Goal: Task Accomplishment & Management: Use online tool/utility

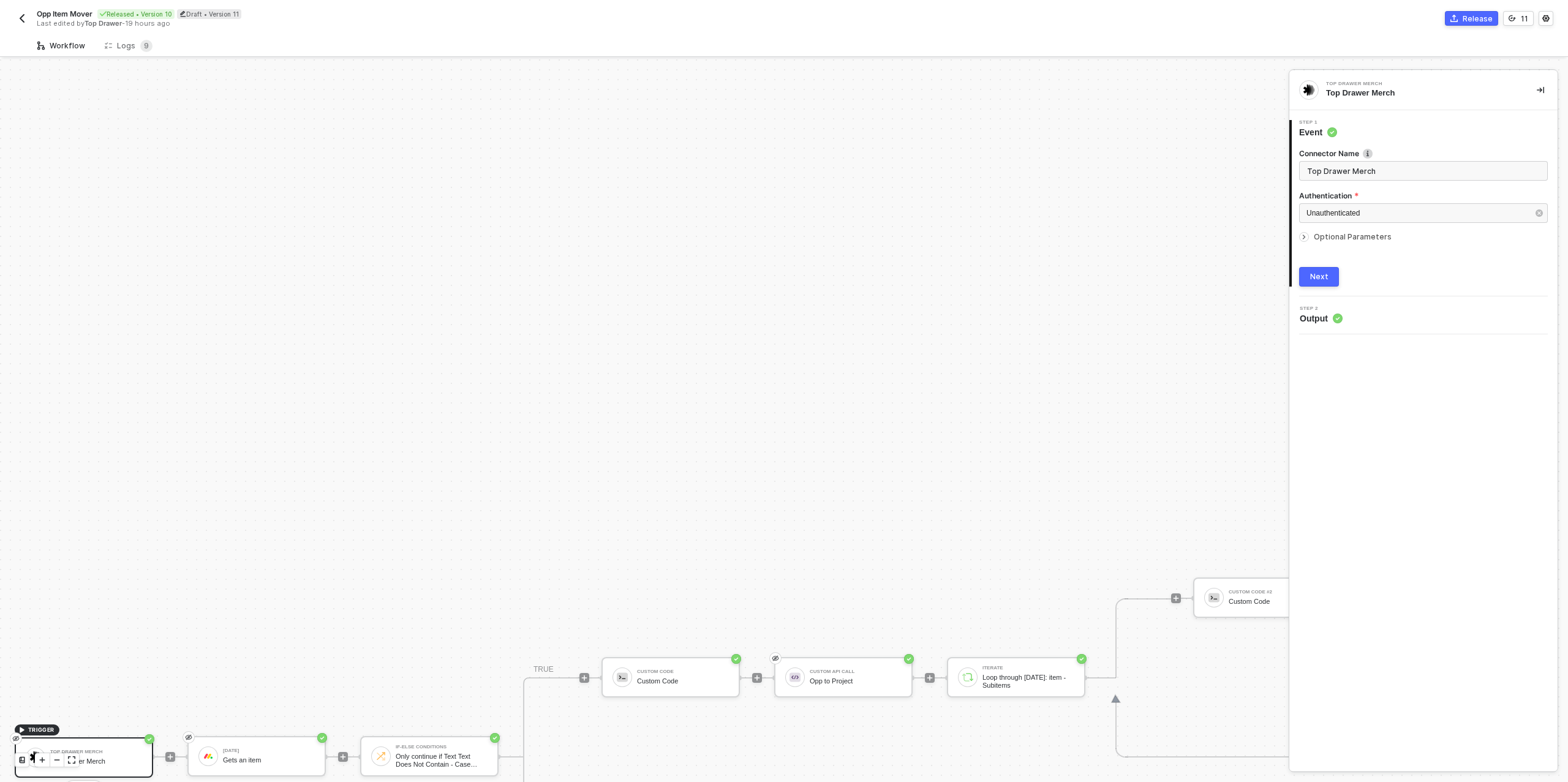
scroll to position [349, 0]
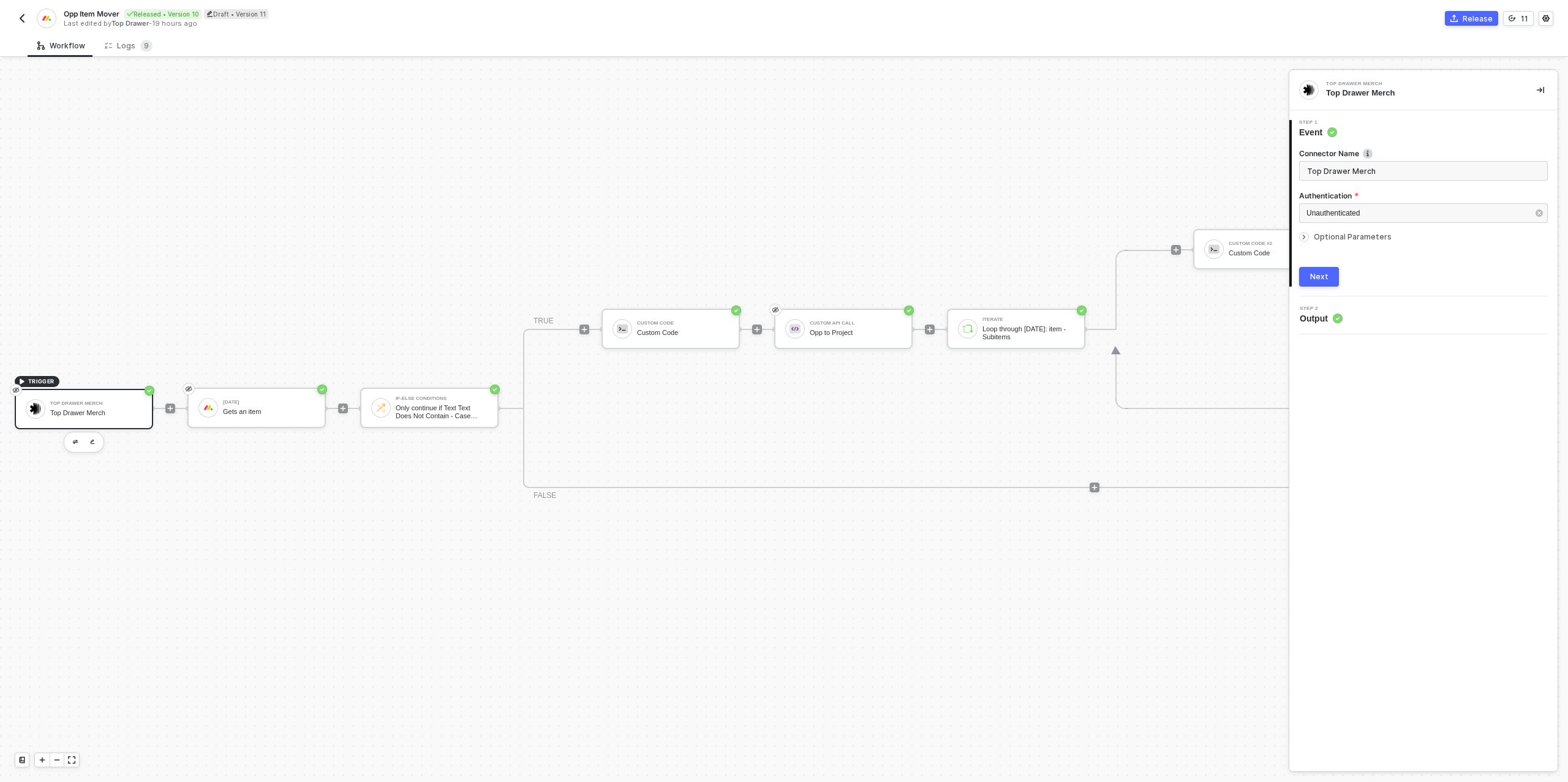
click at [27, 18] on img "button" at bounding box center [22, 18] width 10 height 10
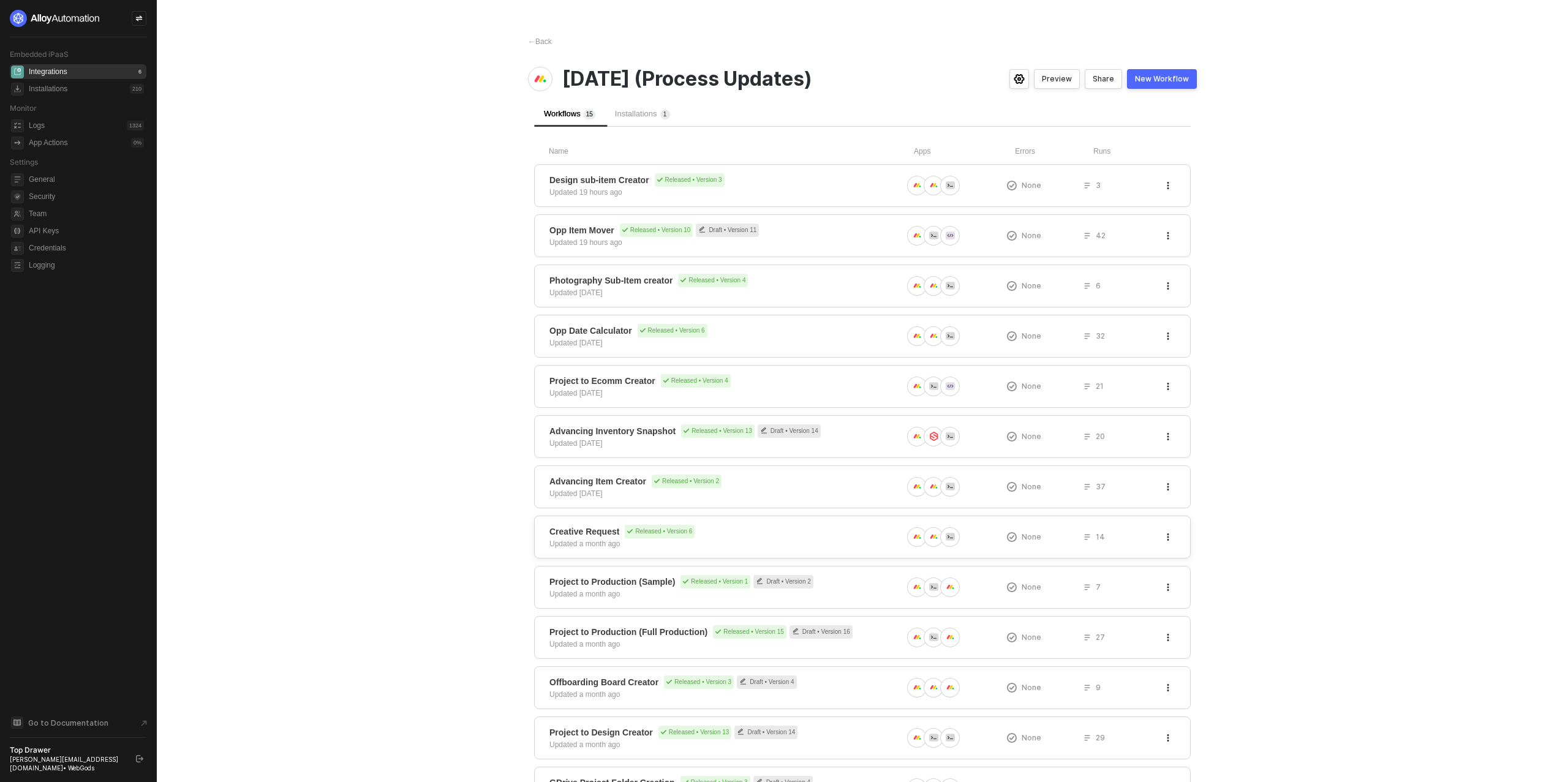
click at [842, 491] on div "Advancing Item Creator Released • Version 2 Updated [DATE]" at bounding box center [725, 486] width 353 height 24
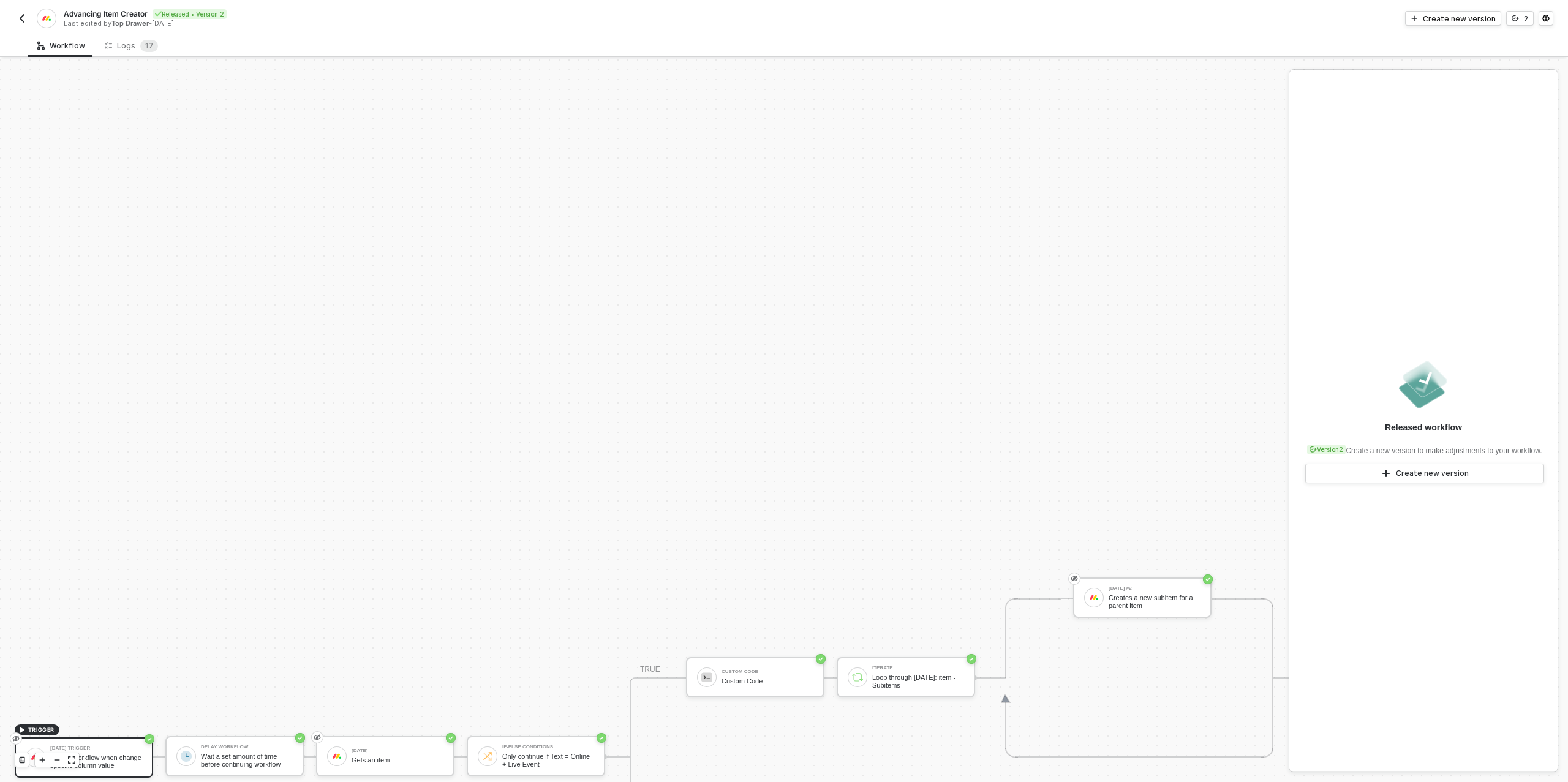
scroll to position [349, 0]
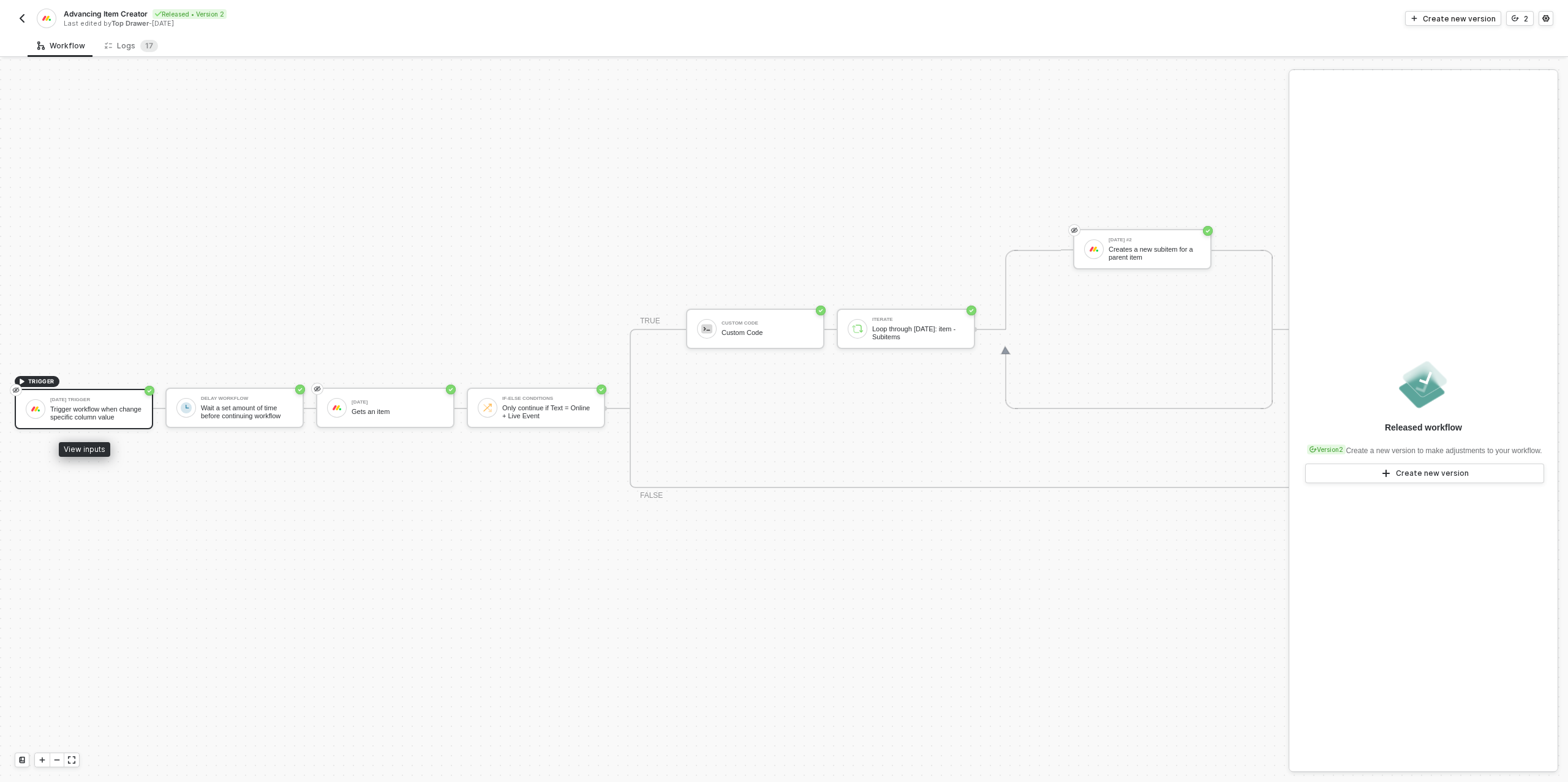
click at [120, 404] on div "Monday Trigger Trigger workflow when change specific column value" at bounding box center [95, 409] width 91 height 23
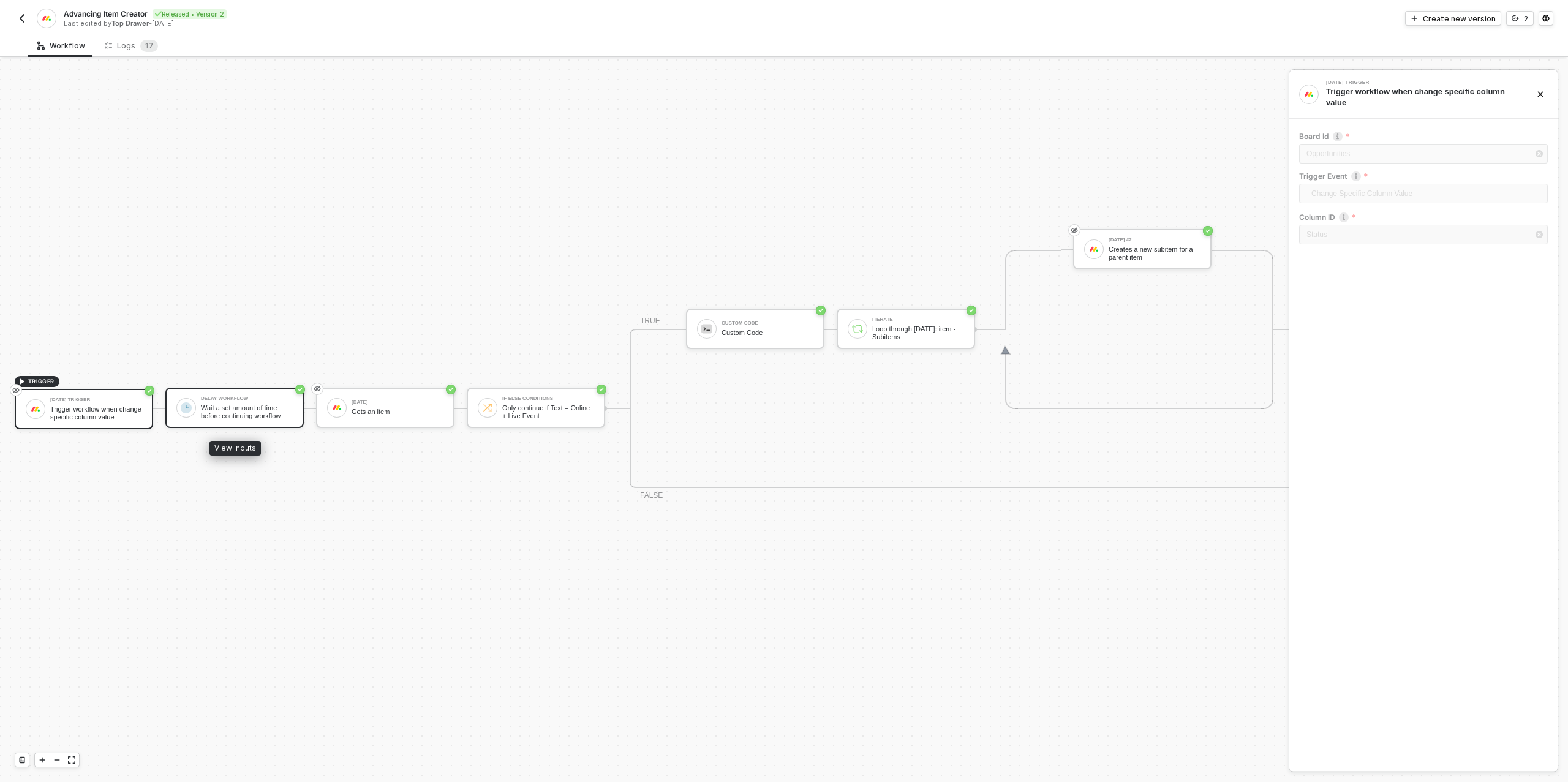
click at [246, 404] on div "Wait a set amount of time before continuing workflow" at bounding box center [246, 412] width 91 height 16
click at [24, 20] on img "button" at bounding box center [22, 18] width 10 height 10
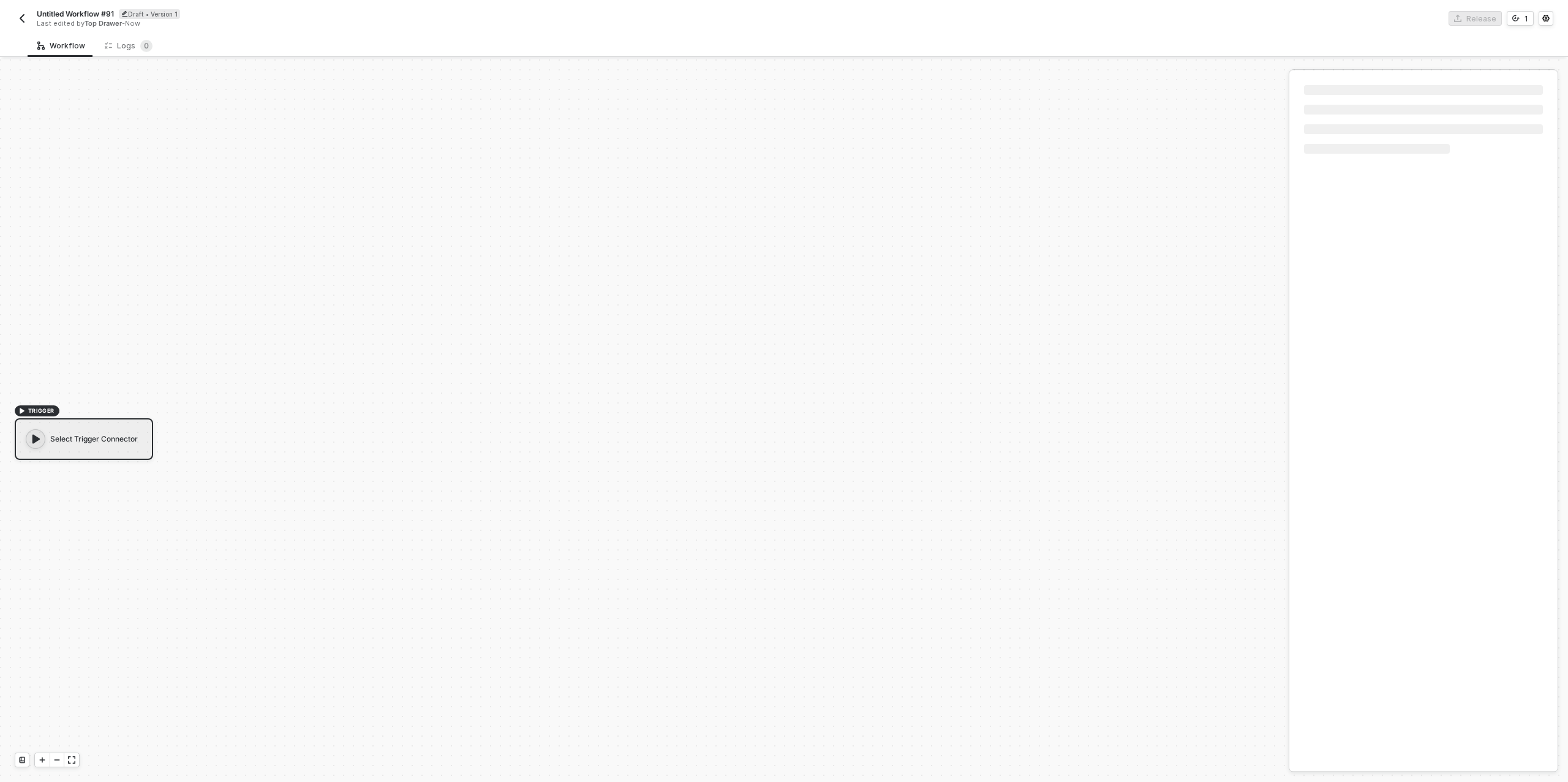
scroll to position [22, 0]
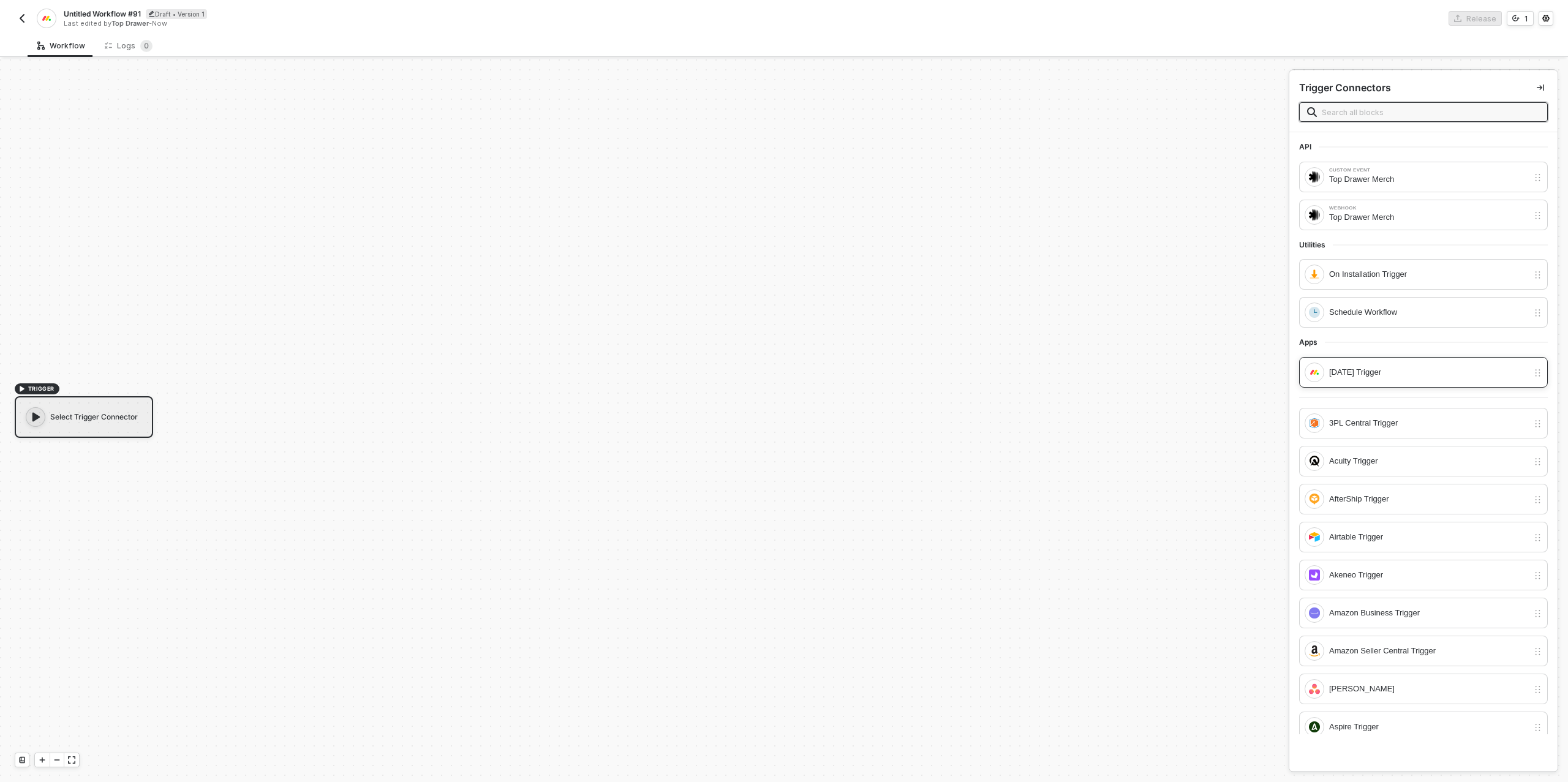
click at [1354, 380] on div "Monday Trigger" at bounding box center [1423, 372] width 249 height 30
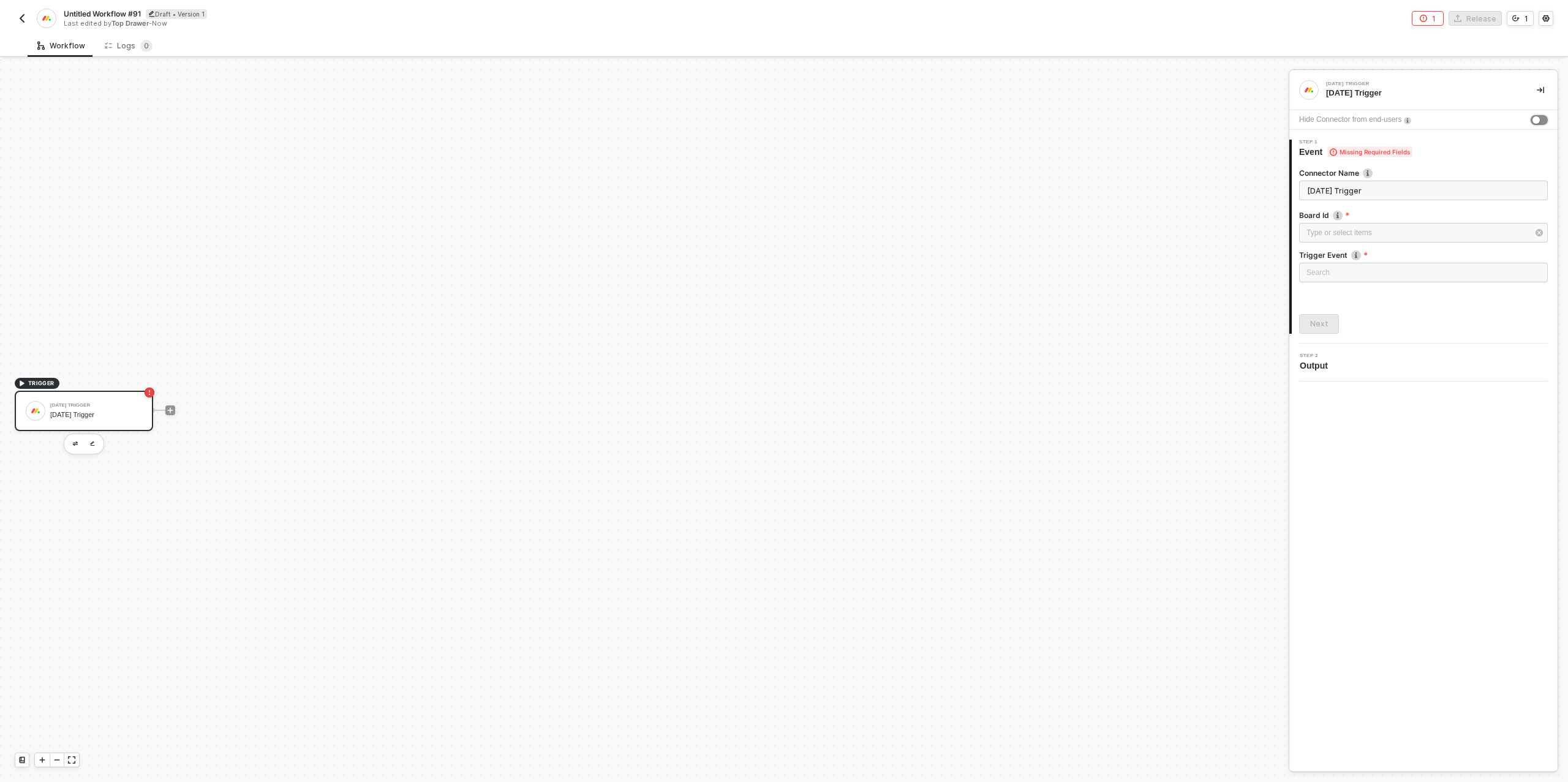
click at [1532, 121] on div "button" at bounding box center [1535, 120] width 7 height 7
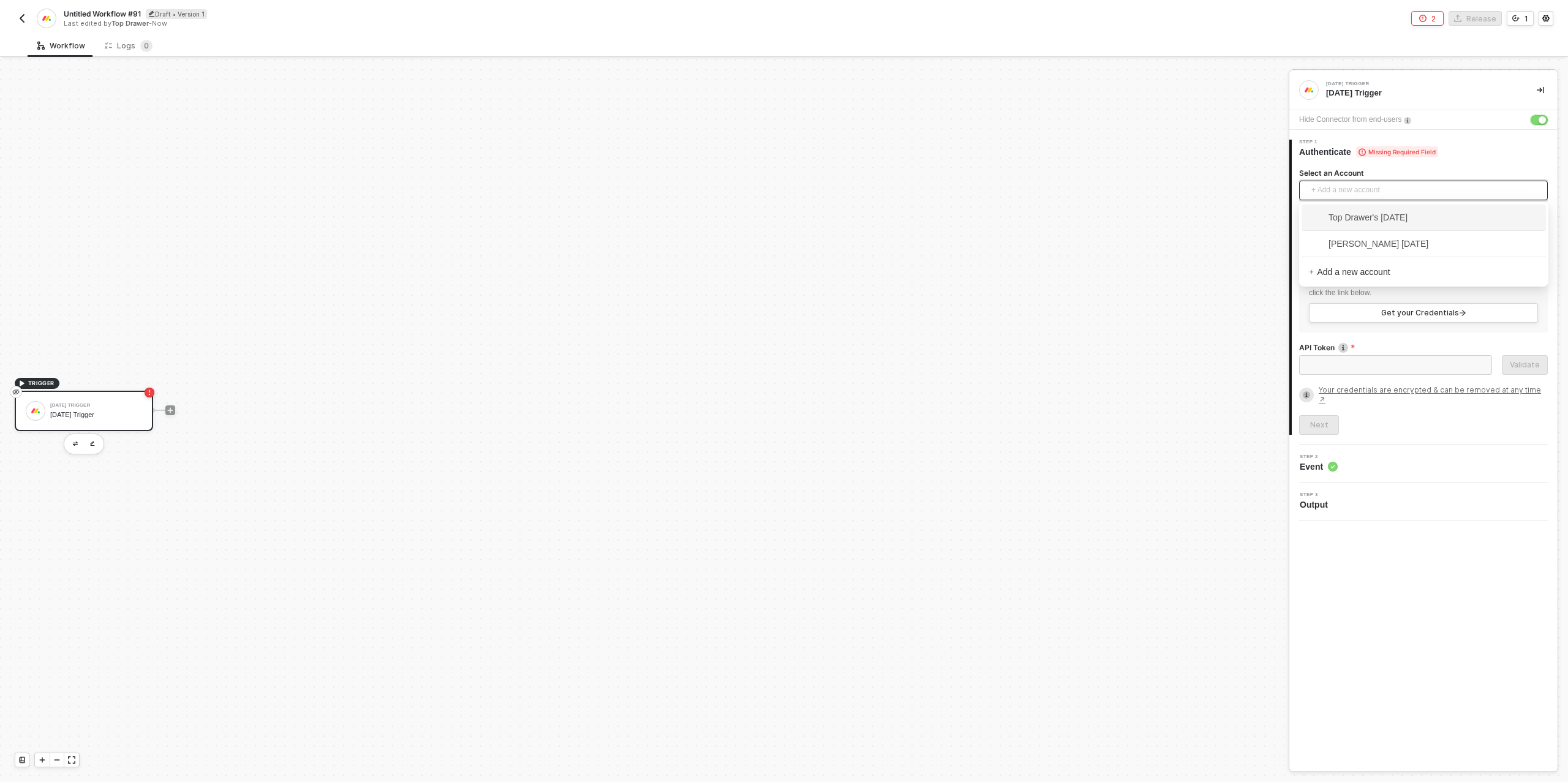
click at [1378, 190] on span "+ Add a new account" at bounding box center [1425, 190] width 229 height 20
click at [1379, 213] on span "Top Drawer's Monday" at bounding box center [1358, 217] width 99 height 13
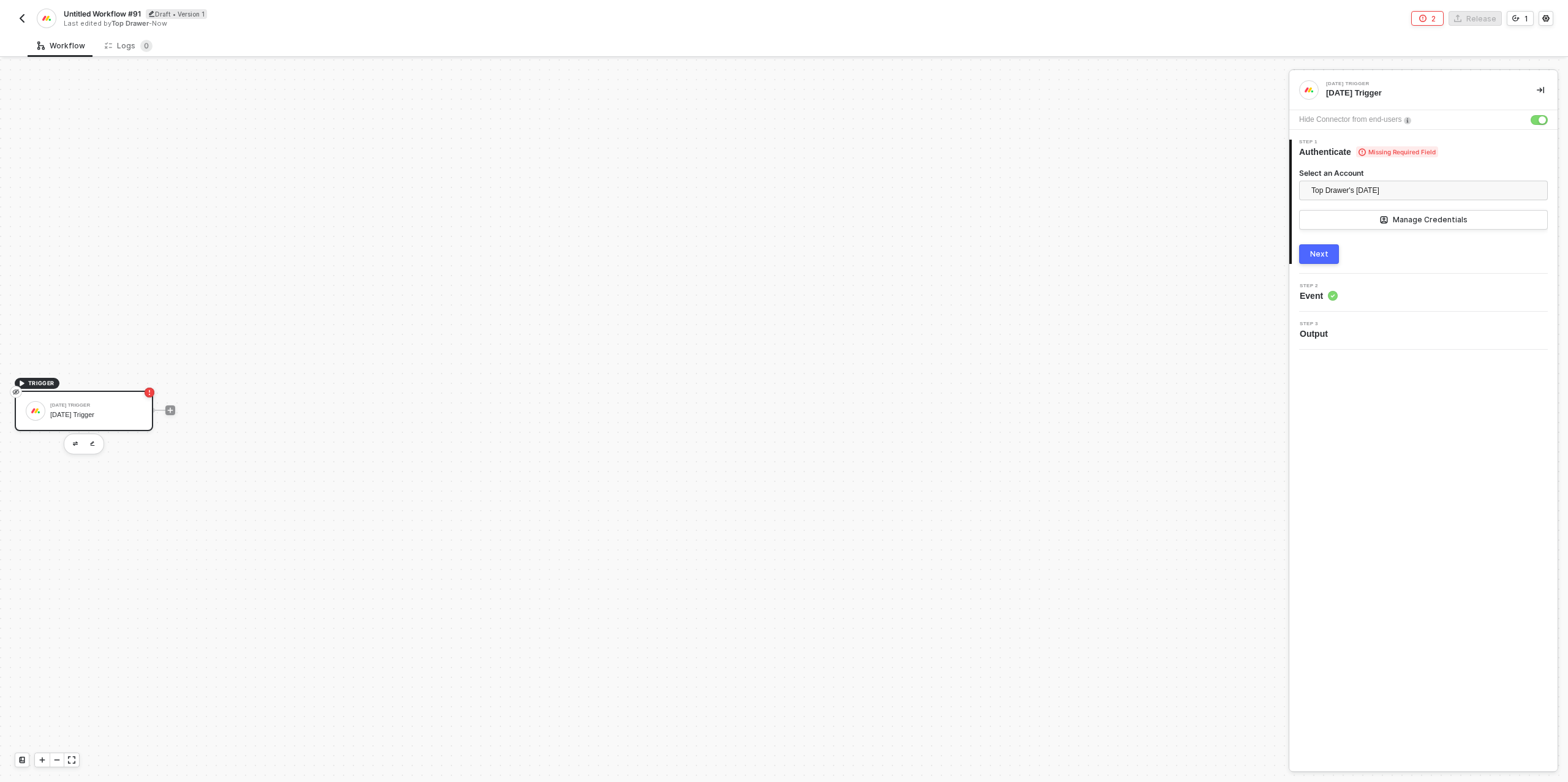
click at [1330, 252] on button "Next" at bounding box center [1319, 253] width 40 height 20
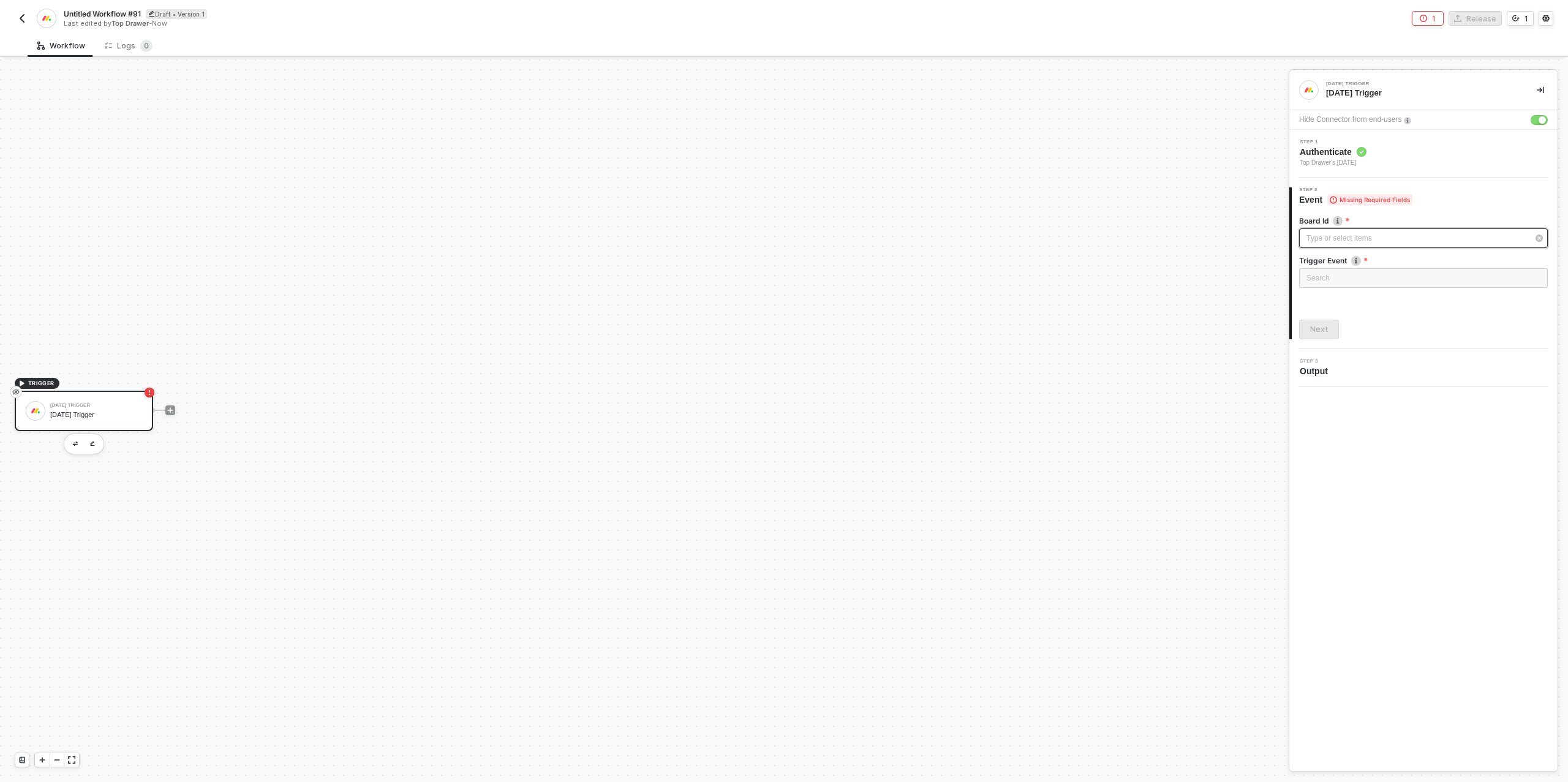
click at [1340, 241] on div "Type or select items ﻿" at bounding box center [1416, 239] width 221 height 12
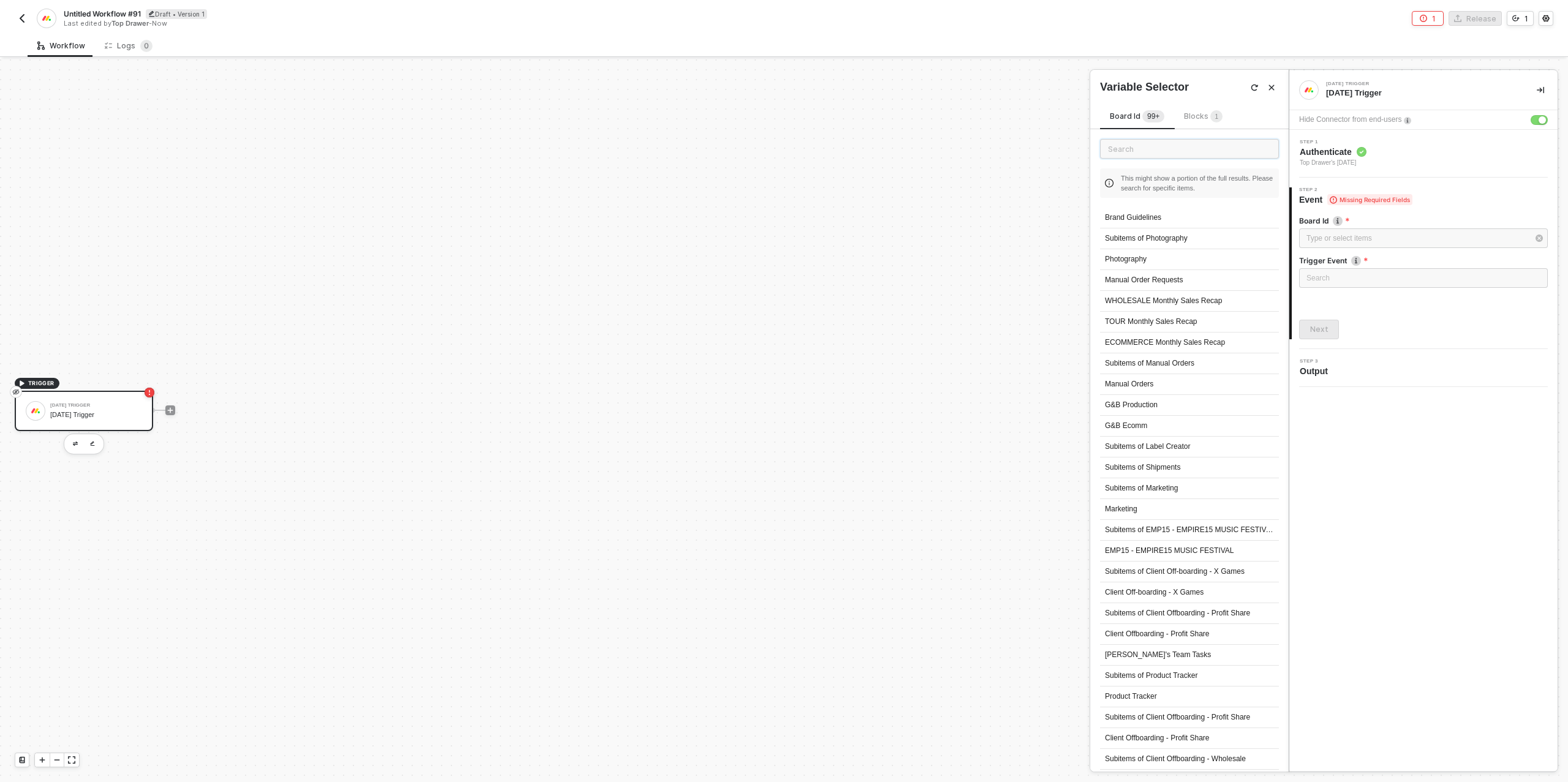
click at [1161, 145] on input "text" at bounding box center [1189, 149] width 179 height 20
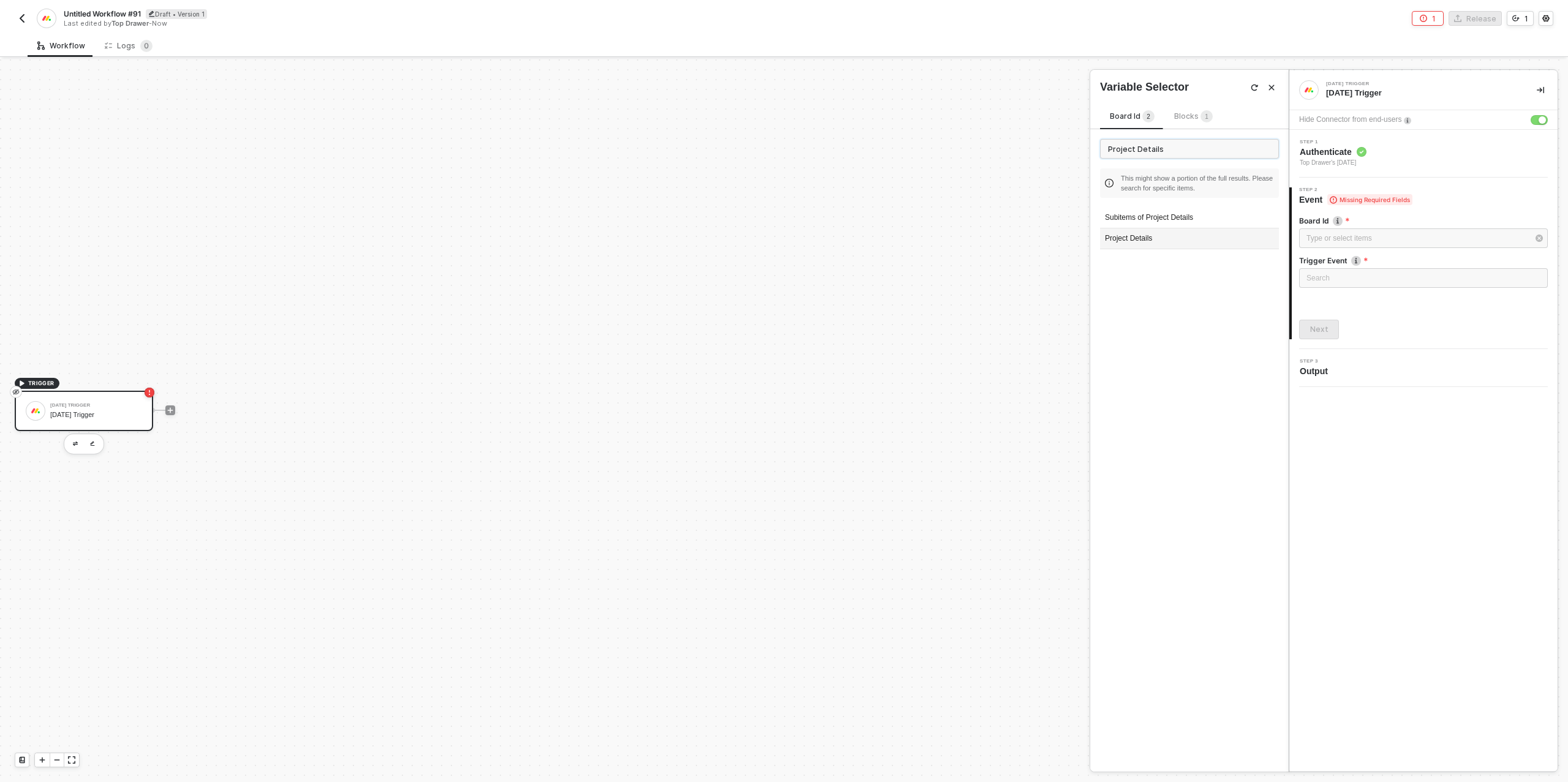
type input "Project Details"
click at [1149, 241] on div "Project Details" at bounding box center [1189, 239] width 179 height 21
click at [1369, 277] on input "search" at bounding box center [1423, 278] width 234 height 18
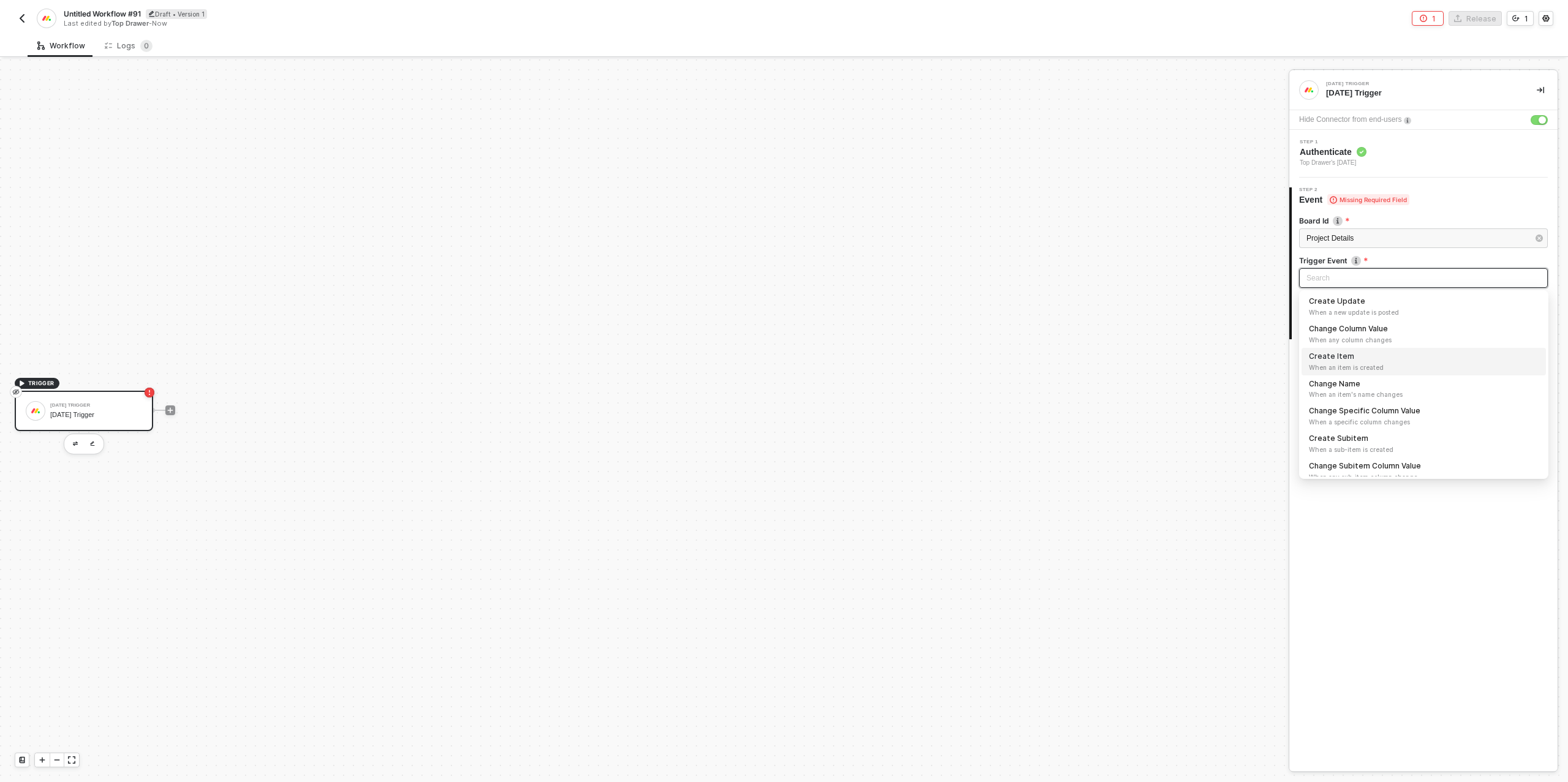
click at [1369, 358] on div "Create Item When an item is created" at bounding box center [1423, 361] width 230 height 21
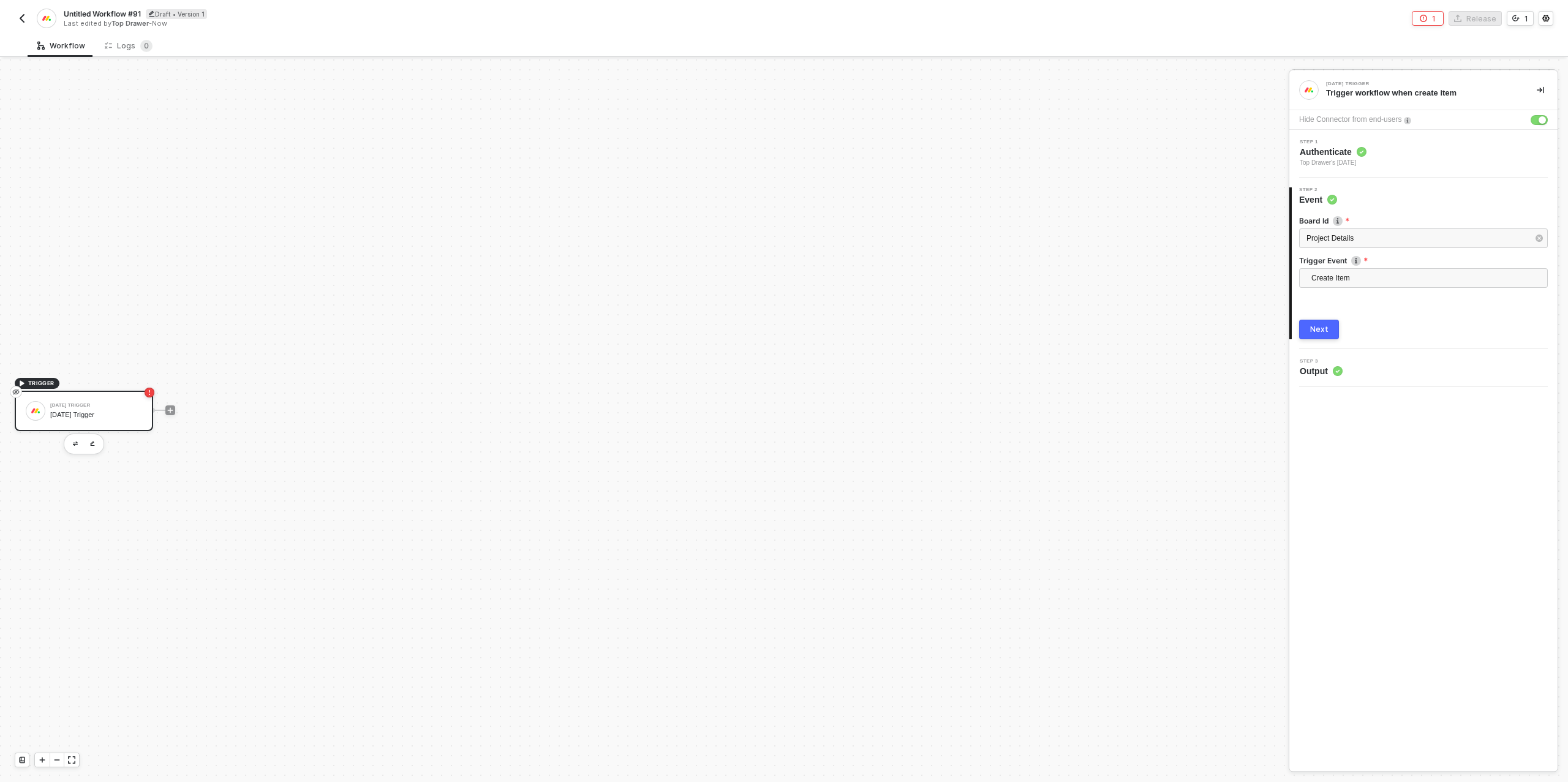
click at [1304, 315] on div "Board Id Project Details Trigger Event Create Item Create Update When a new upd…" at bounding box center [1423, 272] width 249 height 134
click at [1316, 325] on div "Next" at bounding box center [1319, 329] width 18 height 10
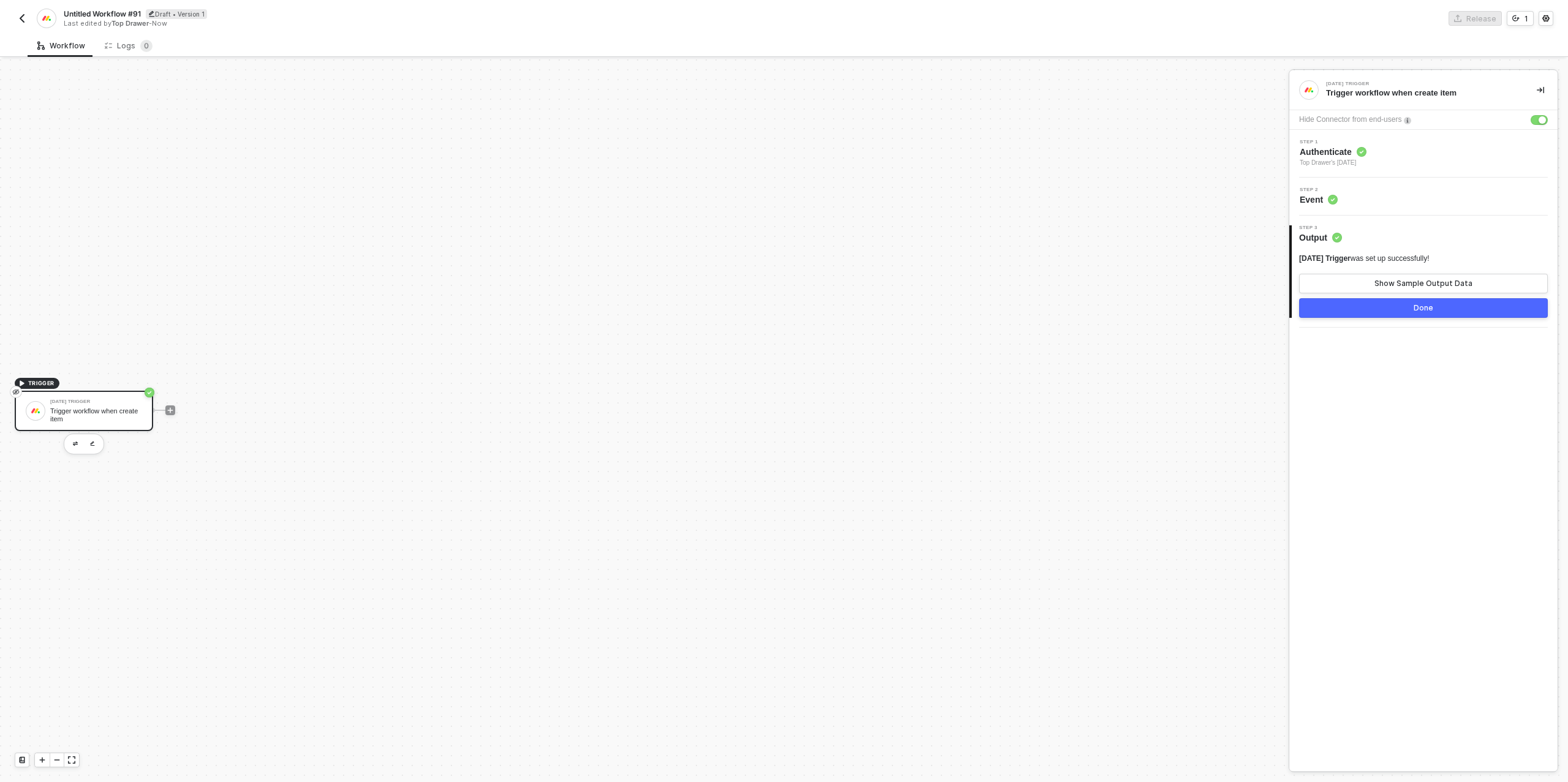
click at [1365, 310] on button "Done" at bounding box center [1423, 307] width 249 height 20
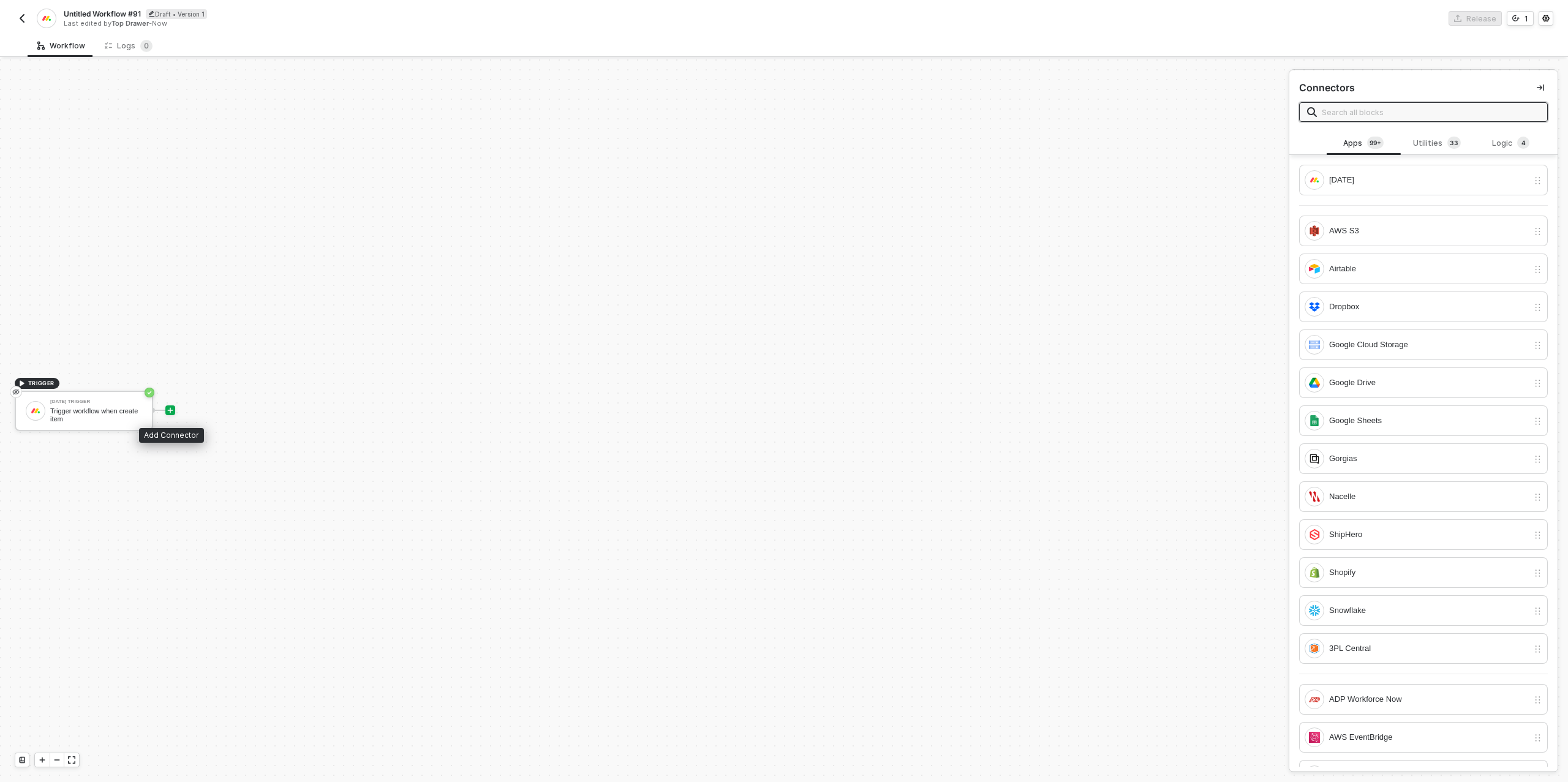
click at [170, 411] on icon "icon-play" at bounding box center [170, 410] width 7 height 7
click at [1416, 149] on div "Utilities 3 3" at bounding box center [1437, 143] width 54 height 13
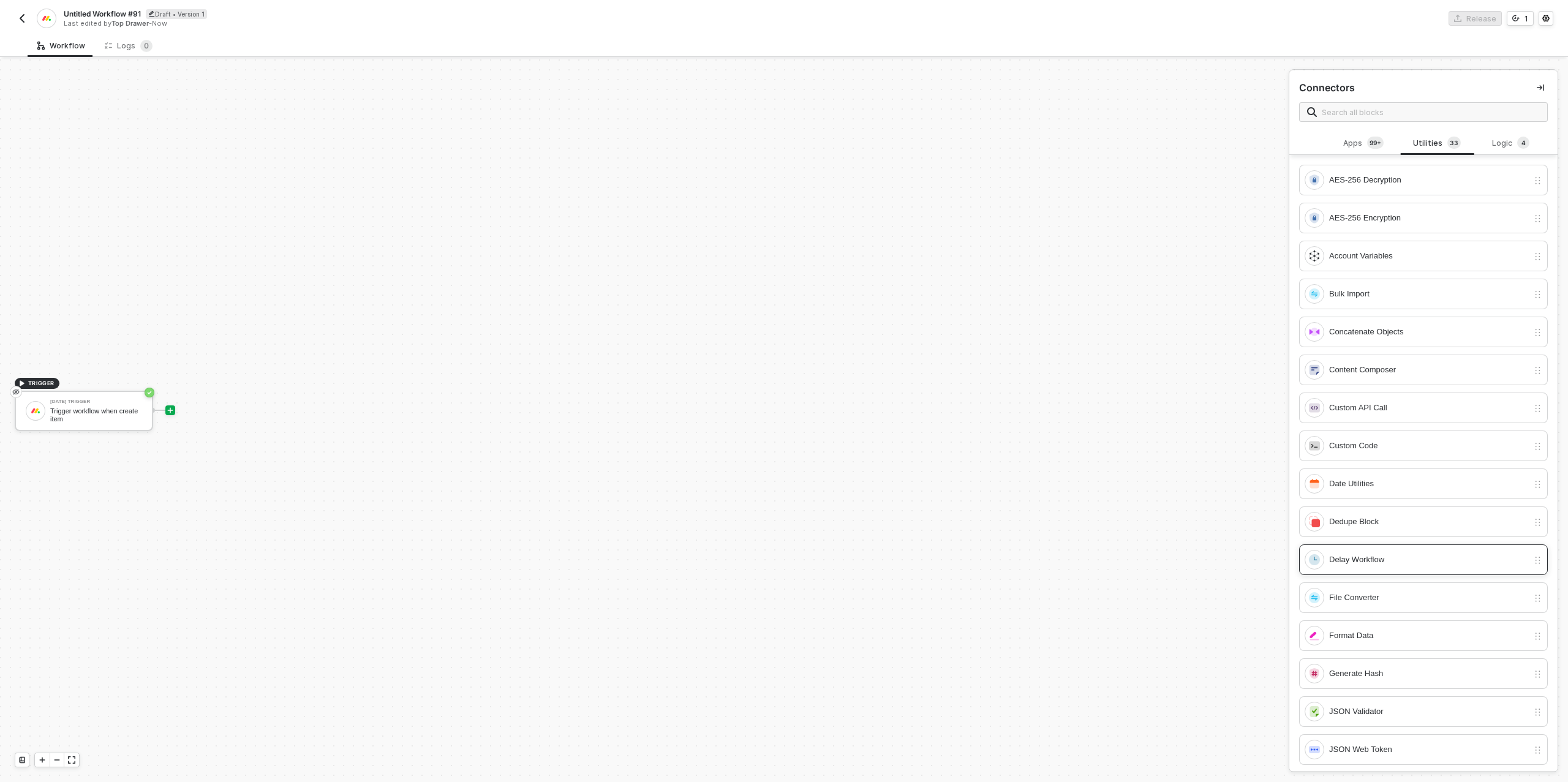
click at [1358, 560] on div "Delay Workflow" at bounding box center [1428, 559] width 199 height 13
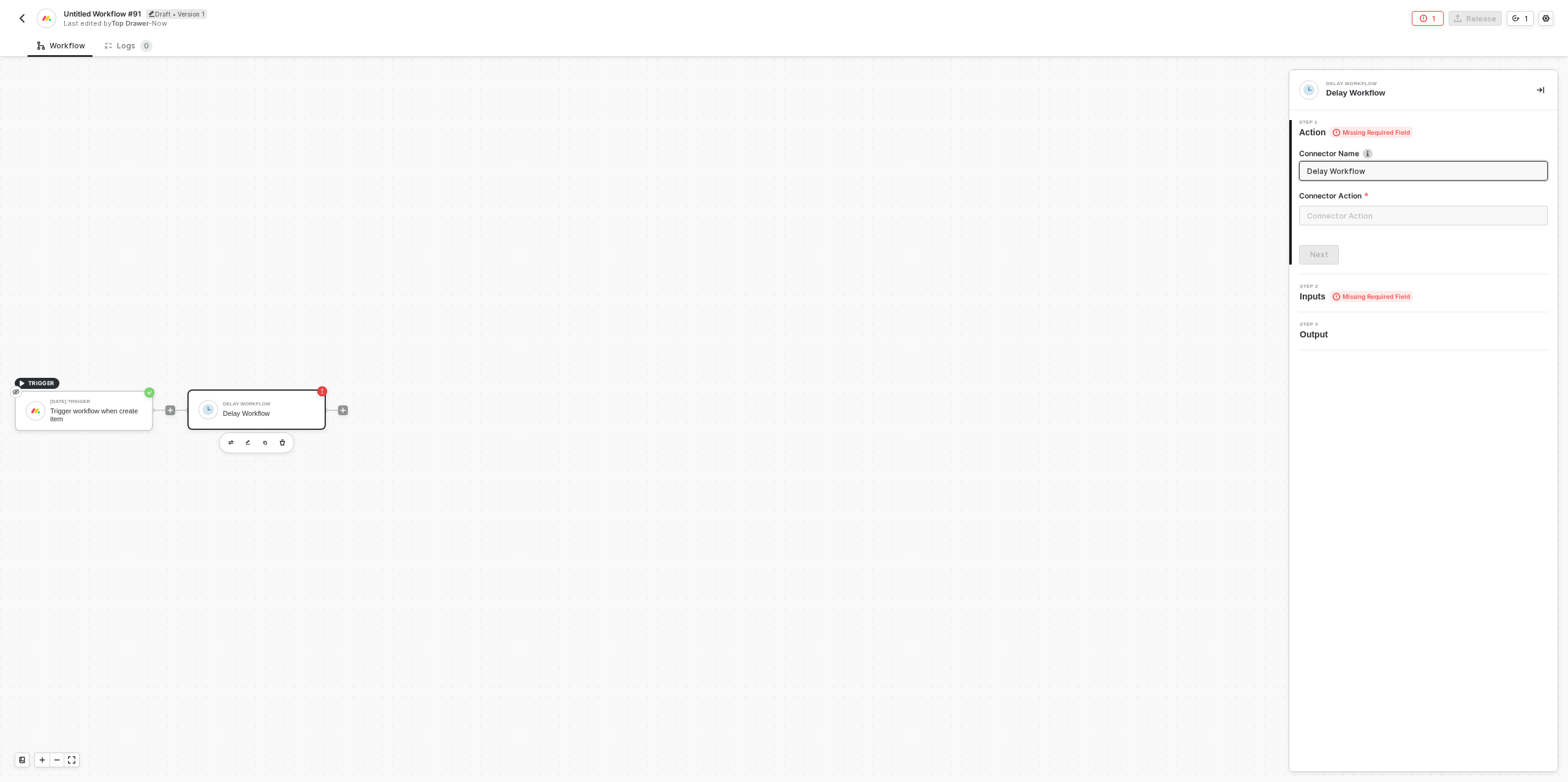
click at [1351, 226] on div at bounding box center [1423, 221] width 249 height 30
click at [1352, 216] on input "text" at bounding box center [1423, 215] width 249 height 20
click at [1160, 152] on div "Actions" at bounding box center [1189, 148] width 198 height 24
click at [1156, 170] on div "Fixed Delay" at bounding box center [1189, 170] width 178 height 10
type input "Wait a set amount of time before continuing workflow"
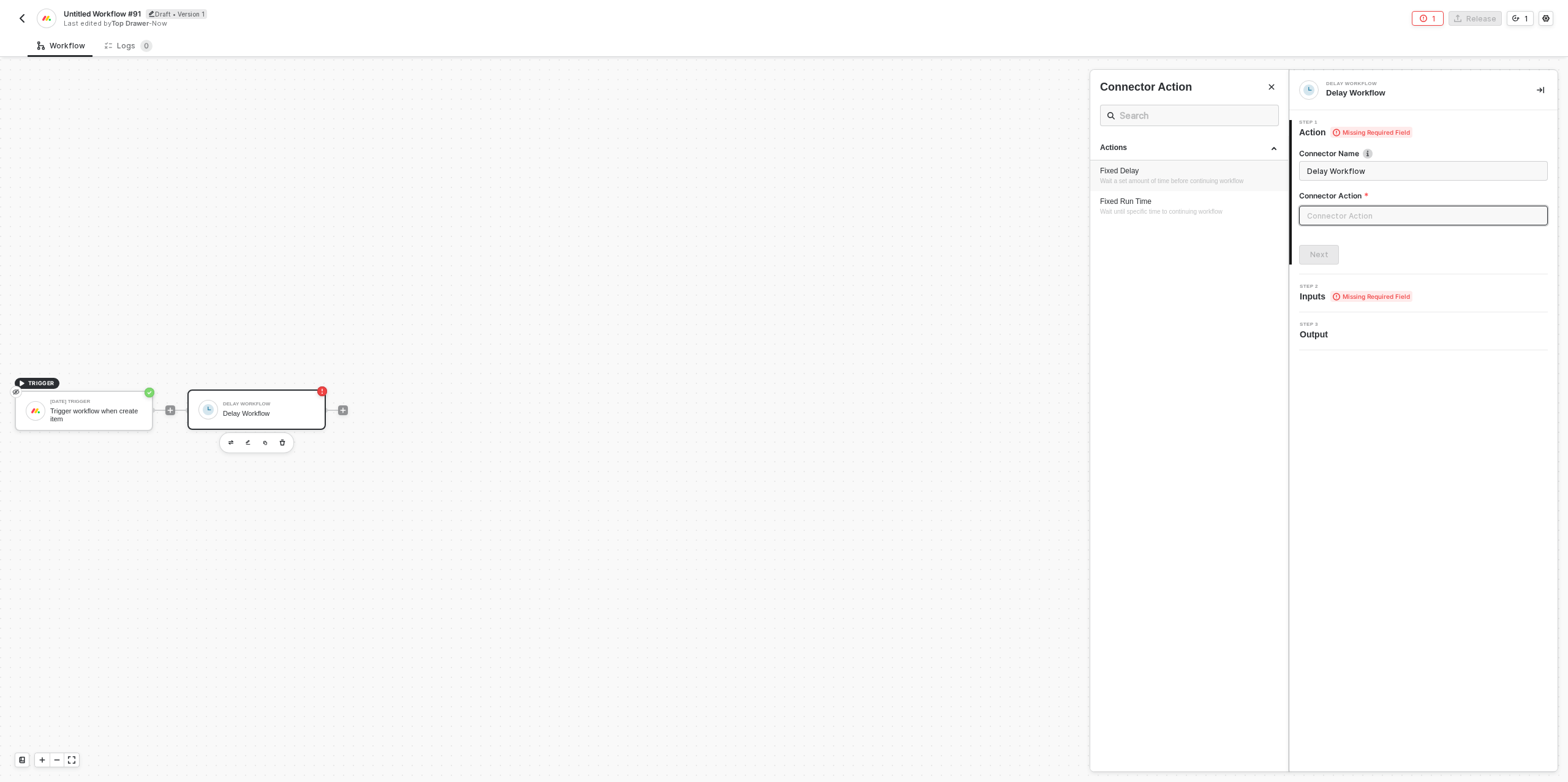
type input "Fixed Delay"
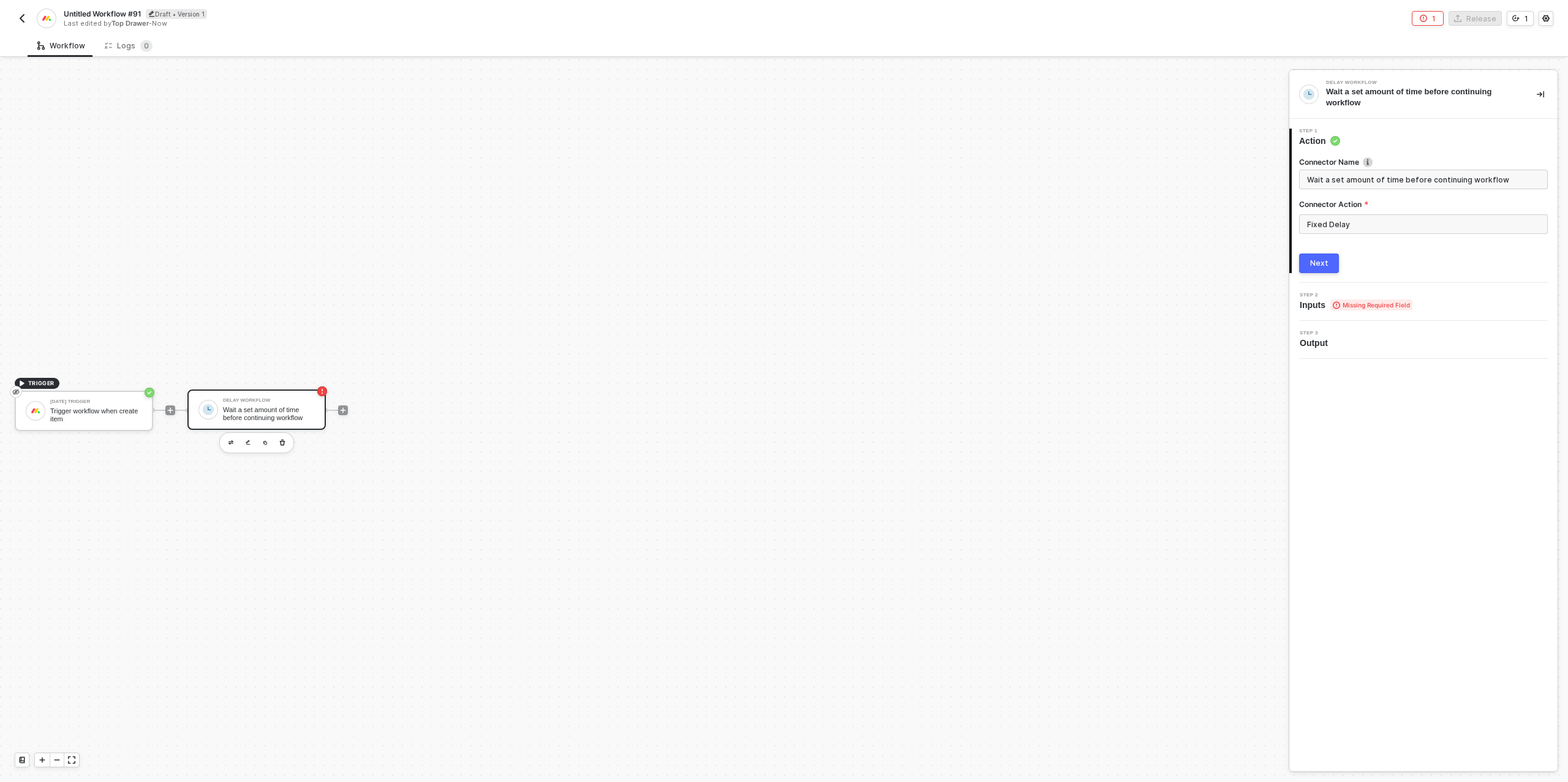
click at [1331, 262] on button "Next" at bounding box center [1319, 263] width 40 height 20
click at [1335, 213] on div "Type or select items ﻿" at bounding box center [1416, 217] width 221 height 12
click at [1226, 128] on input "0" at bounding box center [1223, 126] width 21 height 17
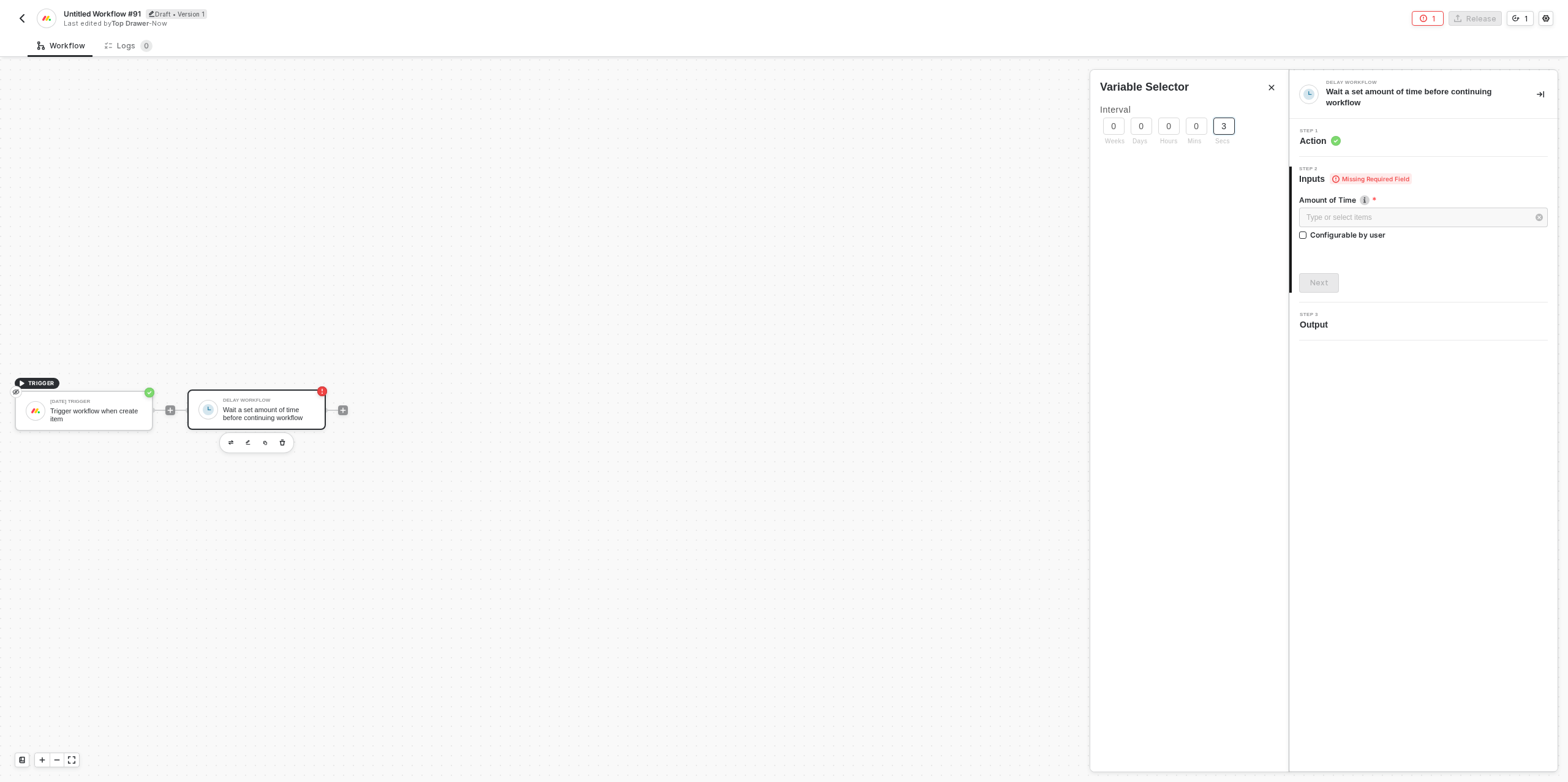
type input "30"
click at [1415, 277] on div "Next" at bounding box center [1423, 282] width 249 height 20
click at [1311, 278] on div "Next" at bounding box center [1319, 283] width 18 height 10
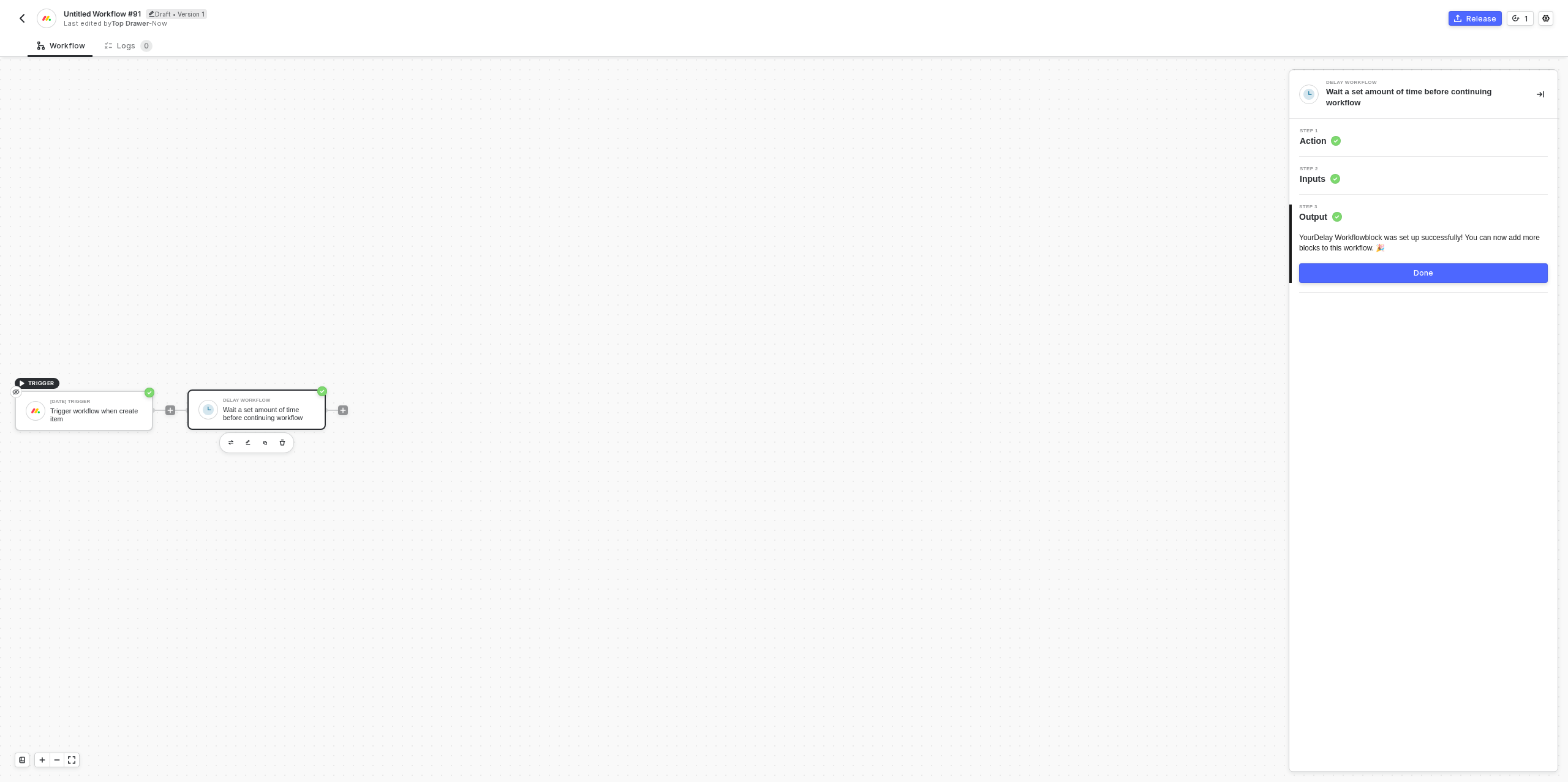
click at [1437, 278] on button "Done" at bounding box center [1423, 273] width 249 height 20
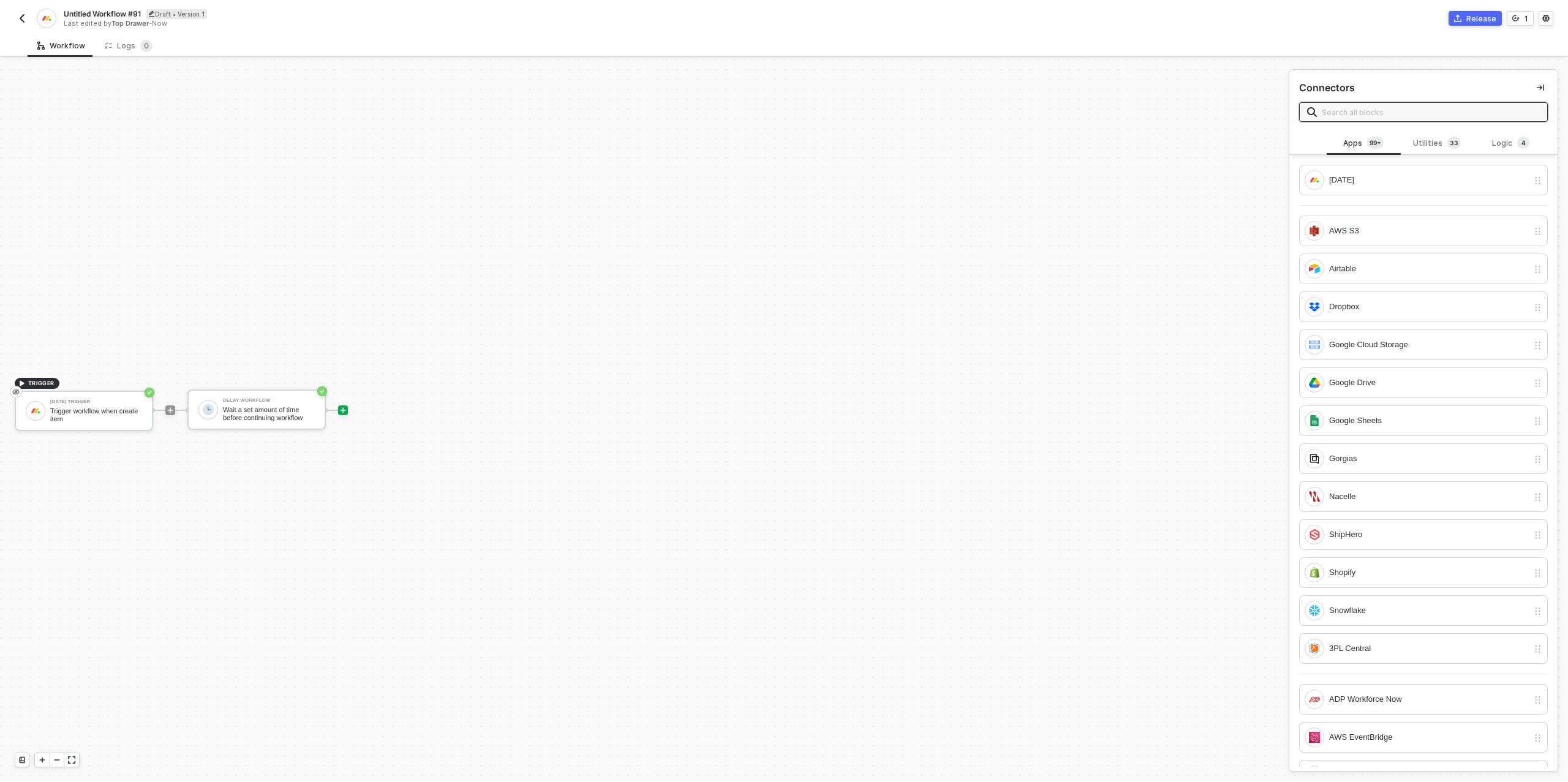
click at [341, 407] on icon "icon-play" at bounding box center [343, 410] width 7 height 7
click at [1402, 178] on div "[DATE]" at bounding box center [1428, 180] width 199 height 13
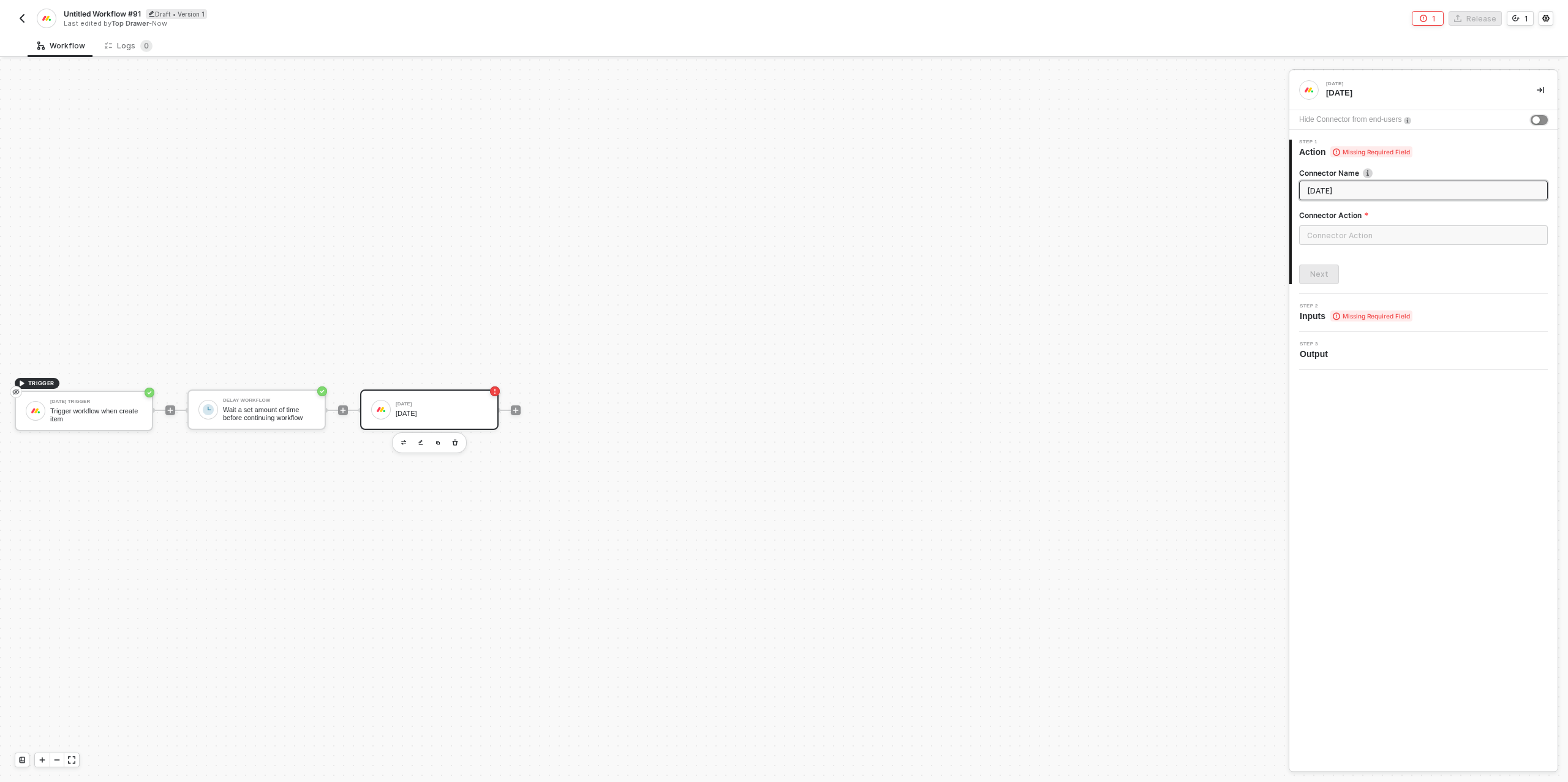
click at [1540, 119] on button "button" at bounding box center [1539, 120] width 17 height 10
click at [1334, 243] on input "text" at bounding box center [1423, 235] width 249 height 20
click at [1170, 147] on div "Items" at bounding box center [1189, 147] width 178 height 10
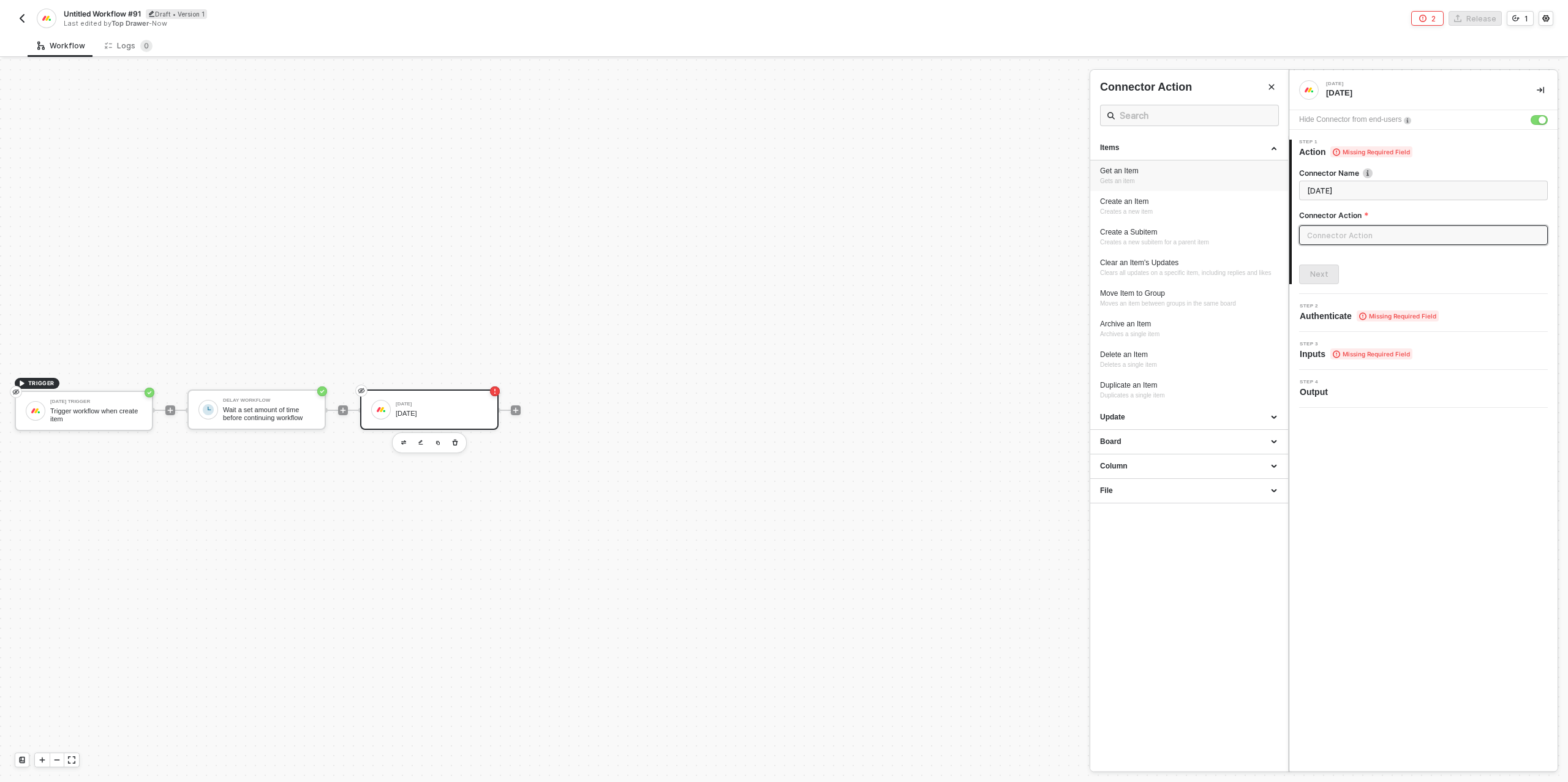
click at [1153, 174] on div "Get an Item" at bounding box center [1189, 170] width 178 height 10
type input "Gets an item"
type input "Items - Get an Item"
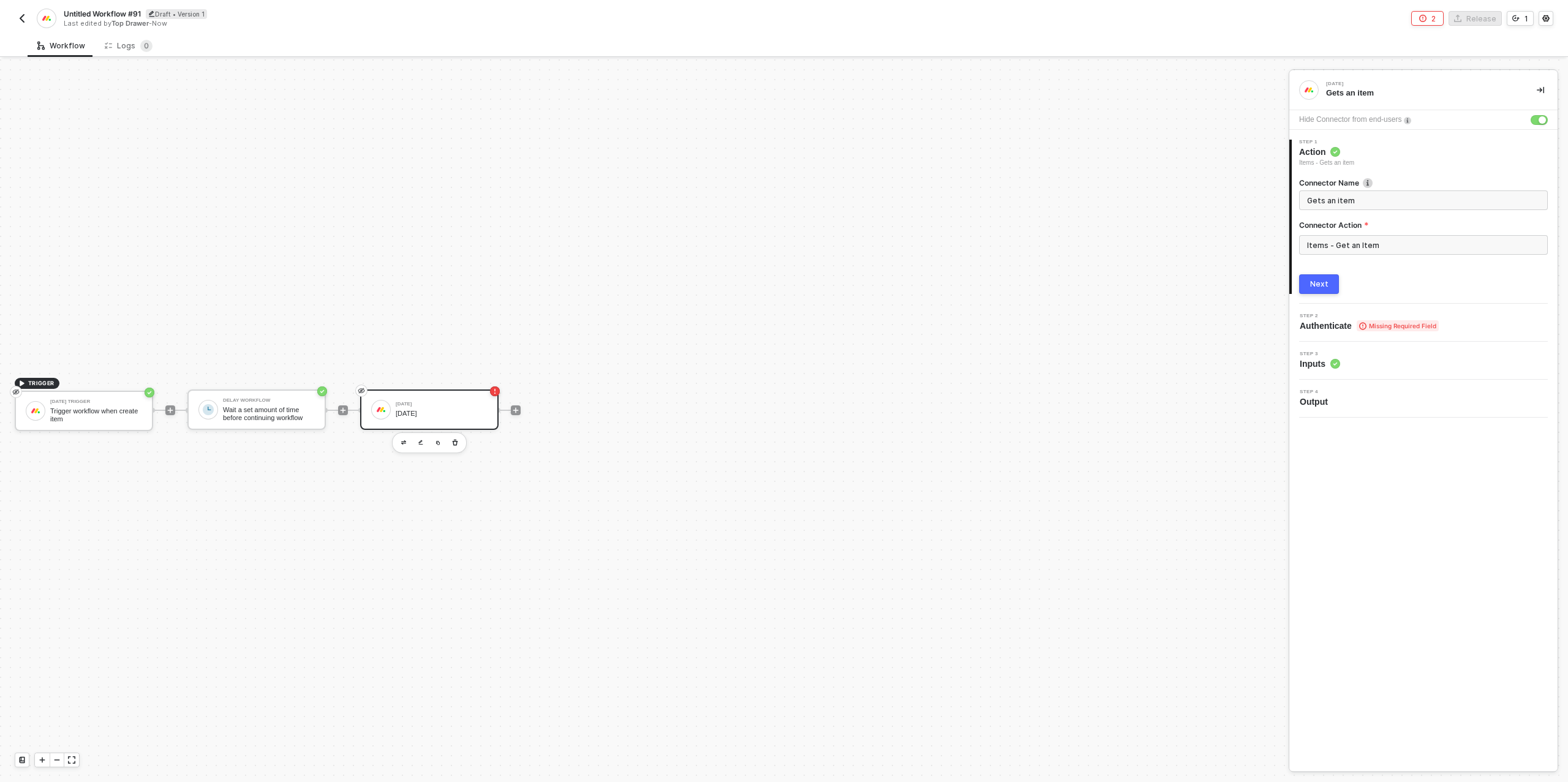
click at [1331, 281] on button "Next" at bounding box center [1319, 284] width 40 height 20
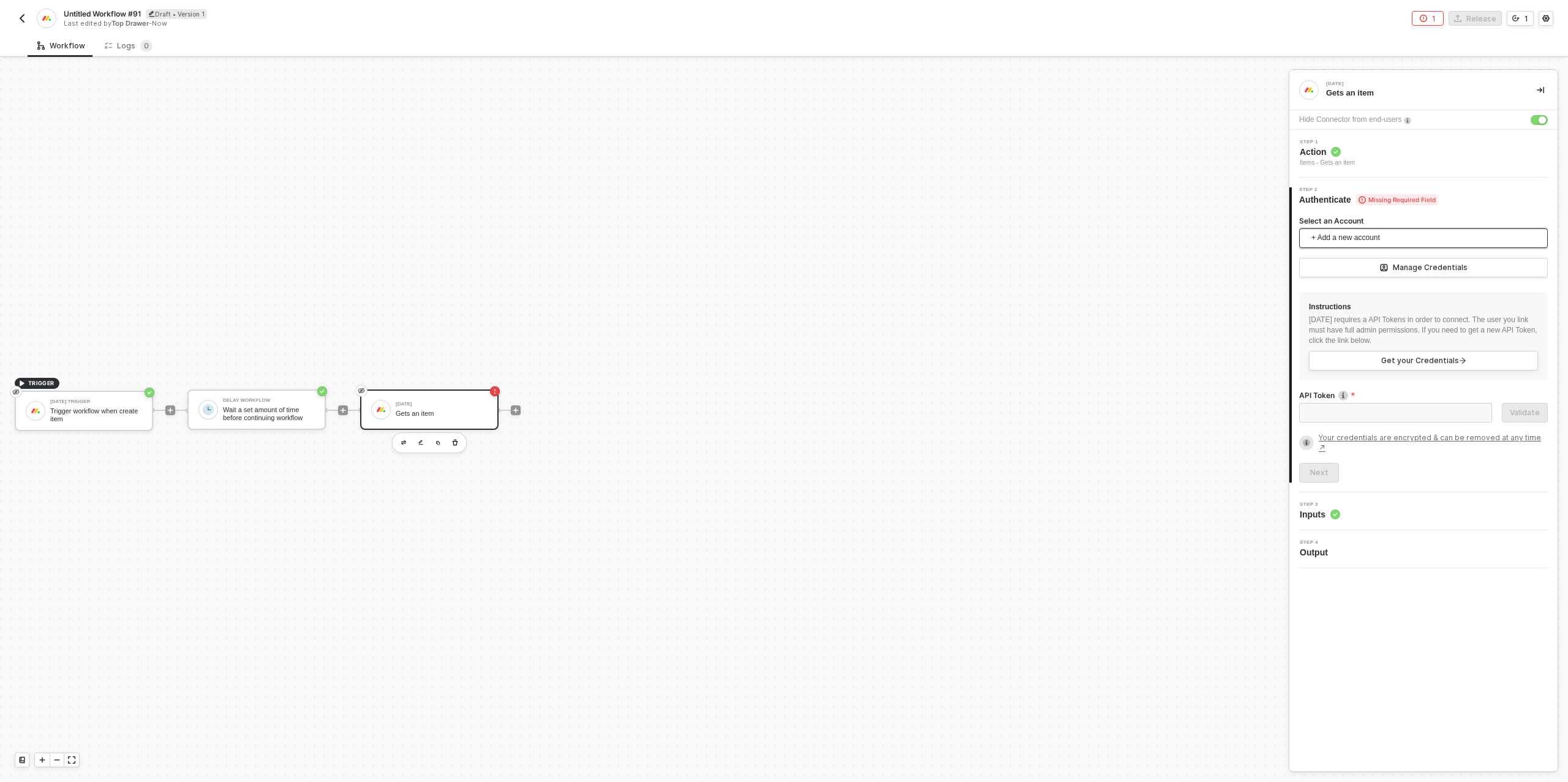
click at [1341, 239] on span "+ Add a new account" at bounding box center [1425, 238] width 229 height 20
click at [1347, 264] on span "Top Drawer's Monday" at bounding box center [1358, 264] width 99 height 13
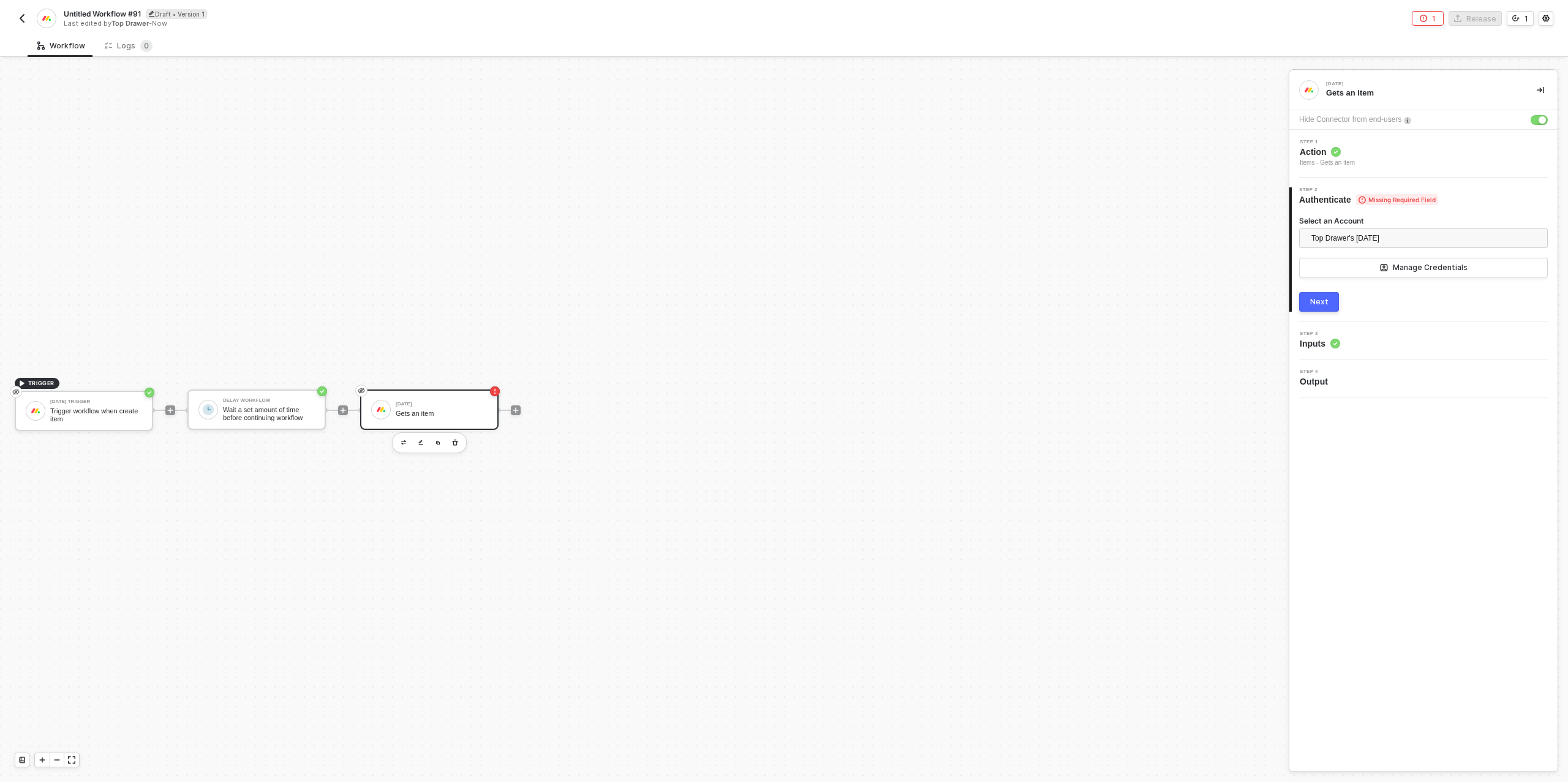
click at [1322, 298] on div "Next" at bounding box center [1319, 302] width 18 height 10
click at [1335, 271] on img at bounding box center [1332, 268] width 10 height 10
click at [1333, 281] on div "Type or select items ﻿" at bounding box center [1423, 286] width 234 height 12
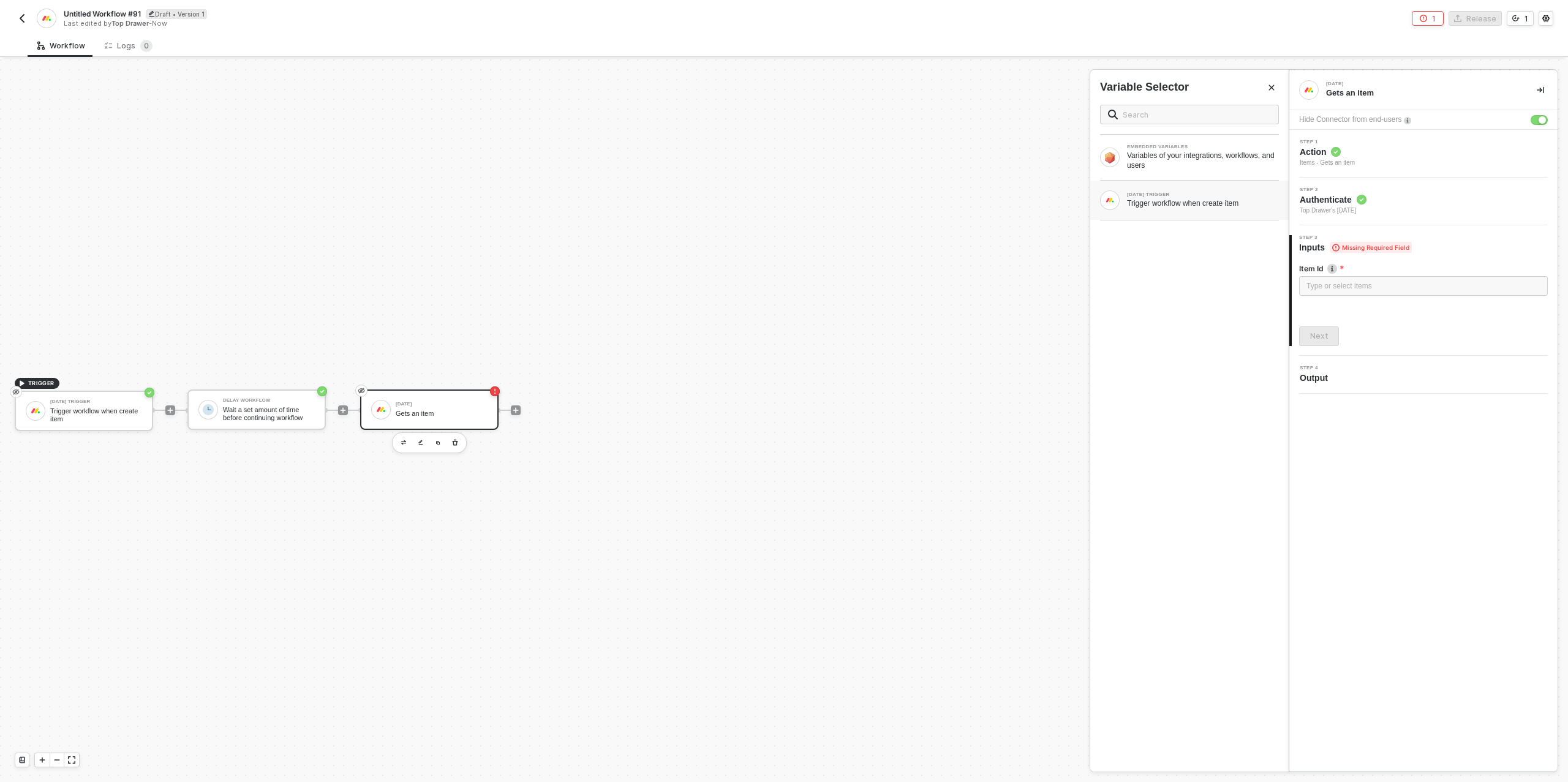
click at [1184, 207] on div "MONDAY TRIGGER Trigger workflow when create item" at bounding box center [1189, 200] width 179 height 20
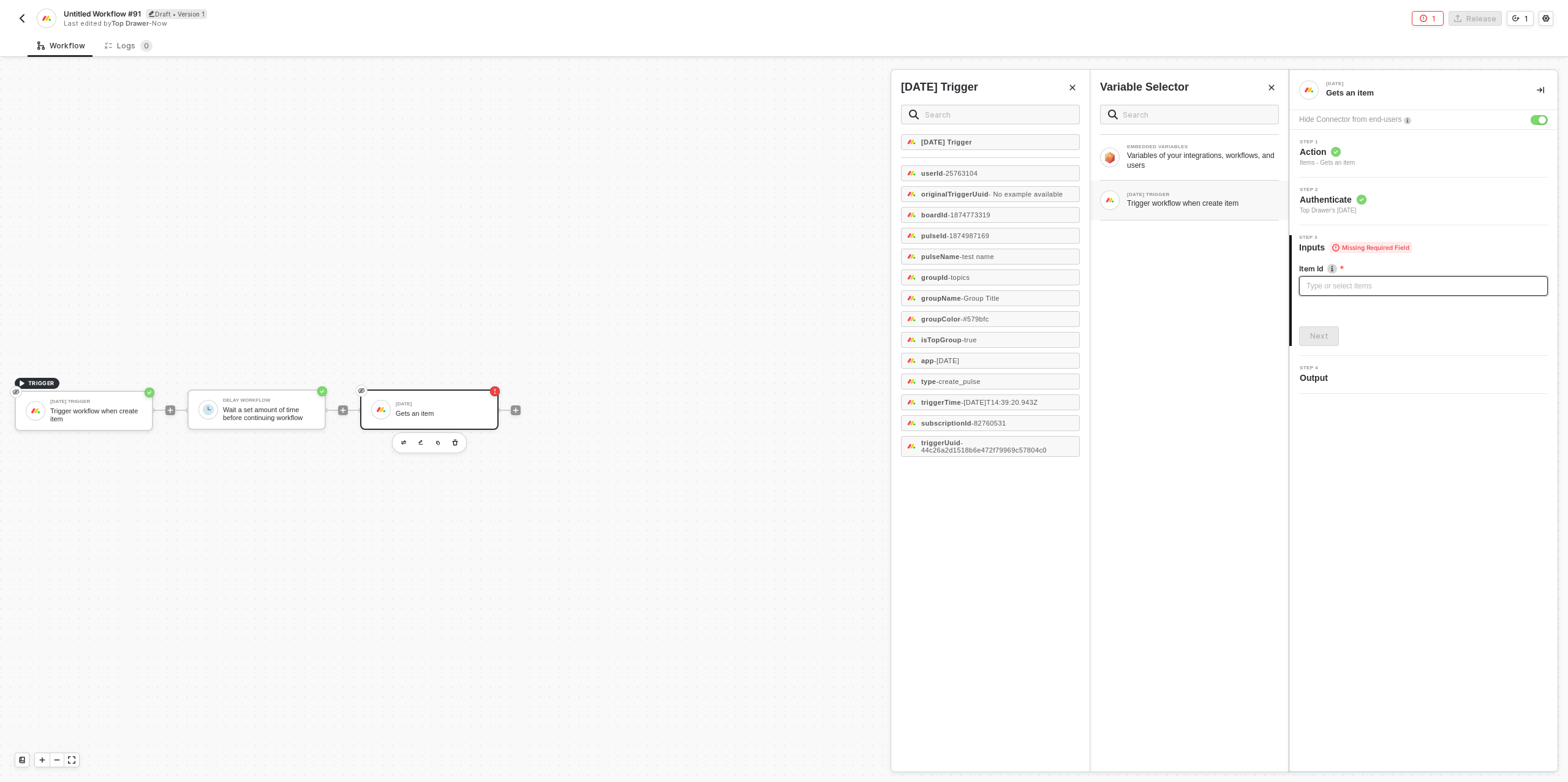
click at [1337, 289] on div "Type or select items ﻿" at bounding box center [1423, 286] width 234 height 12
click at [1329, 340] on button "Next" at bounding box center [1319, 335] width 40 height 20
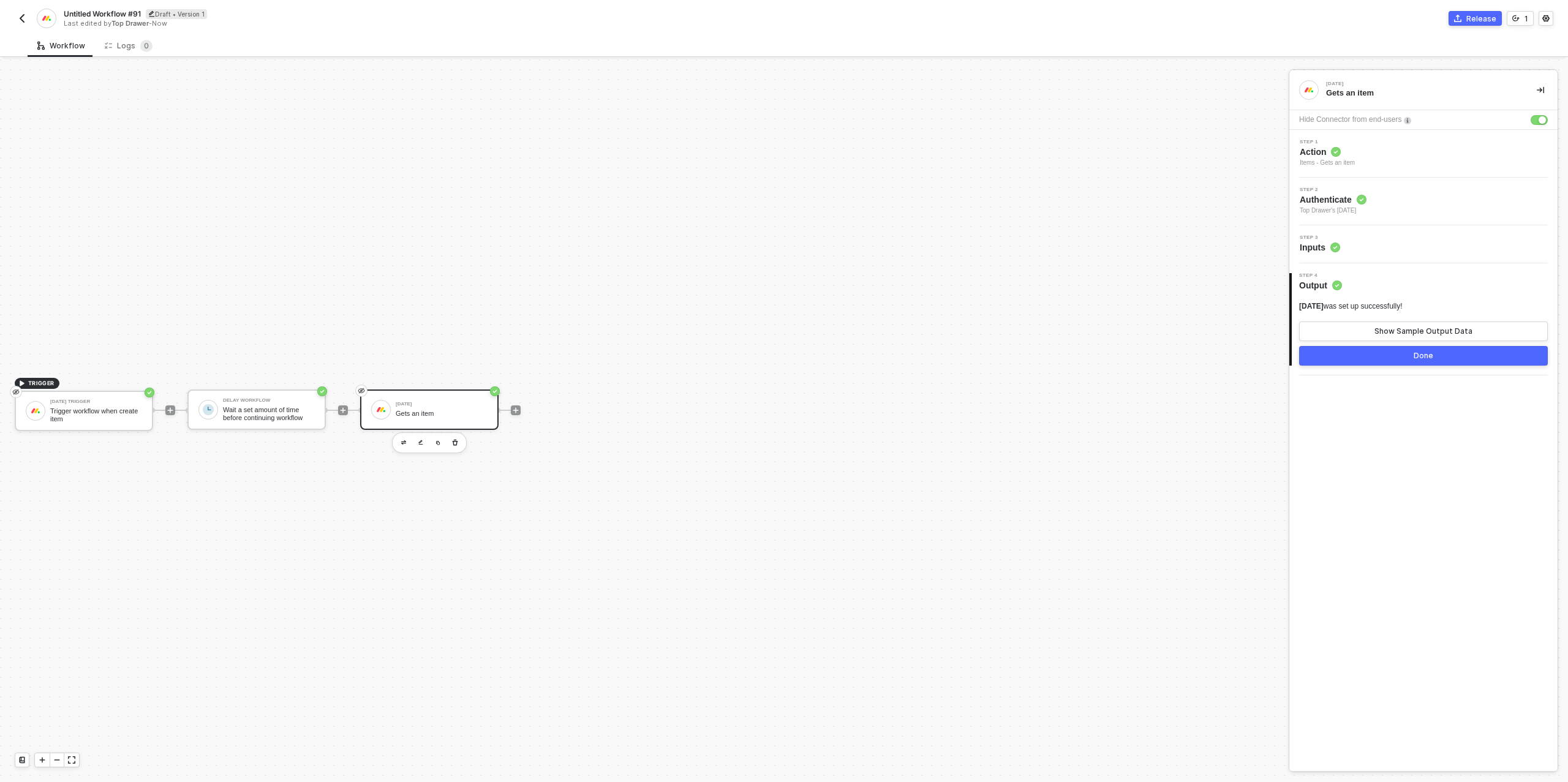
click at [1371, 357] on button "Done" at bounding box center [1423, 355] width 249 height 20
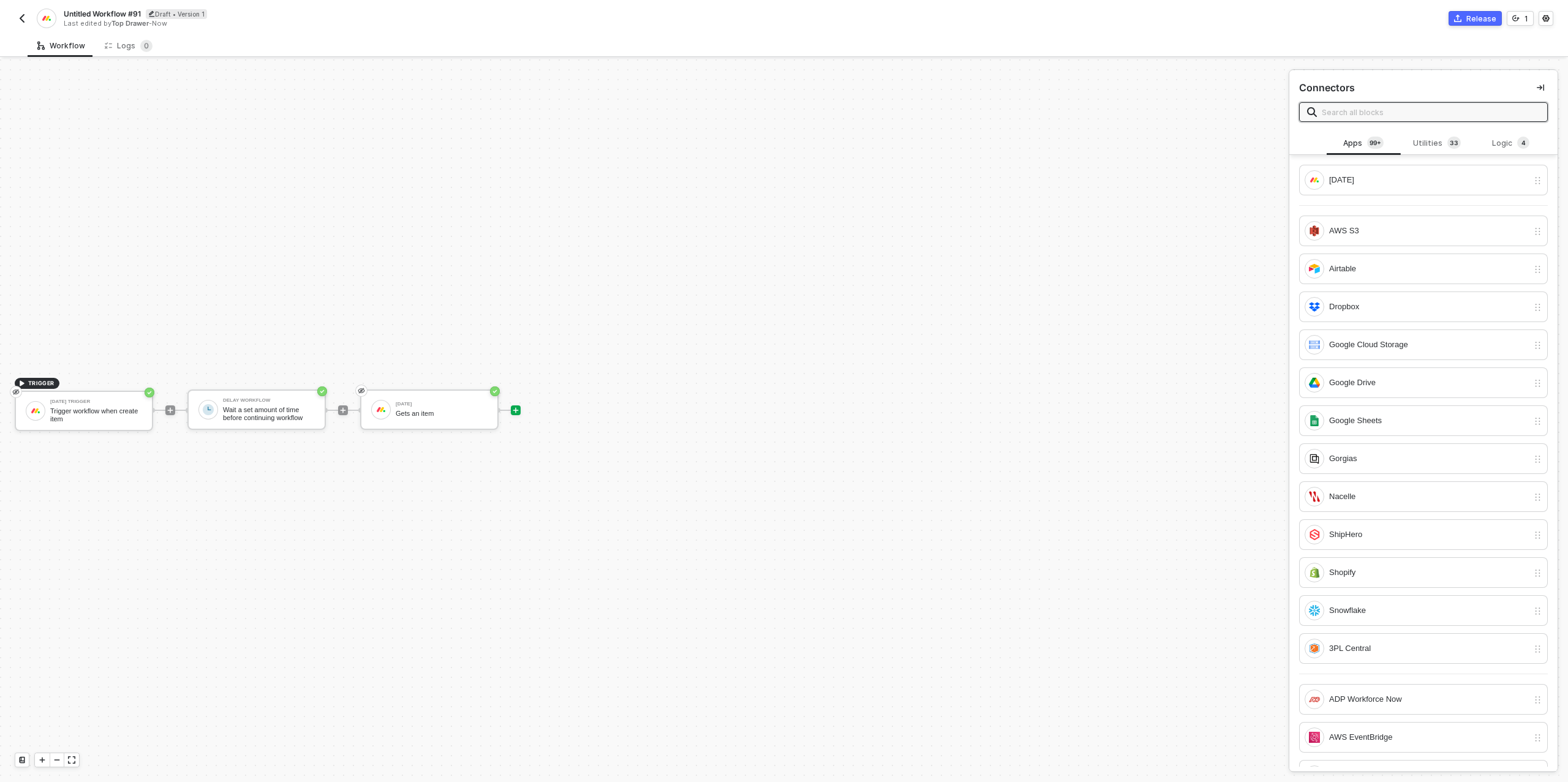
click at [513, 408] on icon "icon-play" at bounding box center [515, 410] width 7 height 7
click at [1438, 141] on div "Utilities 3 3" at bounding box center [1437, 143] width 54 height 13
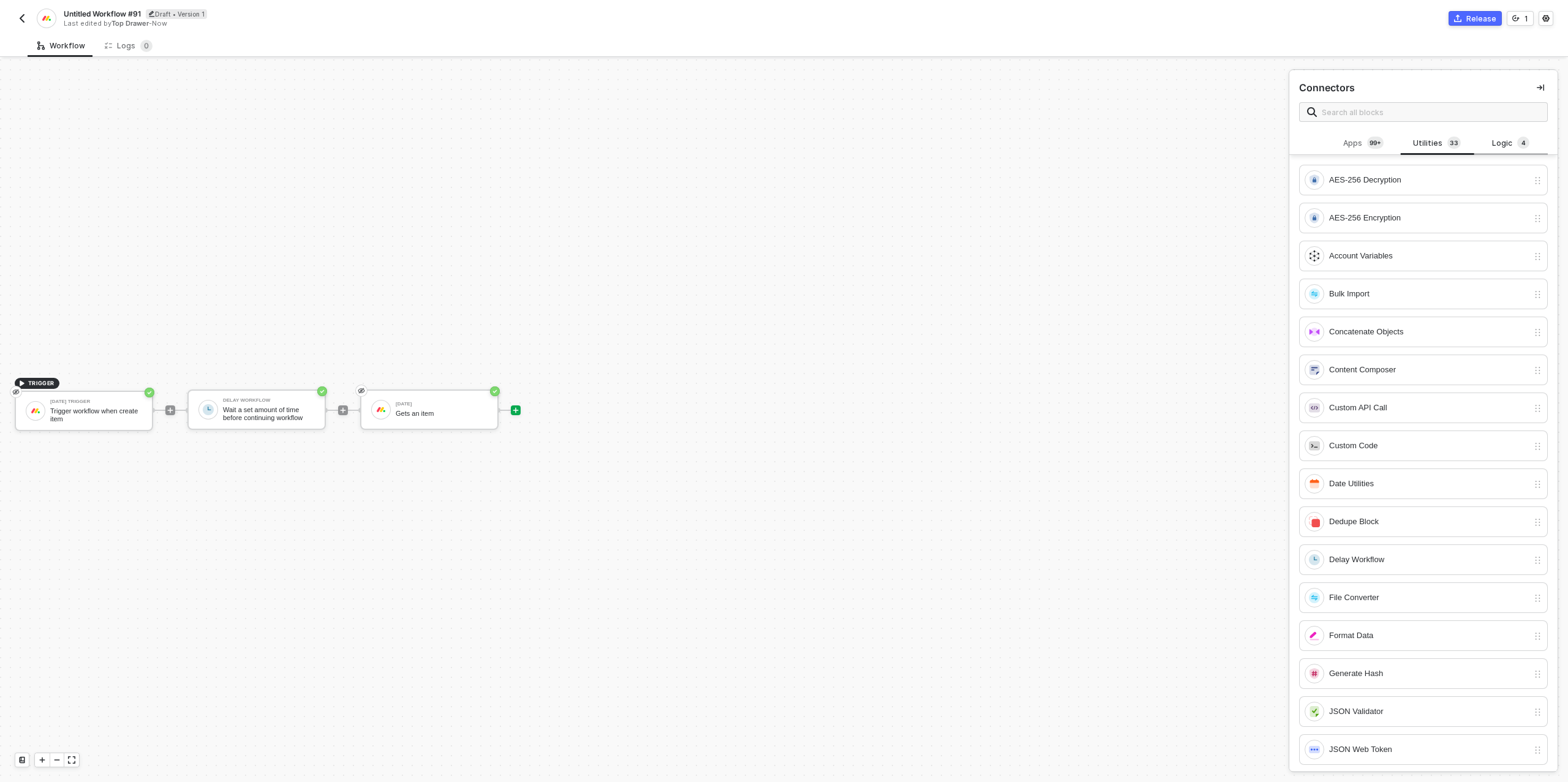
click at [1494, 139] on div "Logic 4" at bounding box center [1510, 143] width 54 height 13
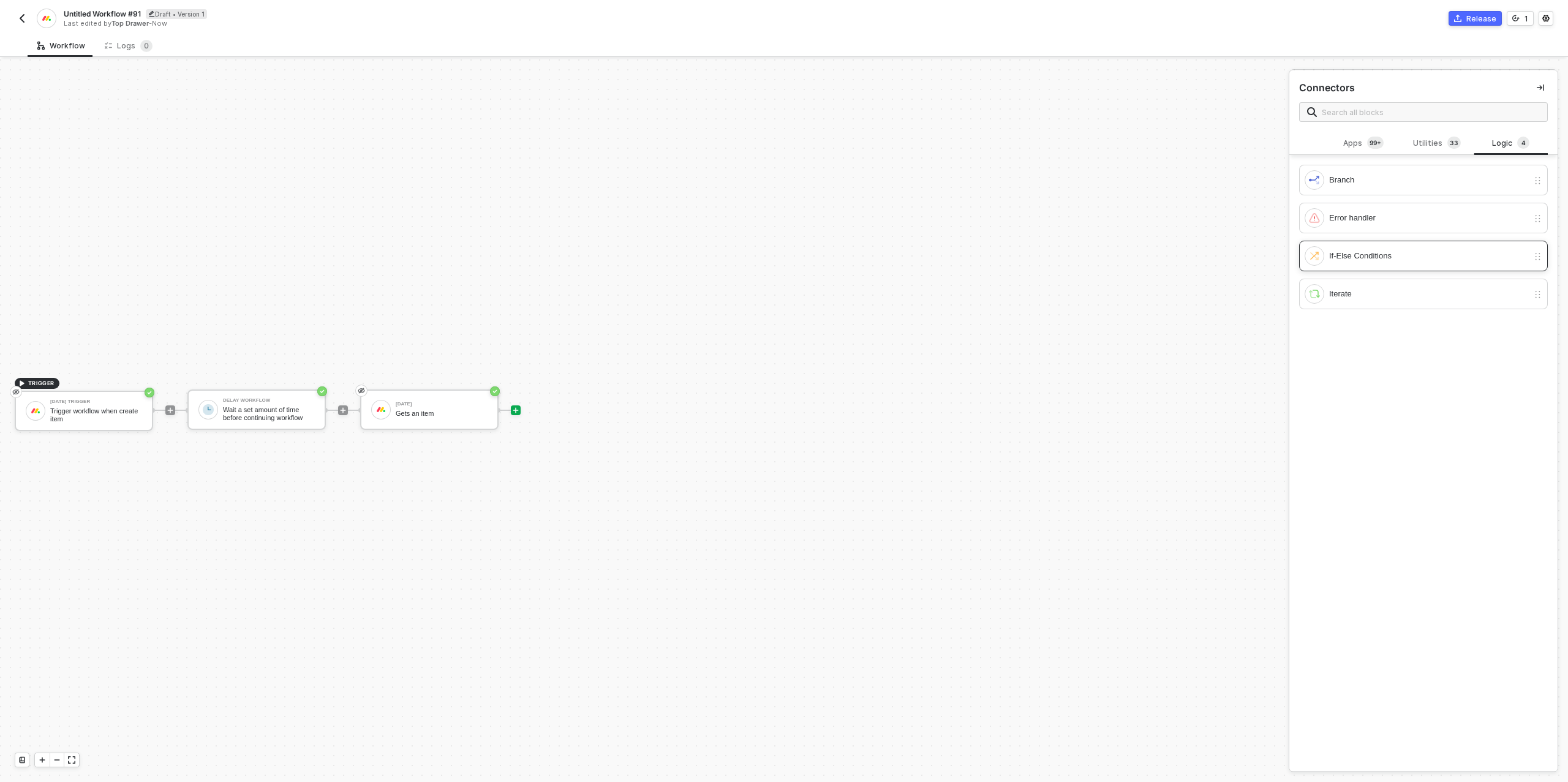
click at [1346, 256] on div "If-Else Conditions" at bounding box center [1428, 256] width 199 height 13
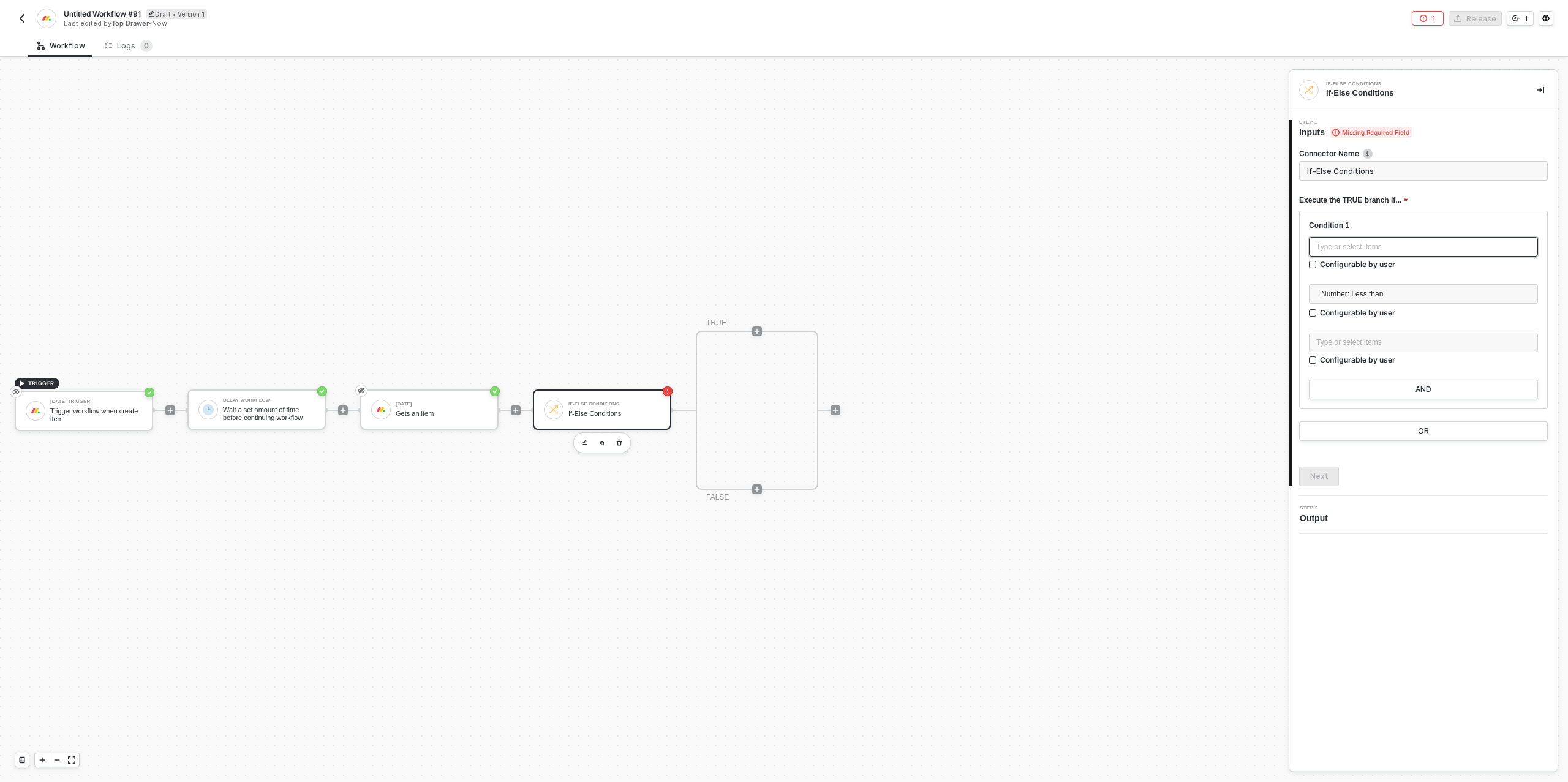
click at [1356, 250] on div "Type or select items ﻿" at bounding box center [1423, 247] width 214 height 12
click at [1179, 207] on div "MONDAY Gets an item" at bounding box center [1189, 200] width 179 height 20
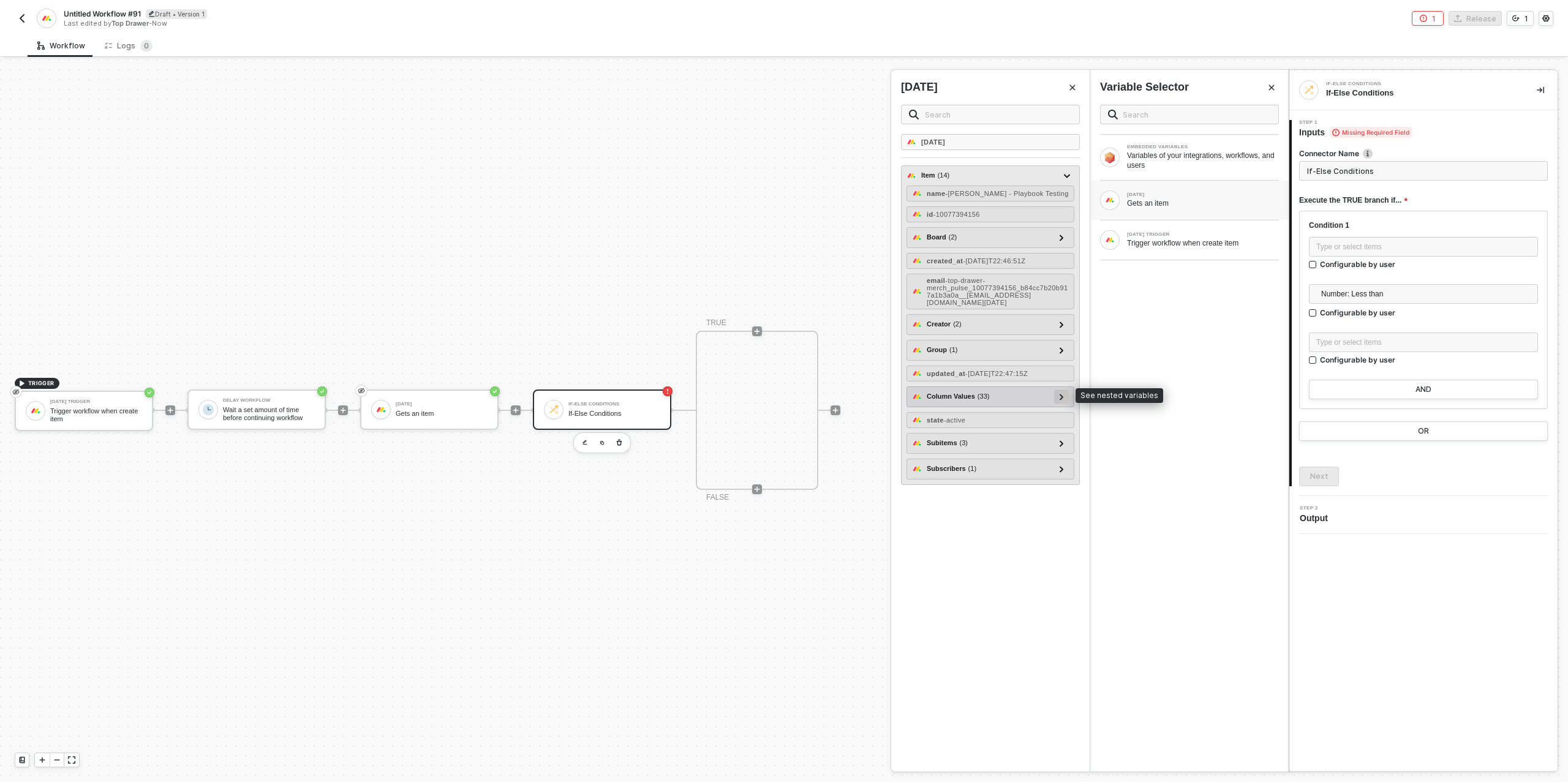
click at [1065, 391] on div at bounding box center [1061, 396] width 15 height 15
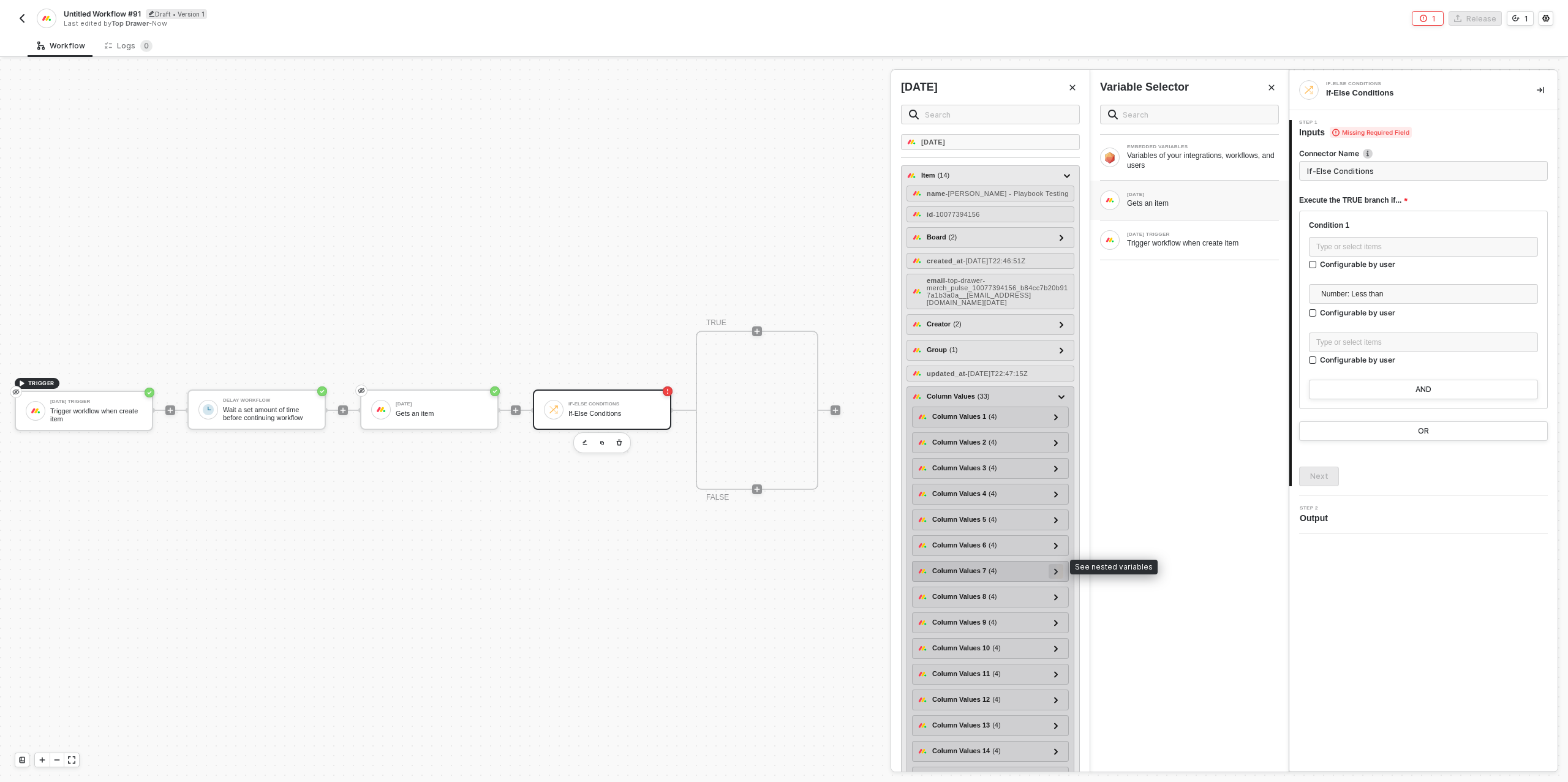
click at [1053, 564] on div at bounding box center [1056, 570] width 6 height 13
click at [994, 606] on span "- Online - In Stock" at bounding box center [978, 609] width 57 height 7
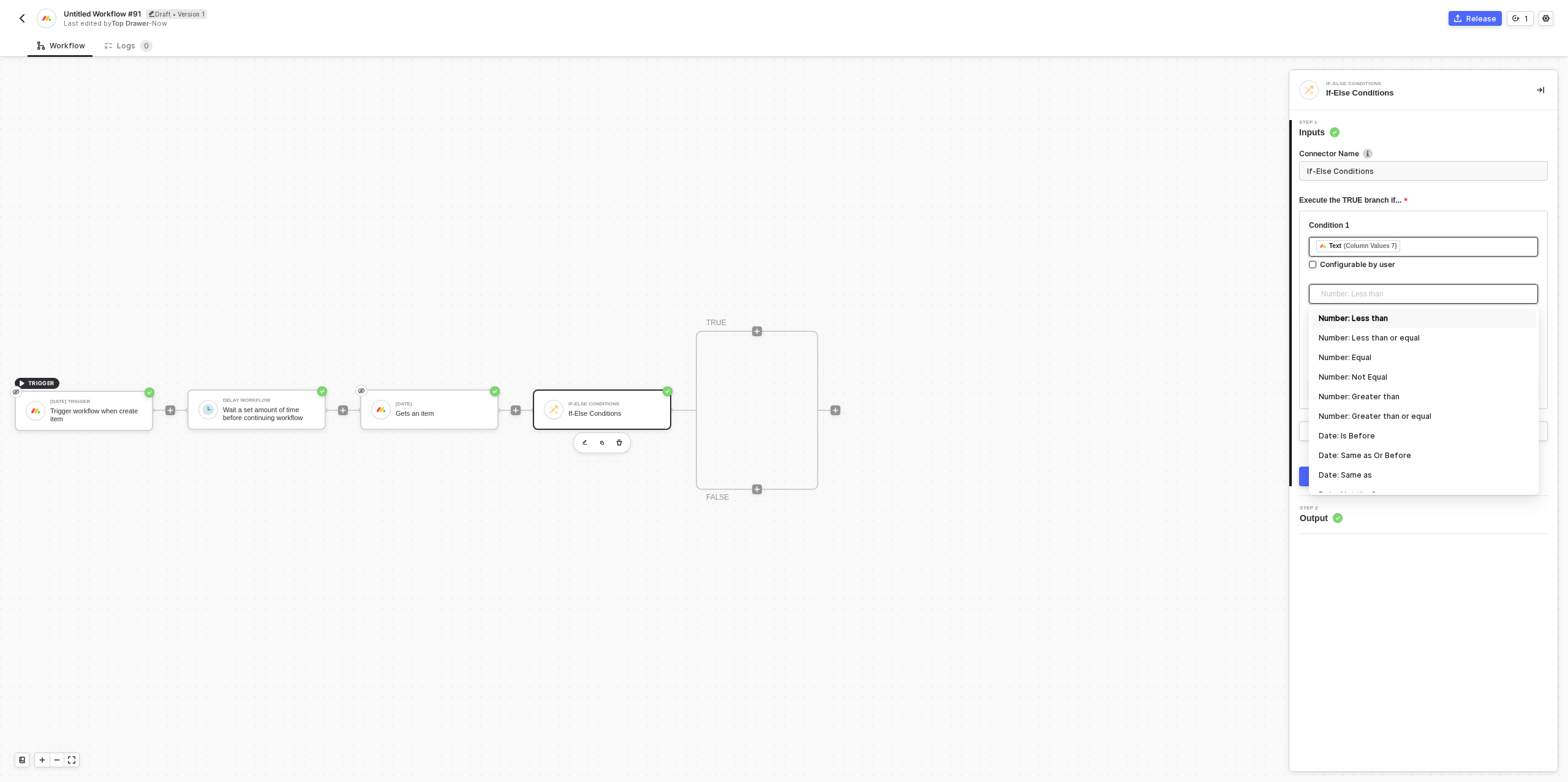
click at [1367, 296] on span "Number: Less than" at bounding box center [1426, 293] width 210 height 18
click at [1371, 404] on div "Text Does Not Contain - Case Insensitive" at bounding box center [1423, 407] width 210 height 13
click at [1356, 342] on div "Type or select items ﻿" at bounding box center [1423, 343] width 214 height 12
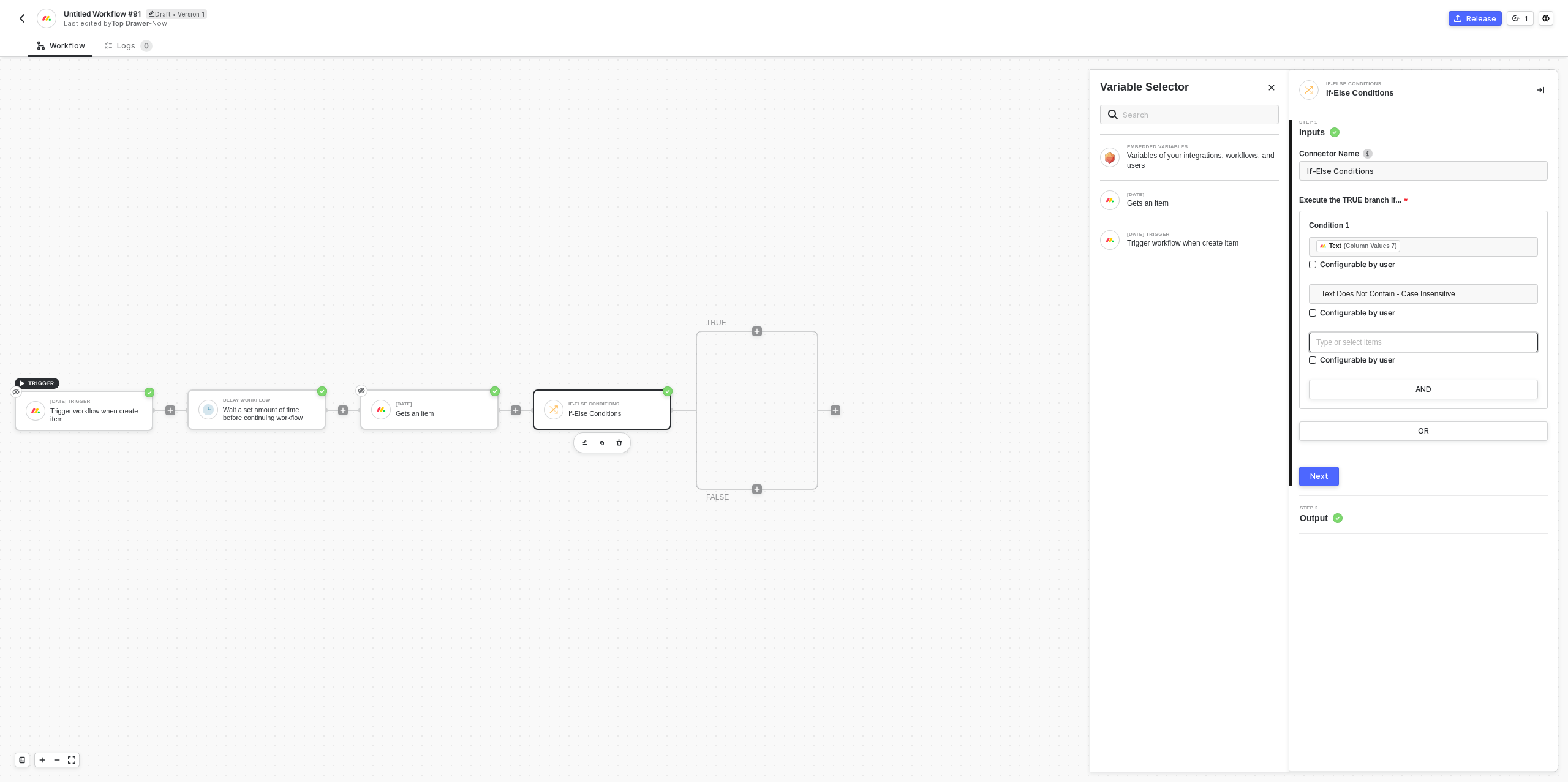
click at [1370, 339] on div "Type or select items ﻿" at bounding box center [1423, 343] width 214 height 12
type input "Only continue if Text Text Does Not Contain - Case Insensitive Dropship (Wholes…"
click at [1407, 436] on button "OR" at bounding box center [1423, 439] width 249 height 20
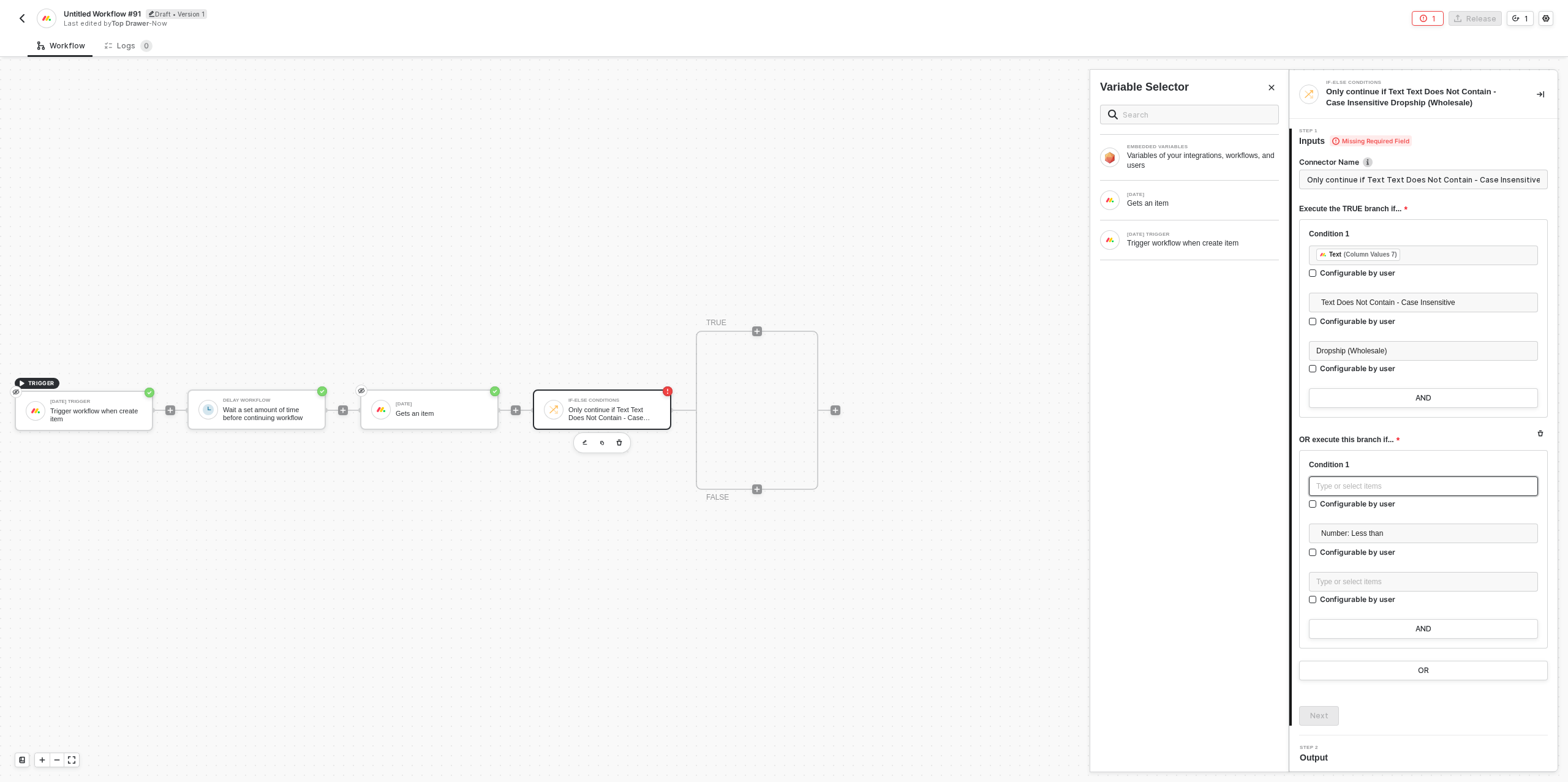
click at [1366, 487] on div "Type or select items ﻿" at bounding box center [1423, 486] width 214 height 12
click at [1166, 193] on div "MONDAY" at bounding box center [1203, 195] width 152 height 5
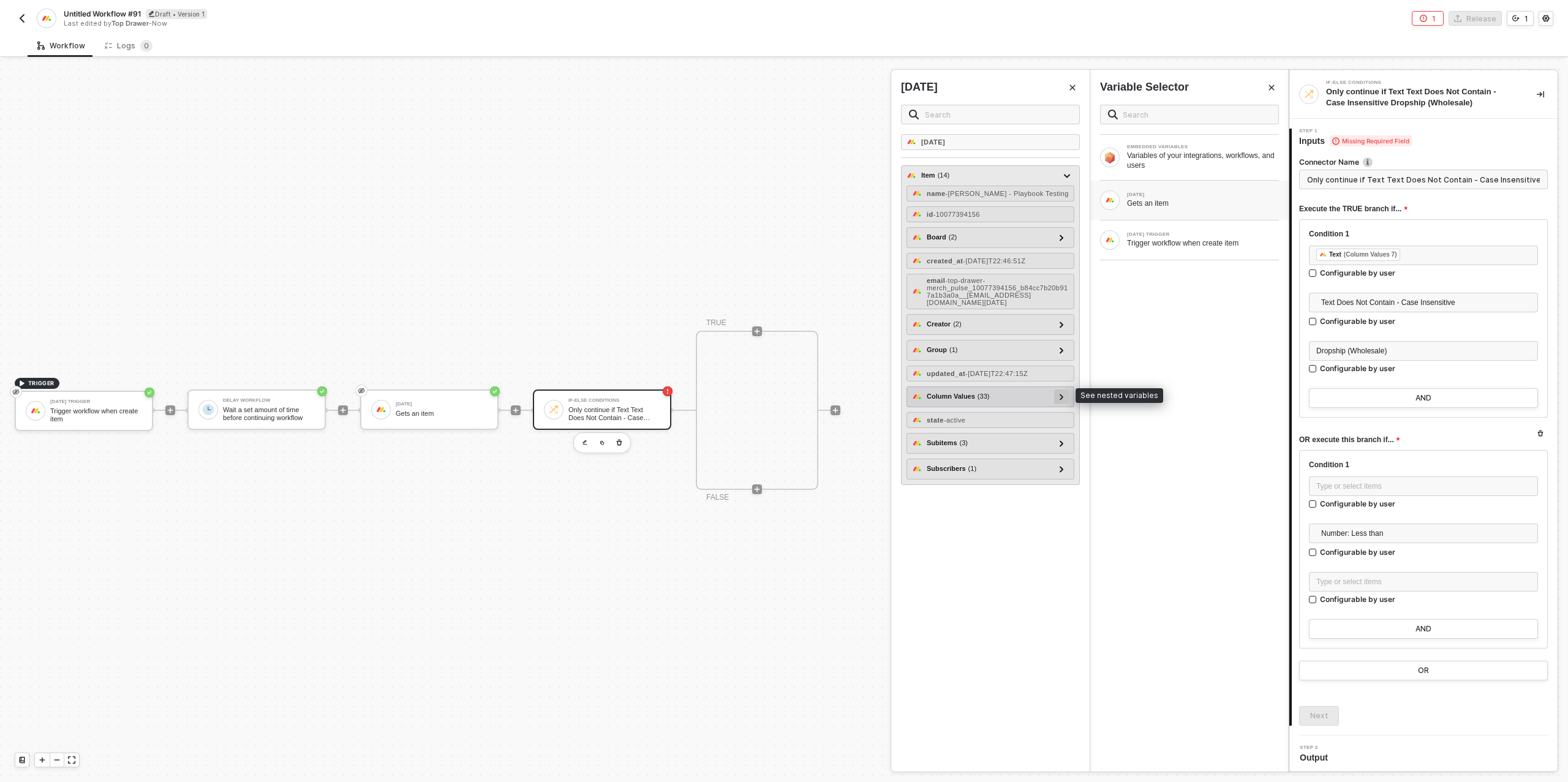
click at [1061, 393] on icon at bounding box center [1061, 396] width 4 height 6
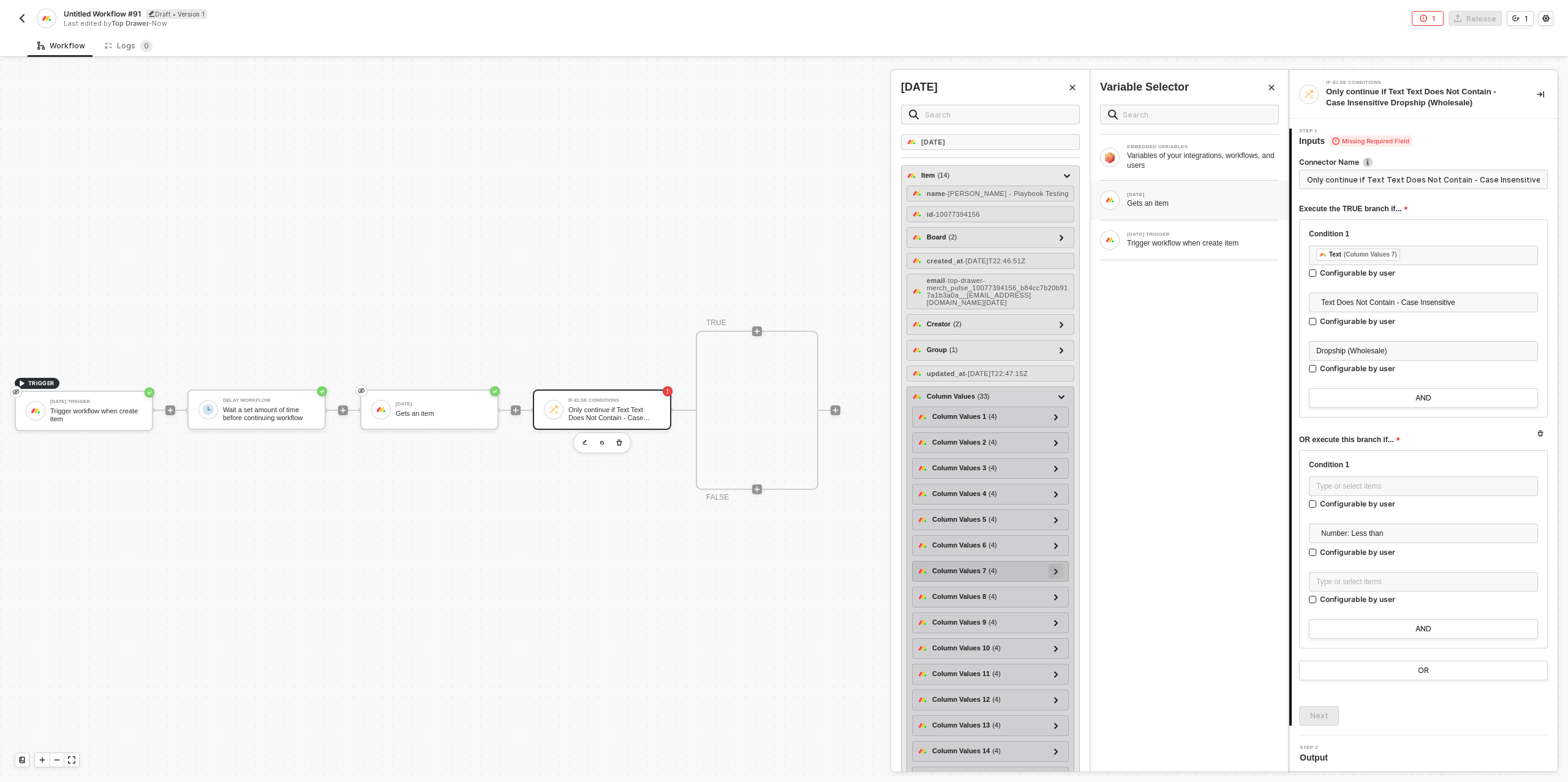
click at [1057, 569] on icon at bounding box center [1056, 572] width 4 height 6
click at [992, 606] on span "- Online - In Stock" at bounding box center [978, 609] width 57 height 7
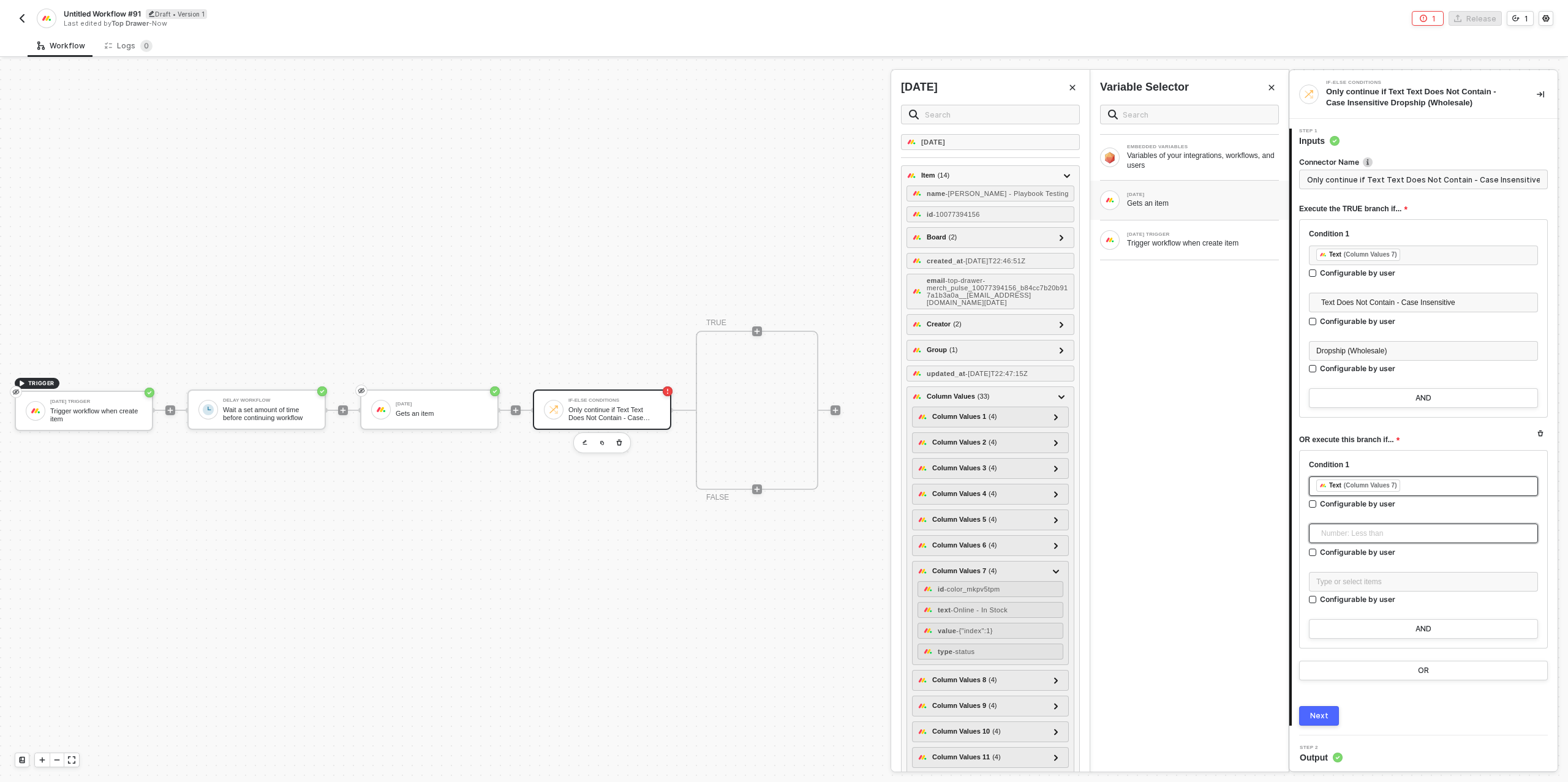
click at [1346, 532] on span "Number: Less than" at bounding box center [1426, 533] width 210 height 18
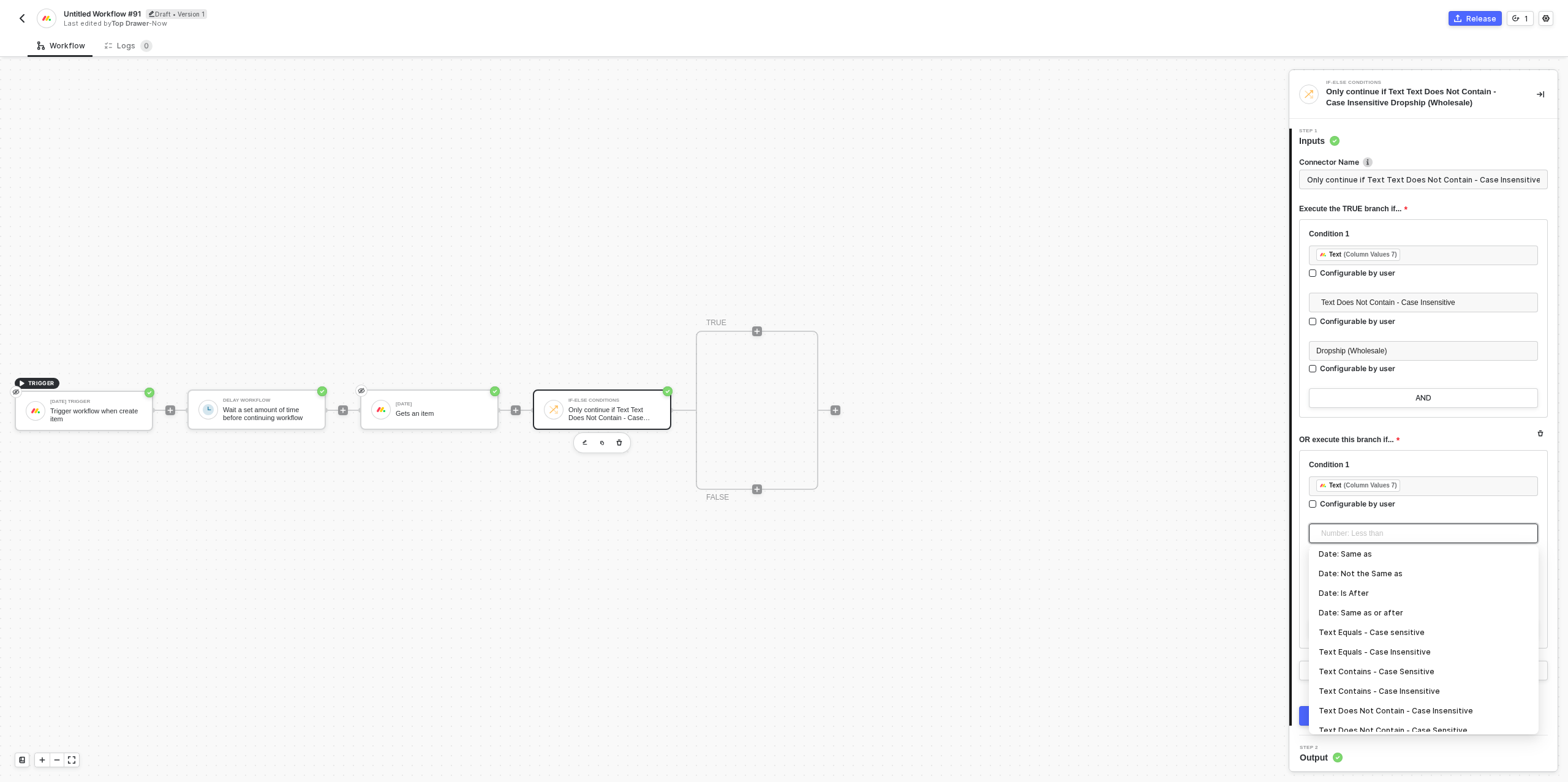
scroll to position [213, 0]
click at [1398, 659] on div "Text Does Not Contain - Case Insensitive" at bounding box center [1423, 658] width 210 height 13
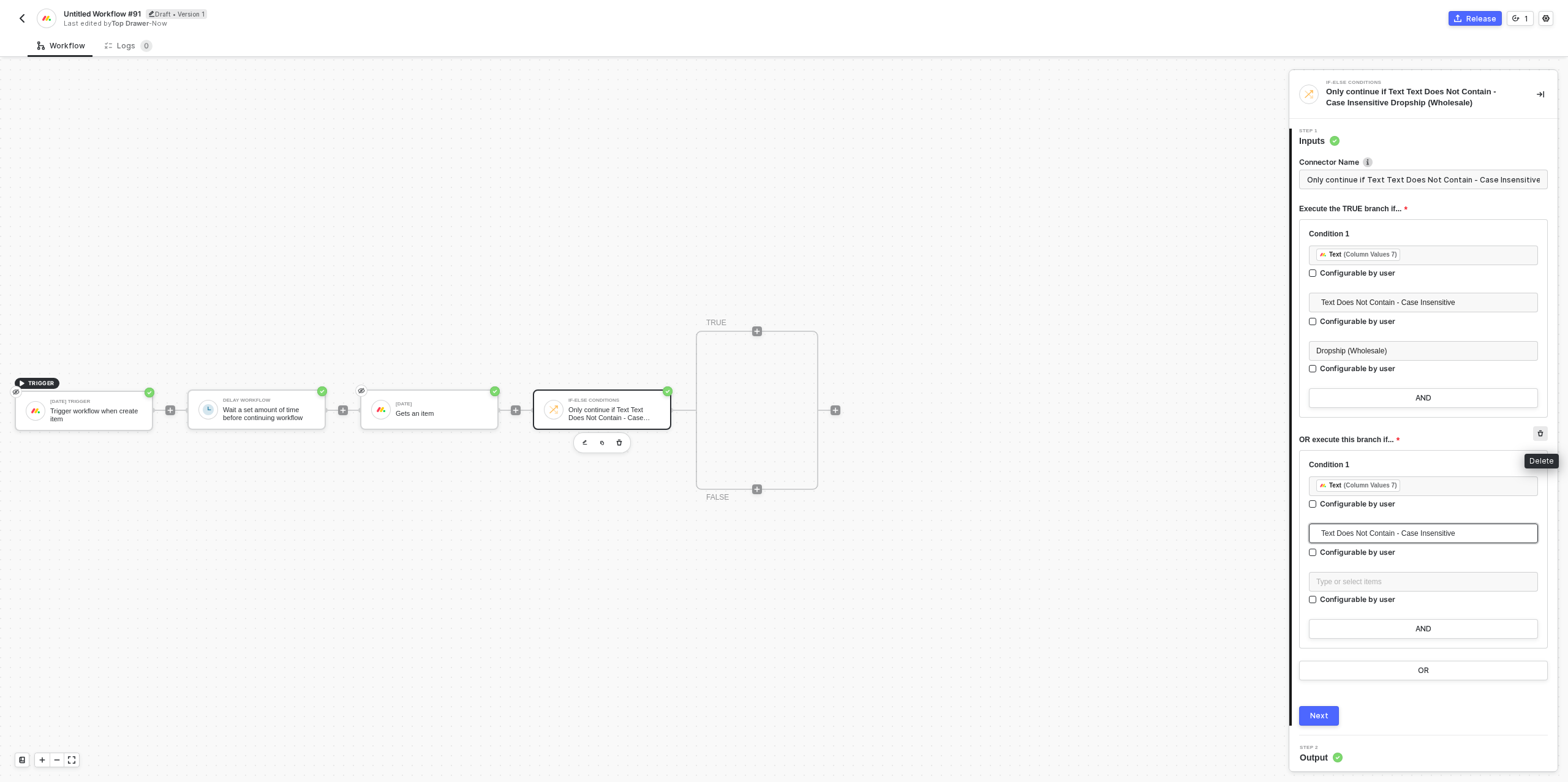
click at [1542, 433] on icon "button" at bounding box center [1540, 433] width 5 height 6
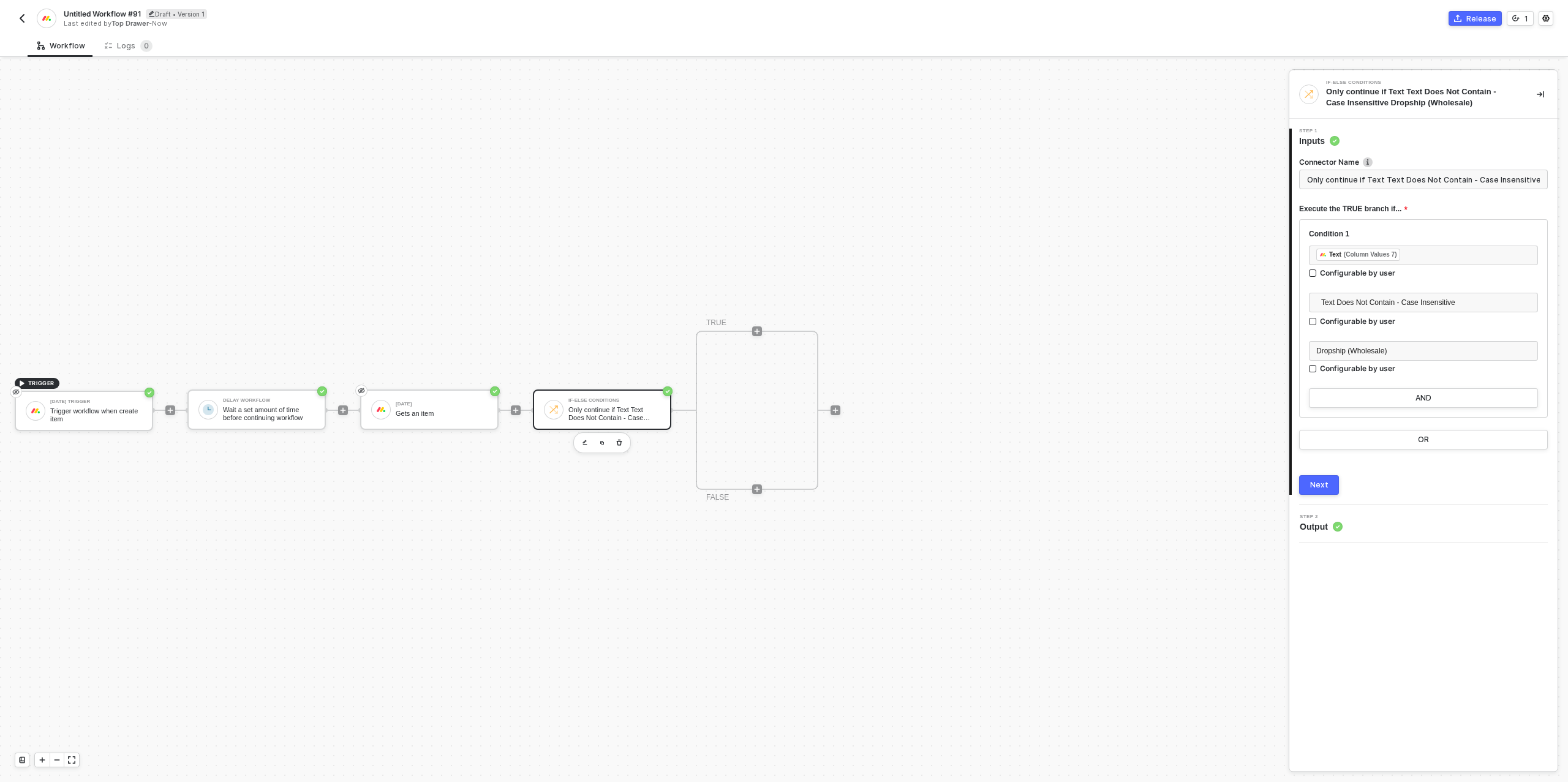
click at [1322, 481] on div "Next" at bounding box center [1319, 485] width 18 height 10
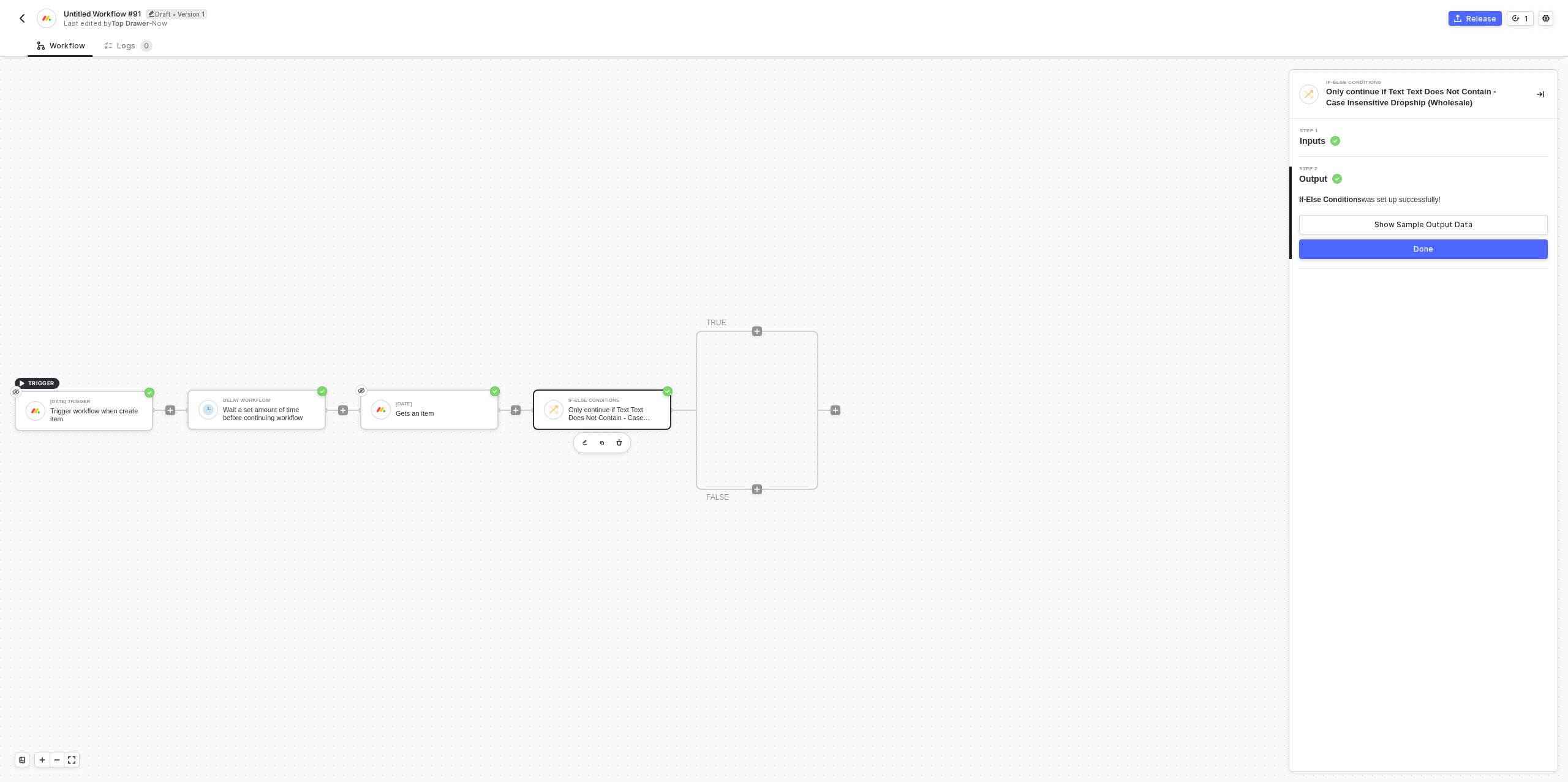
click at [1395, 246] on button "Done" at bounding box center [1423, 249] width 249 height 20
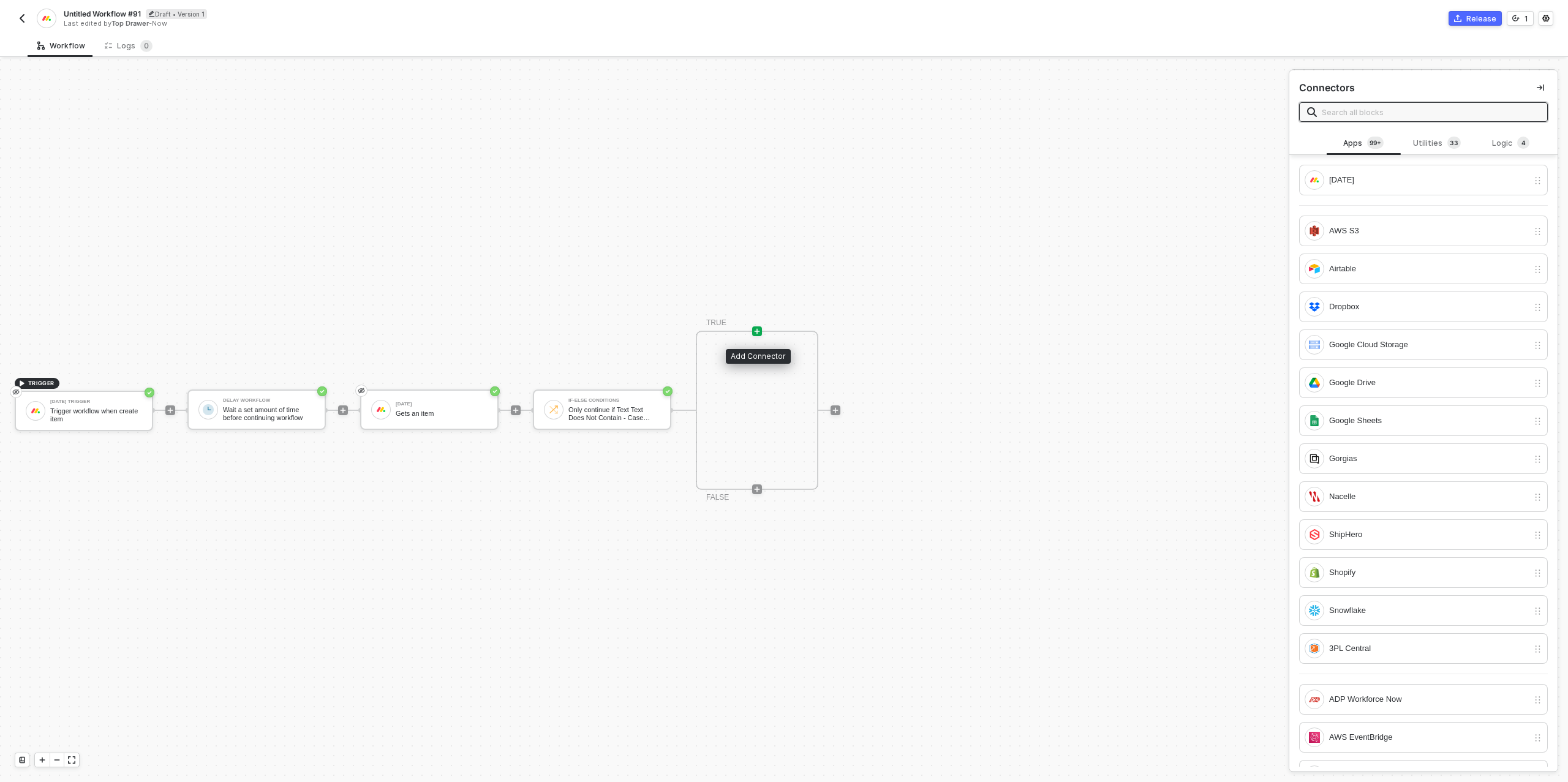
drag, startPoint x: 758, startPoint y: 328, endPoint x: 750, endPoint y: 333, distance: 9.4
click at [758, 328] on icon "icon-play" at bounding box center [756, 331] width 7 height 7
click at [1517, 142] on sup "4" at bounding box center [1523, 143] width 13 height 13
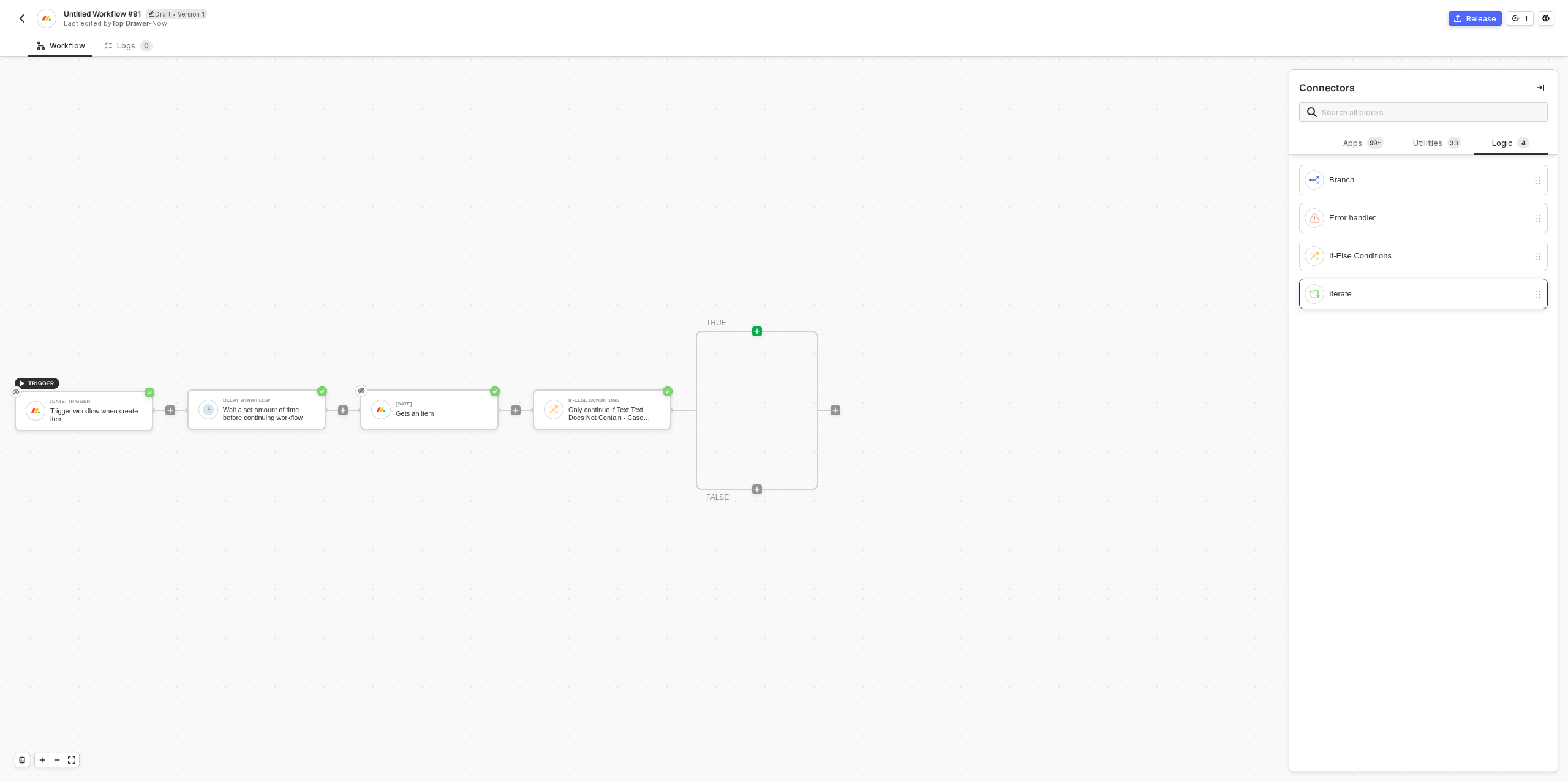
click at [1368, 295] on div "Iterate" at bounding box center [1428, 293] width 199 height 13
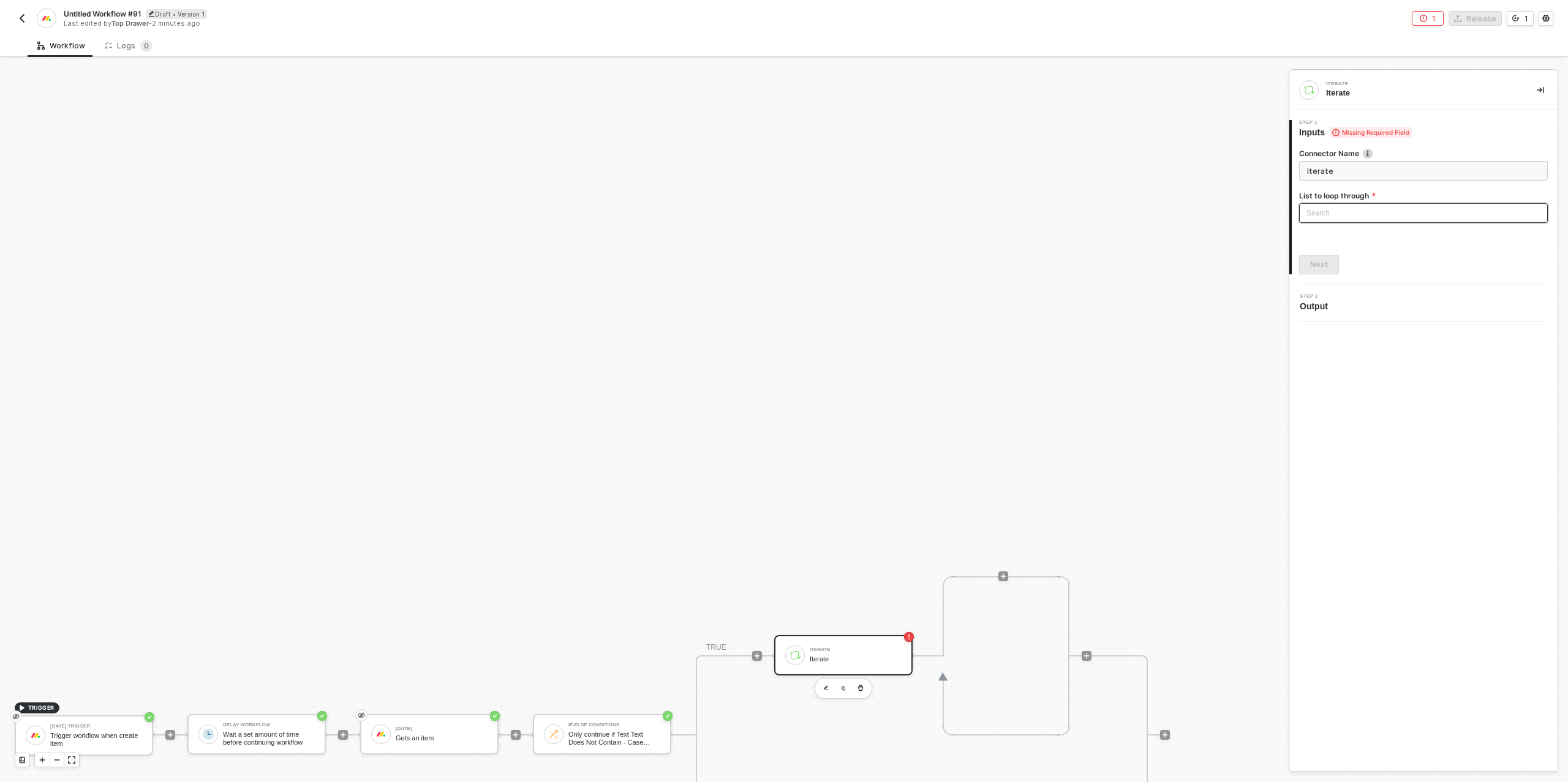
click at [1347, 212] on div "Search" at bounding box center [1423, 213] width 249 height 20
click at [1351, 272] on div "Monday: item - Subitems" at bounding box center [1423, 276] width 230 height 13
type input "Loop through Monday: item - Subitems"
click at [1323, 268] on div "Next" at bounding box center [1319, 264] width 18 height 10
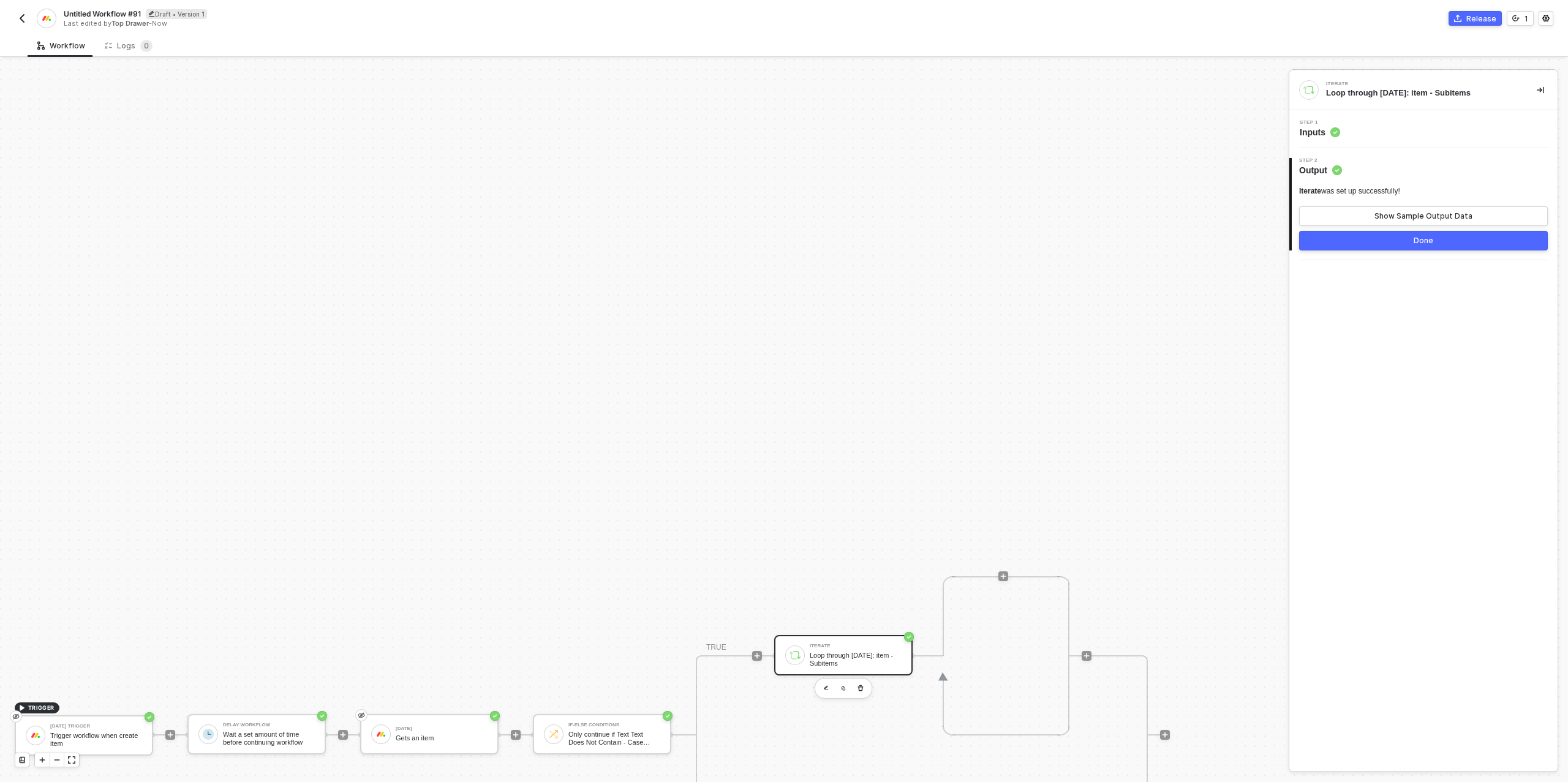
click at [1394, 239] on button "Done" at bounding box center [1423, 240] width 249 height 20
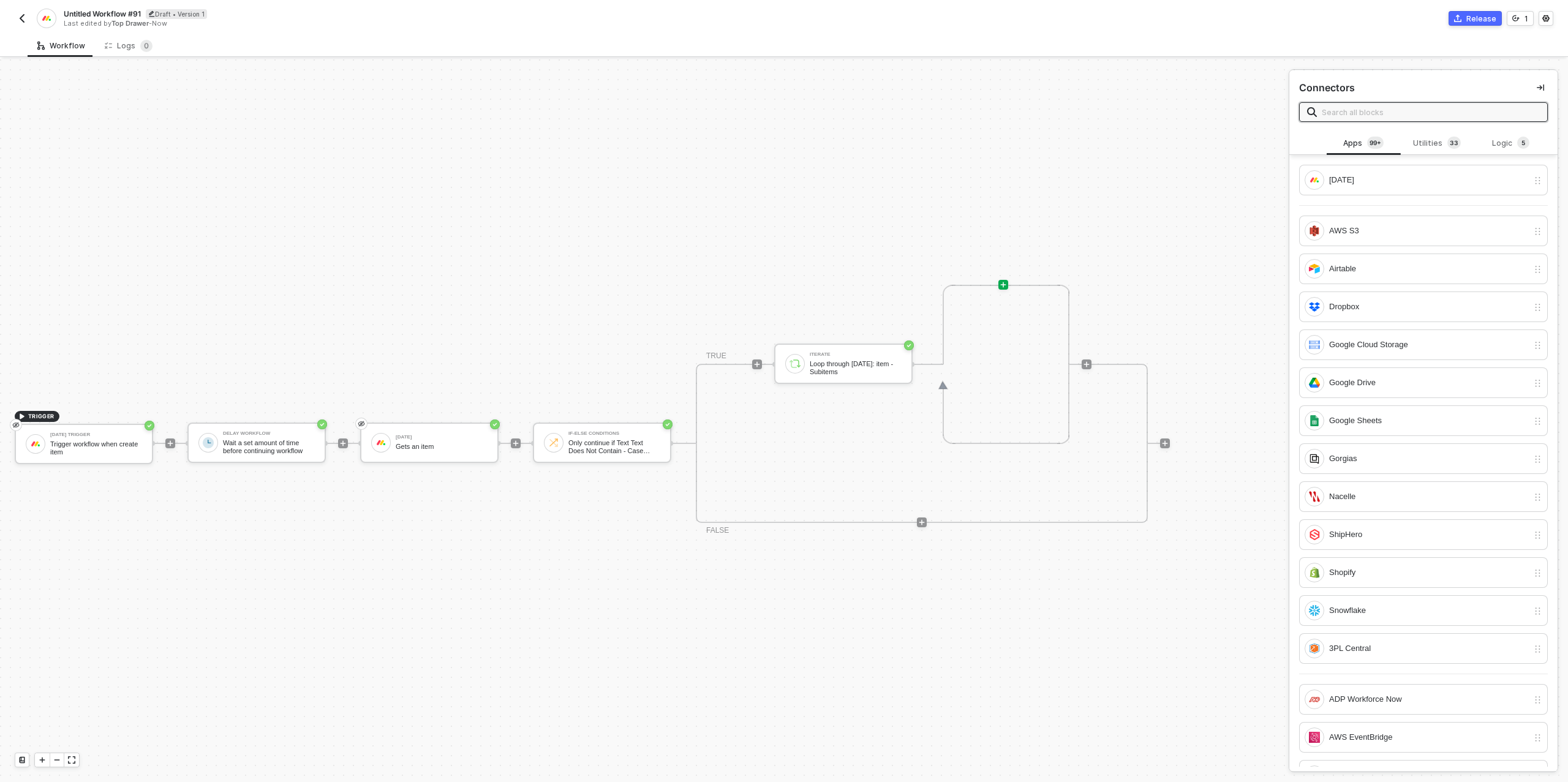
scroll to position [337, 0]
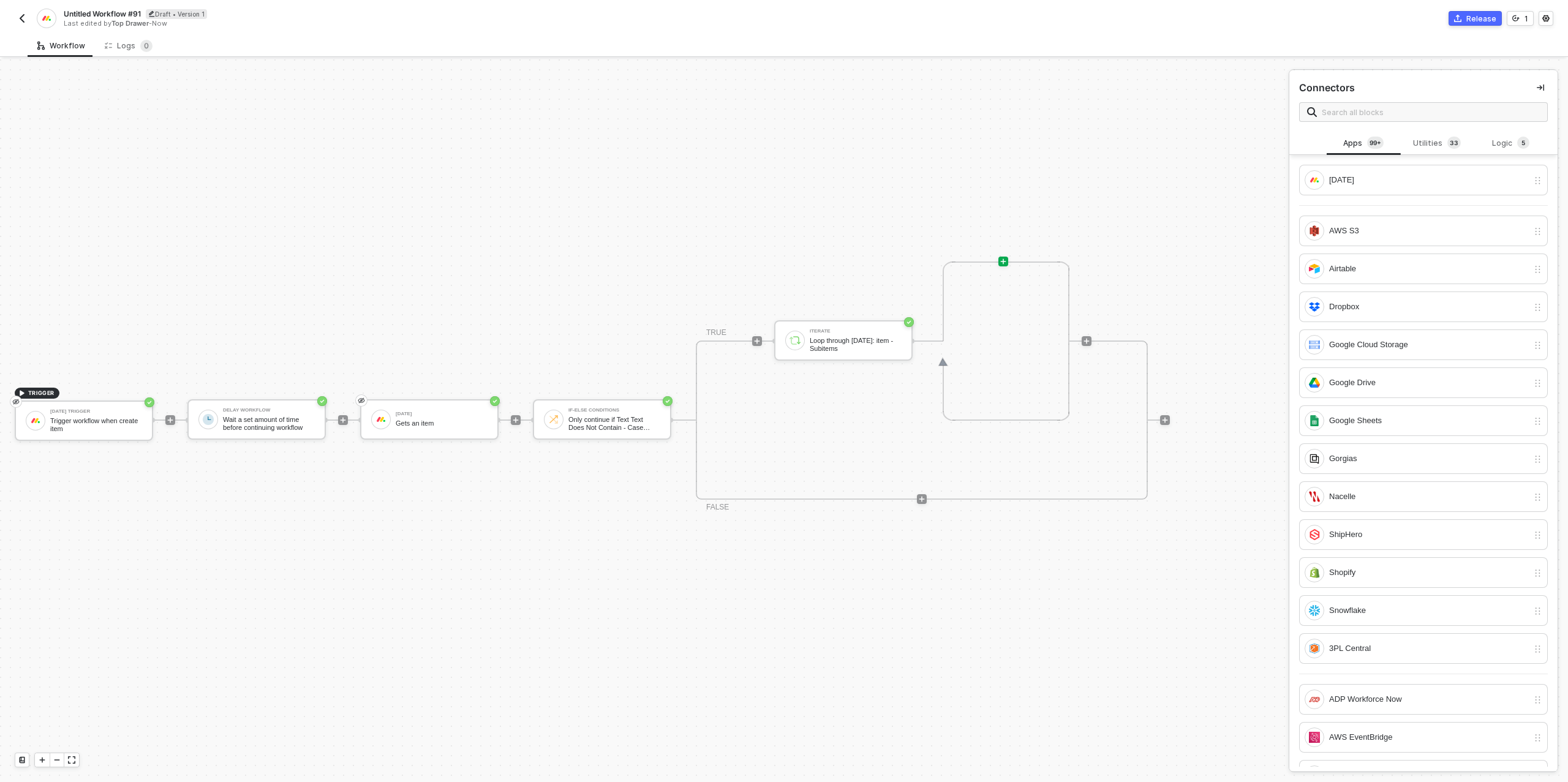
click at [16, 16] on button "button" at bounding box center [22, 18] width 15 height 15
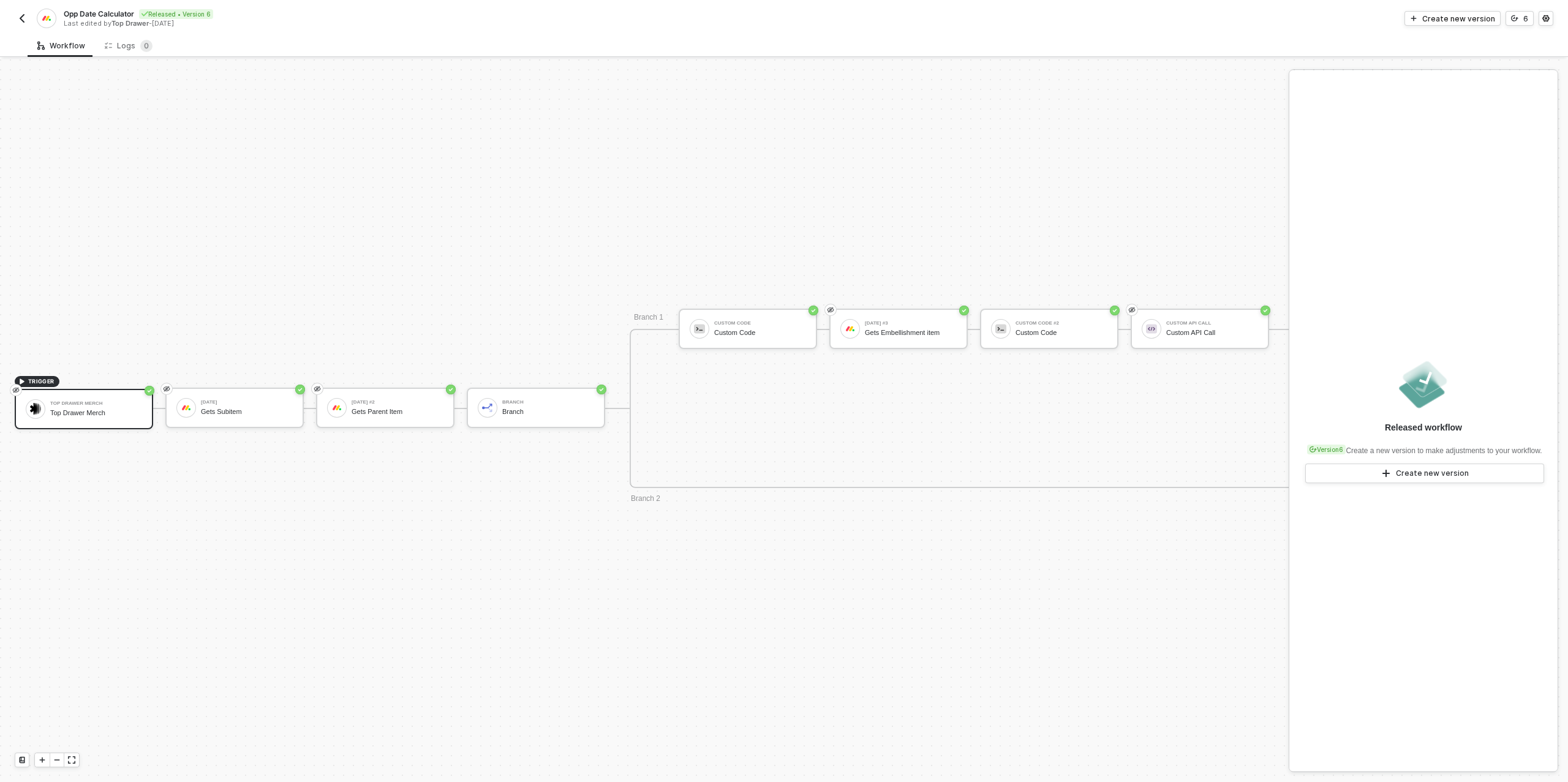
scroll to position [349, 35]
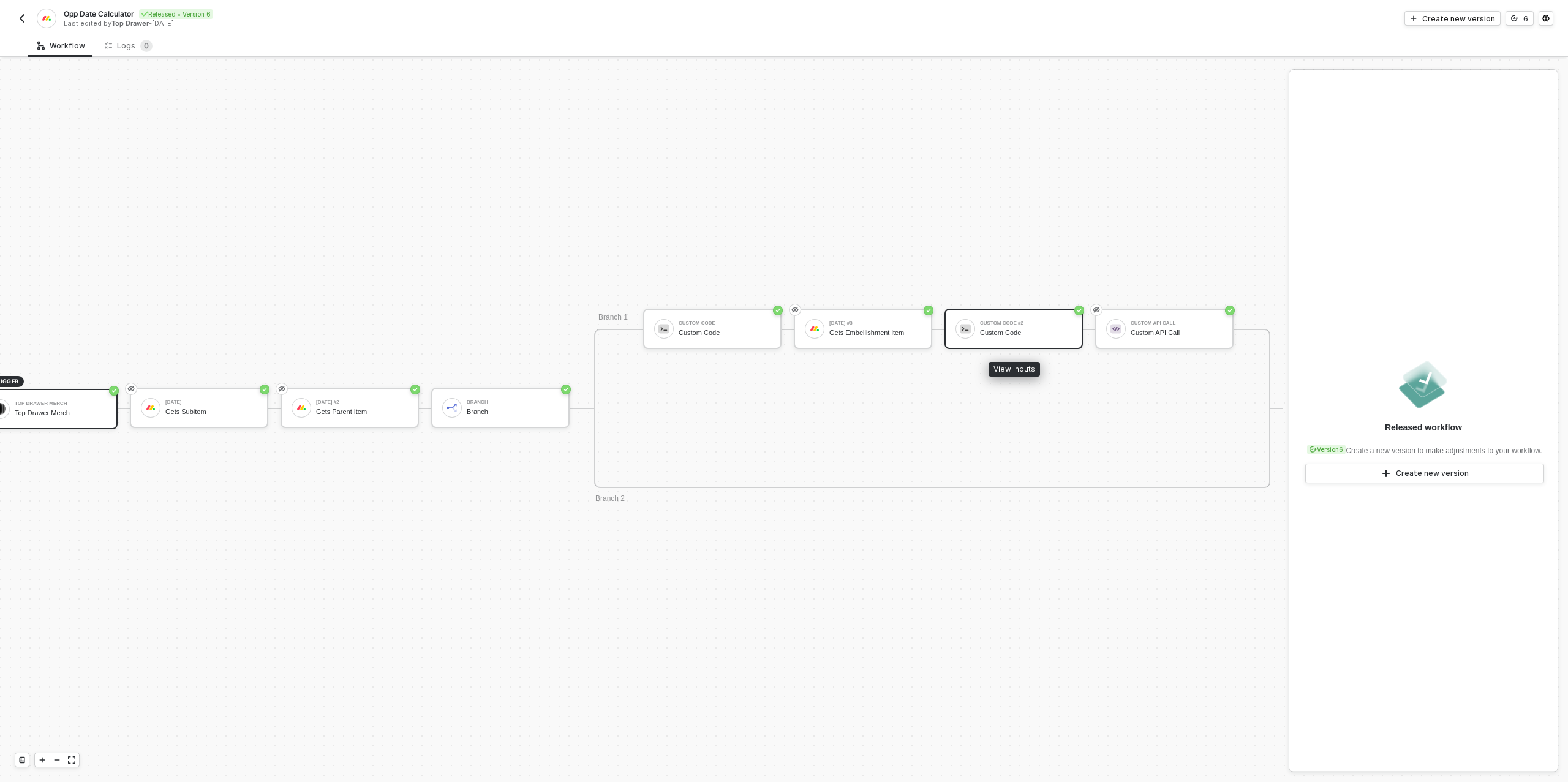
click at [1017, 324] on div "Custom Code #2" at bounding box center [1025, 323] width 91 height 5
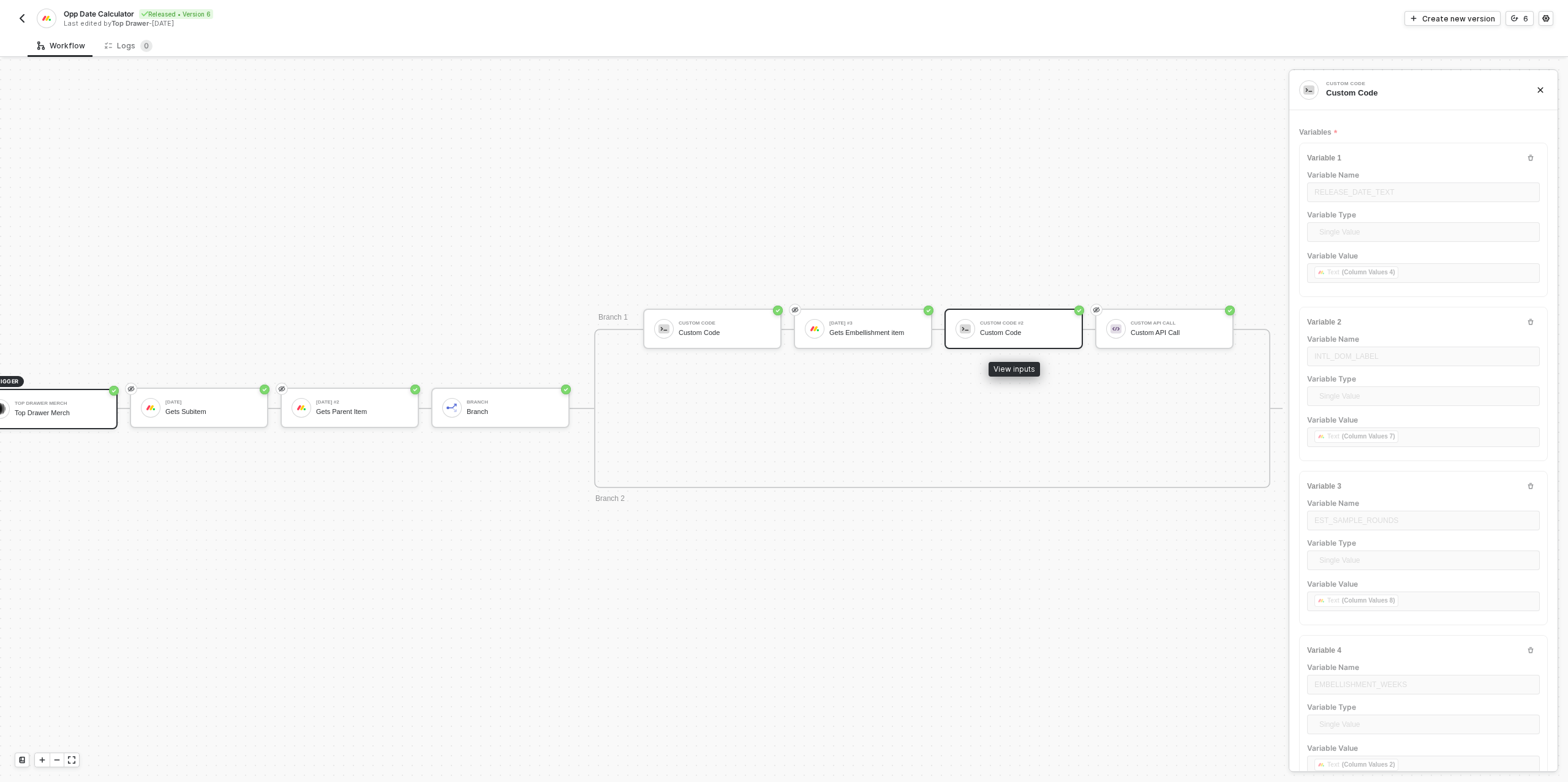
type textarea "/* Robust date calculators: accepts string "YYYY-MM-DD" or Monday JSON {date,ti…"
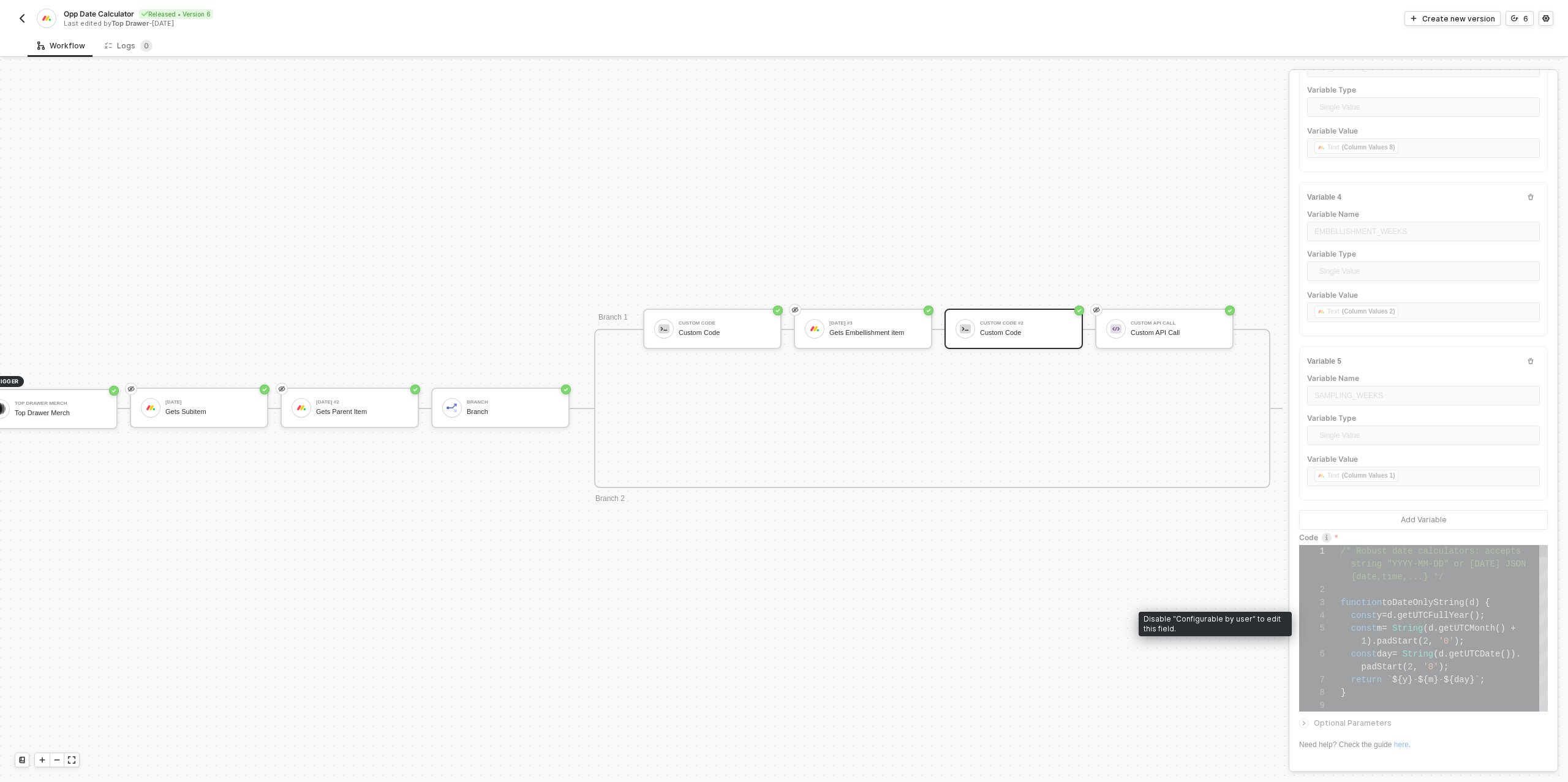
click at [1432, 583] on div at bounding box center [1444, 590] width 207 height 13
click at [27, 21] on img "button" at bounding box center [22, 18] width 10 height 10
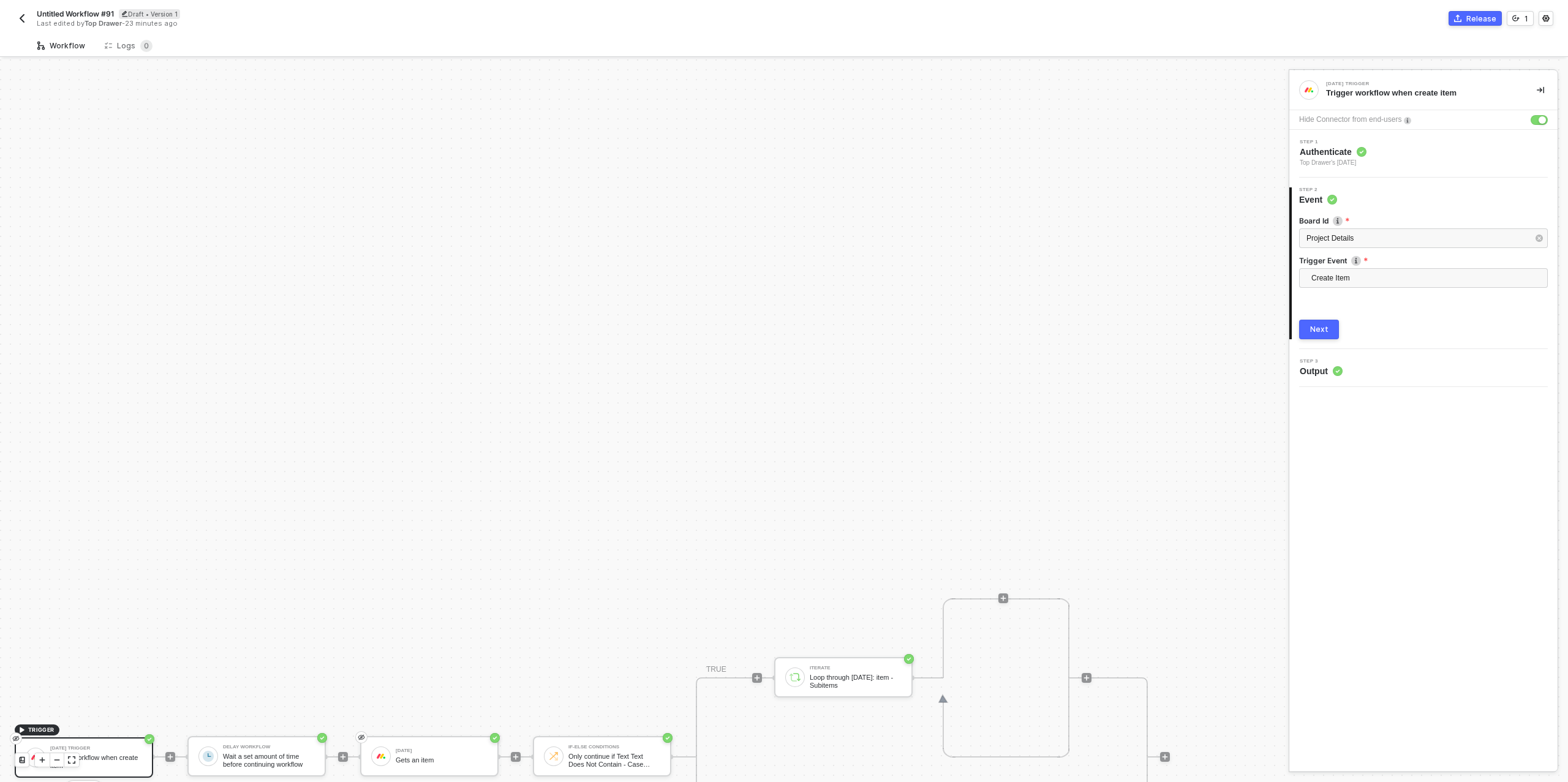
scroll to position [349, 0]
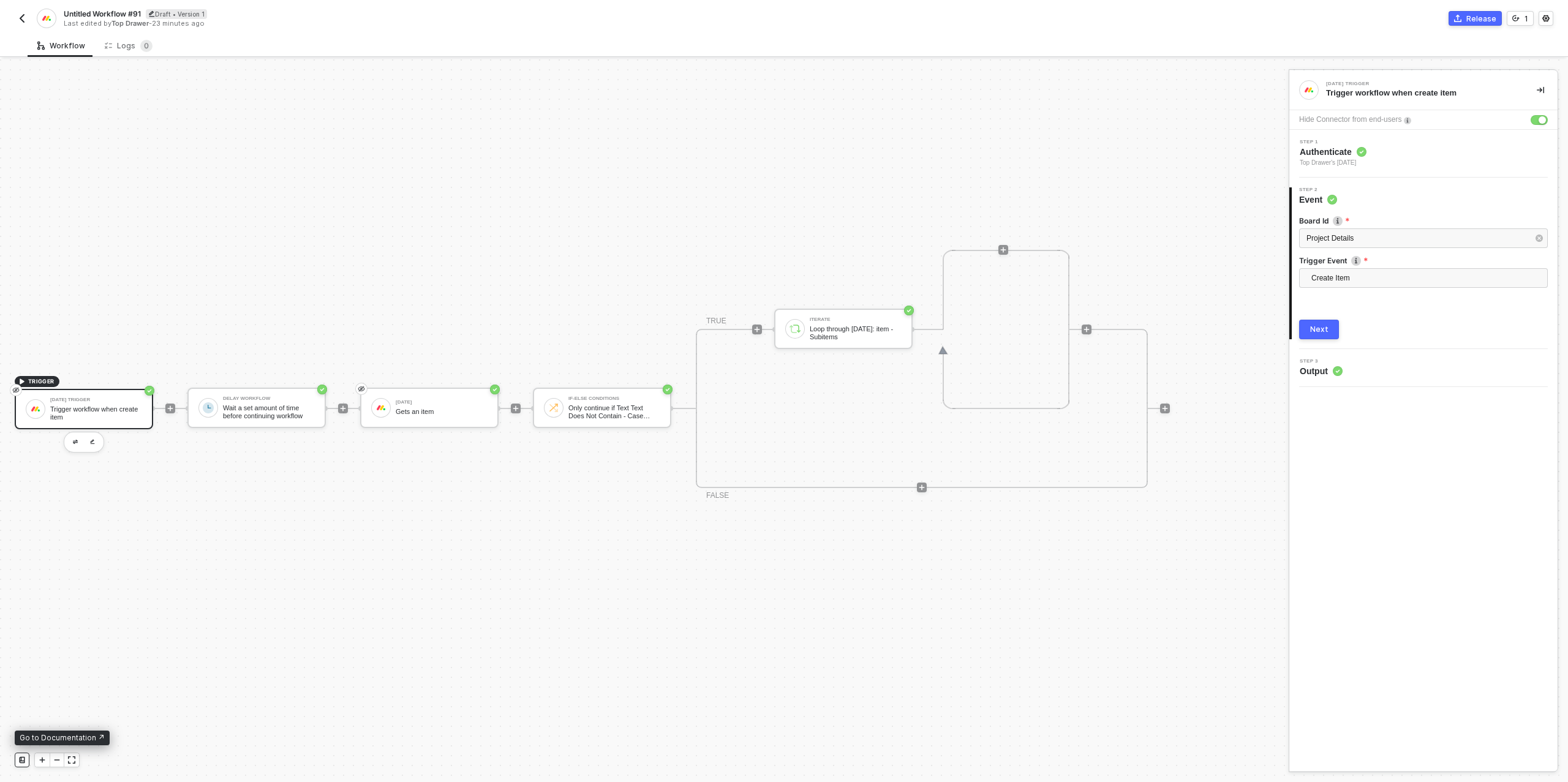
click at [22, 764] on div at bounding box center [22, 759] width 15 height 15
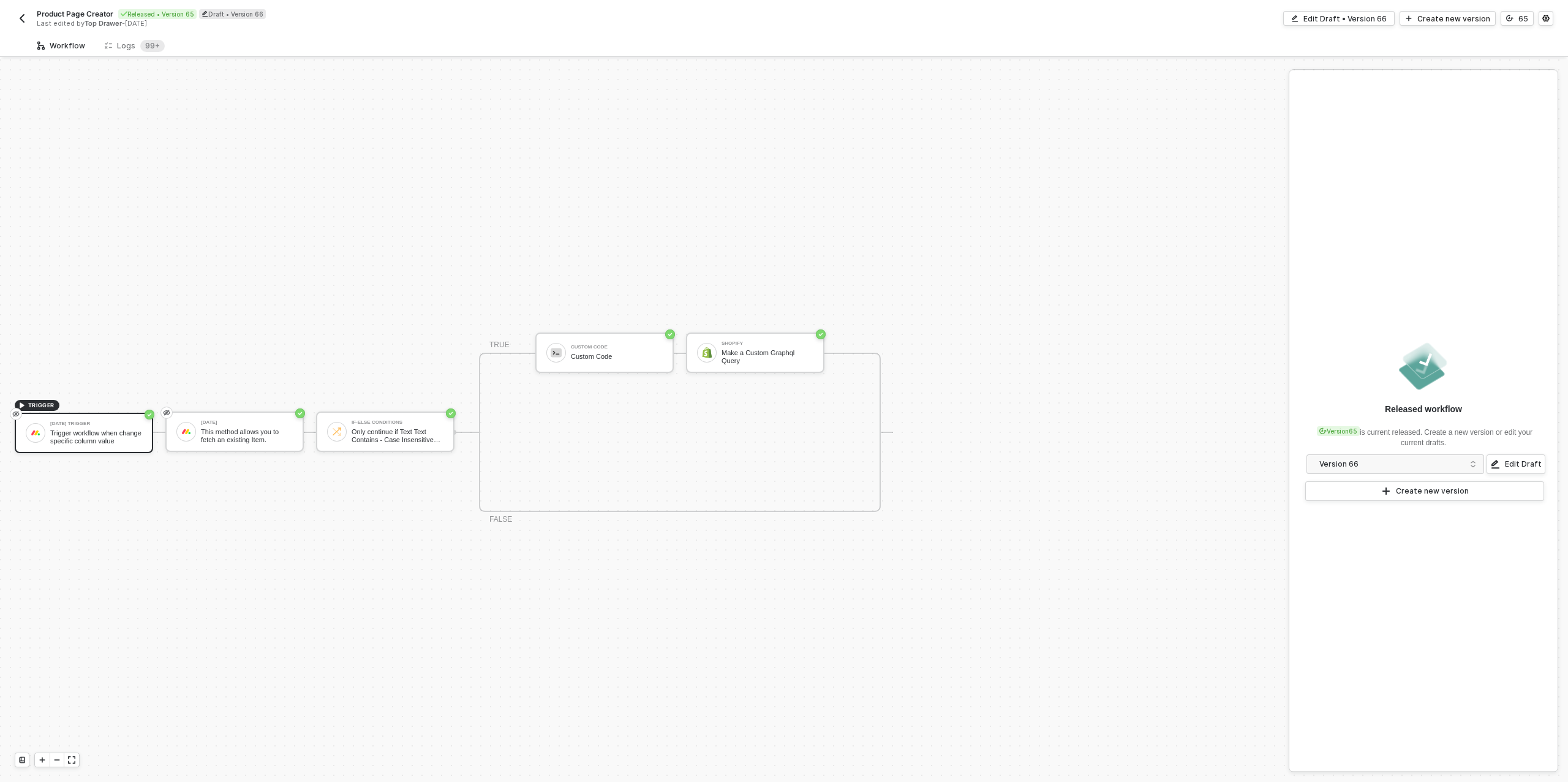
scroll to position [22, 0]
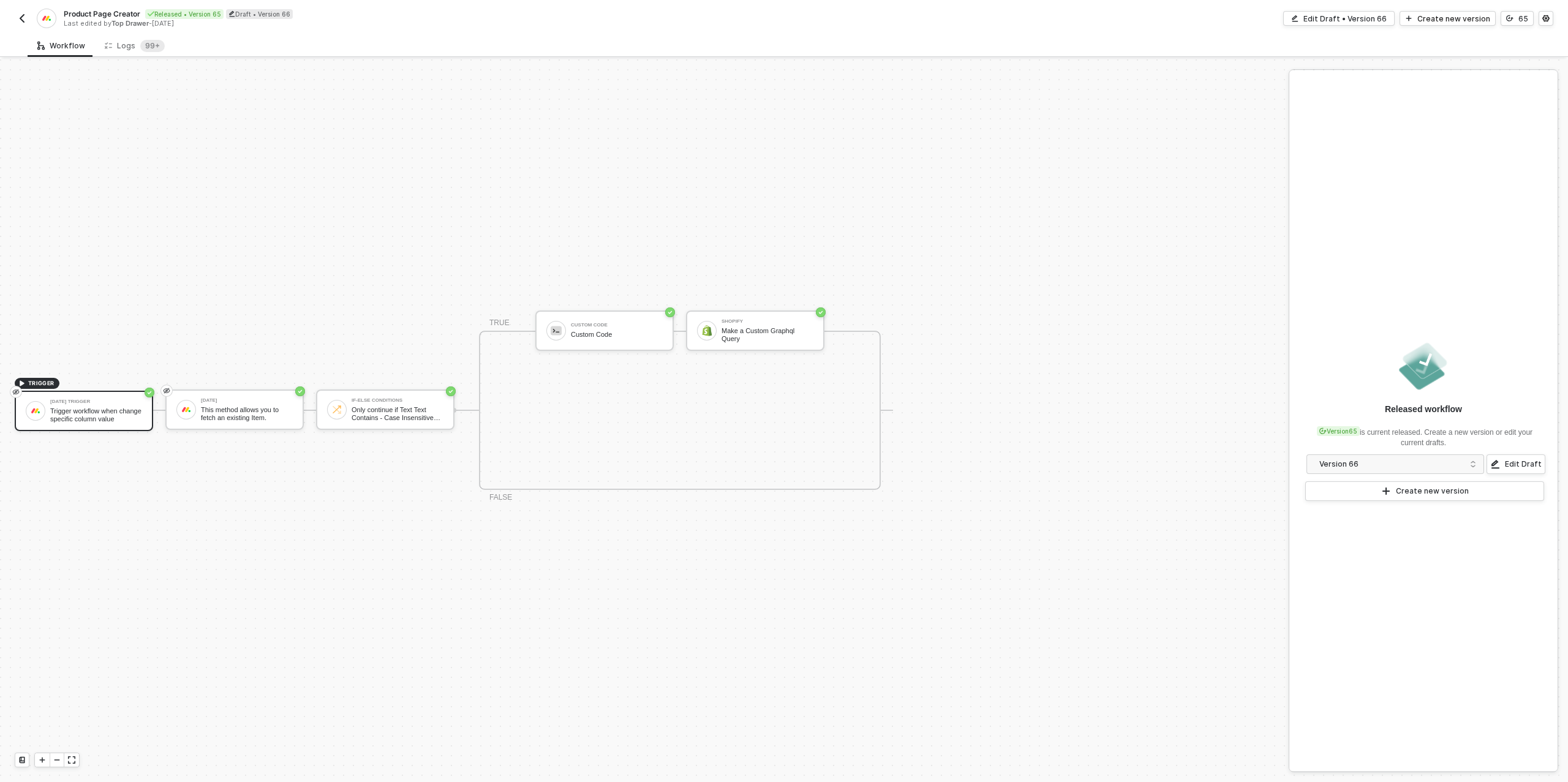
click at [18, 19] on img "button" at bounding box center [22, 18] width 10 height 10
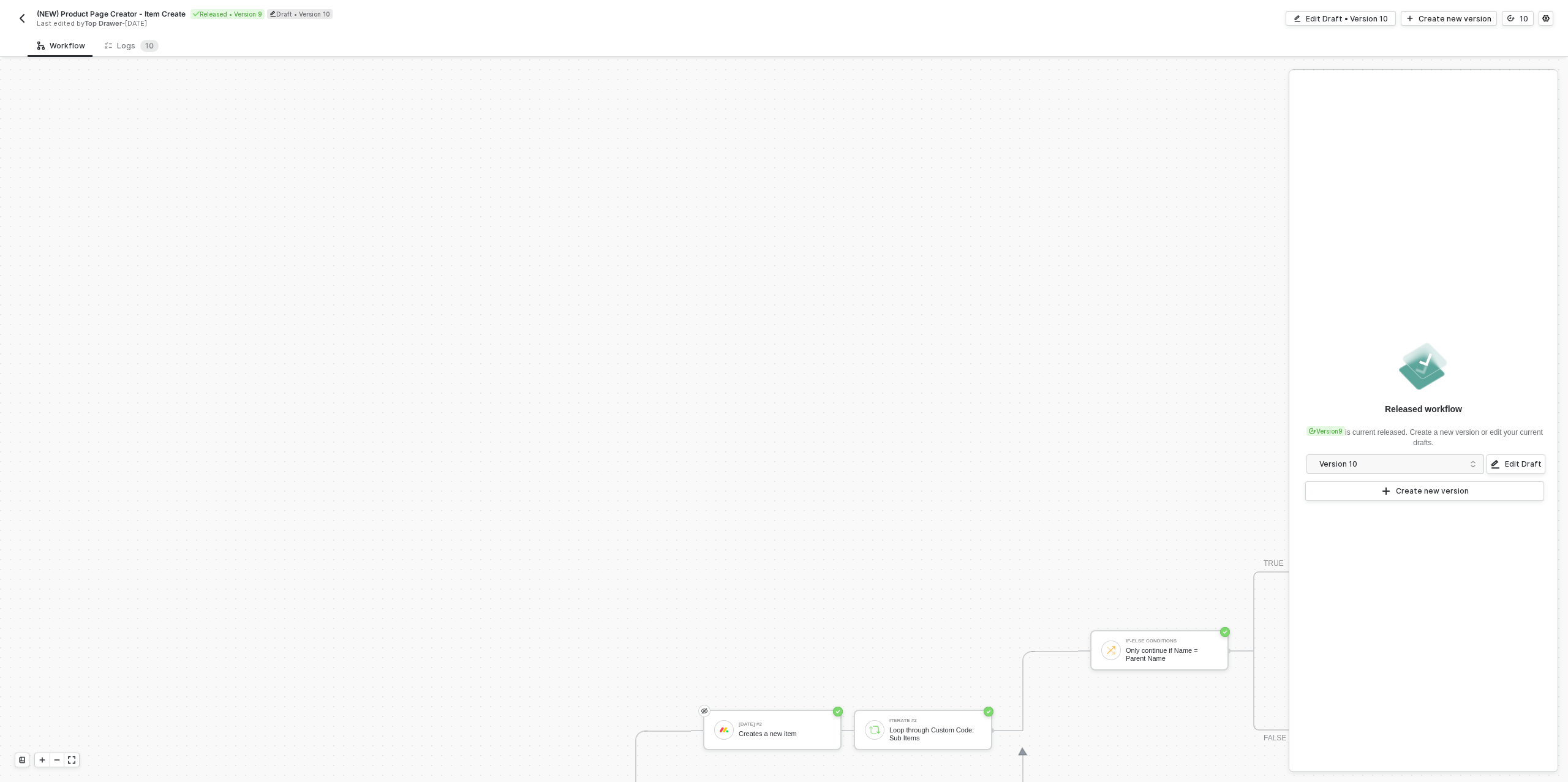
scroll to position [425, 0]
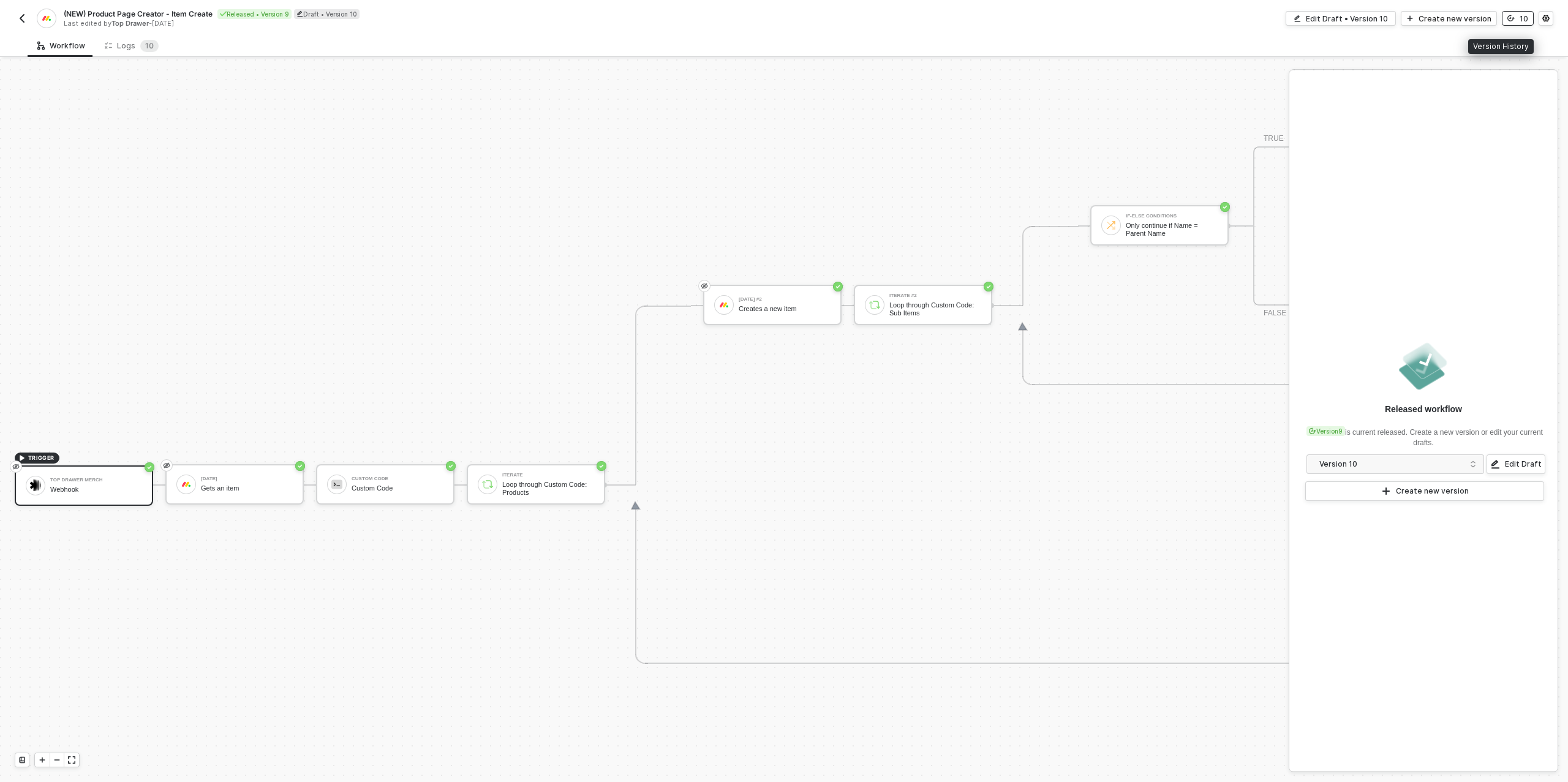
click at [1518, 20] on button "10" at bounding box center [1517, 18] width 32 height 15
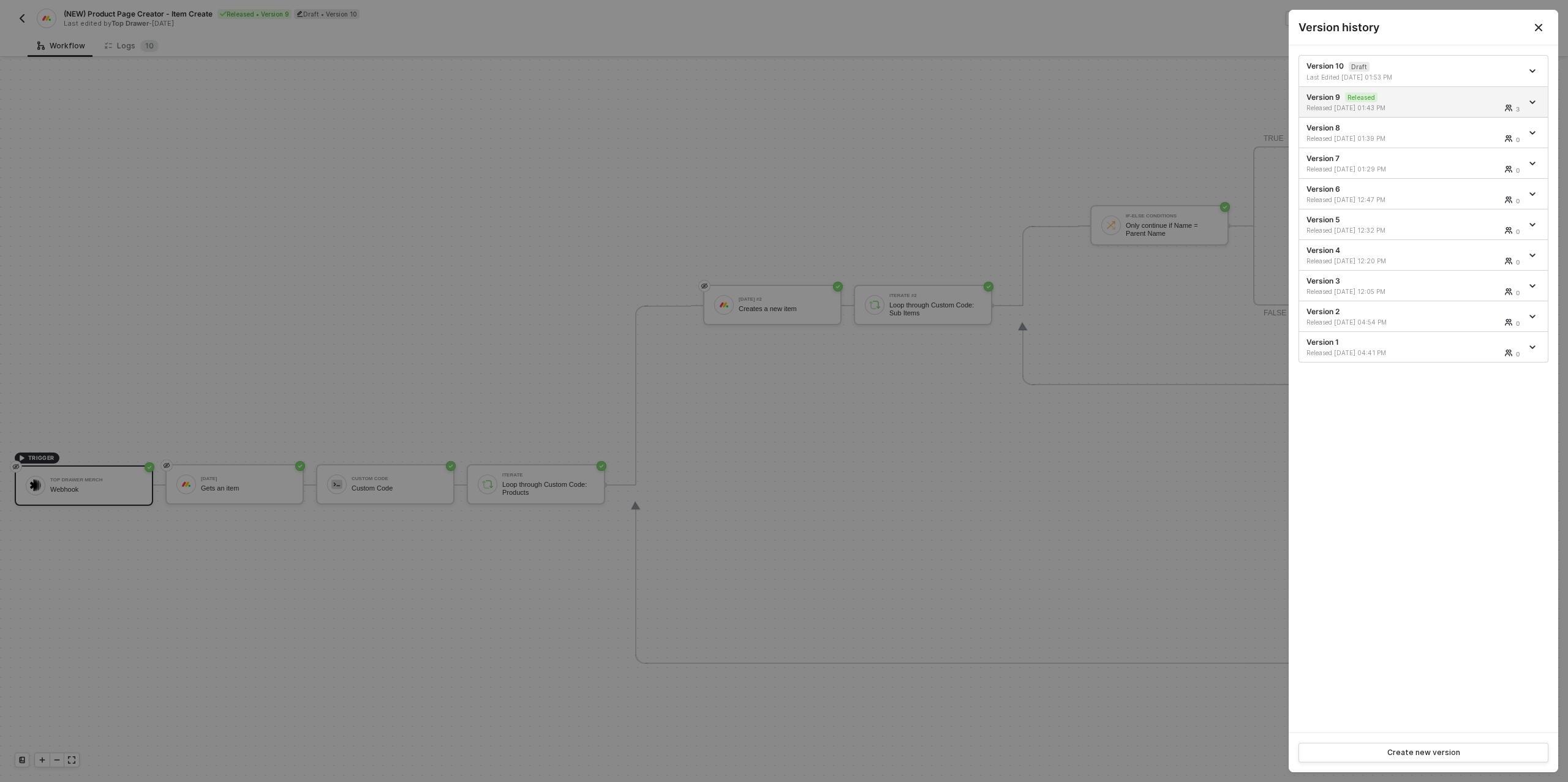
click at [128, 43] on div at bounding box center [784, 391] width 1568 height 782
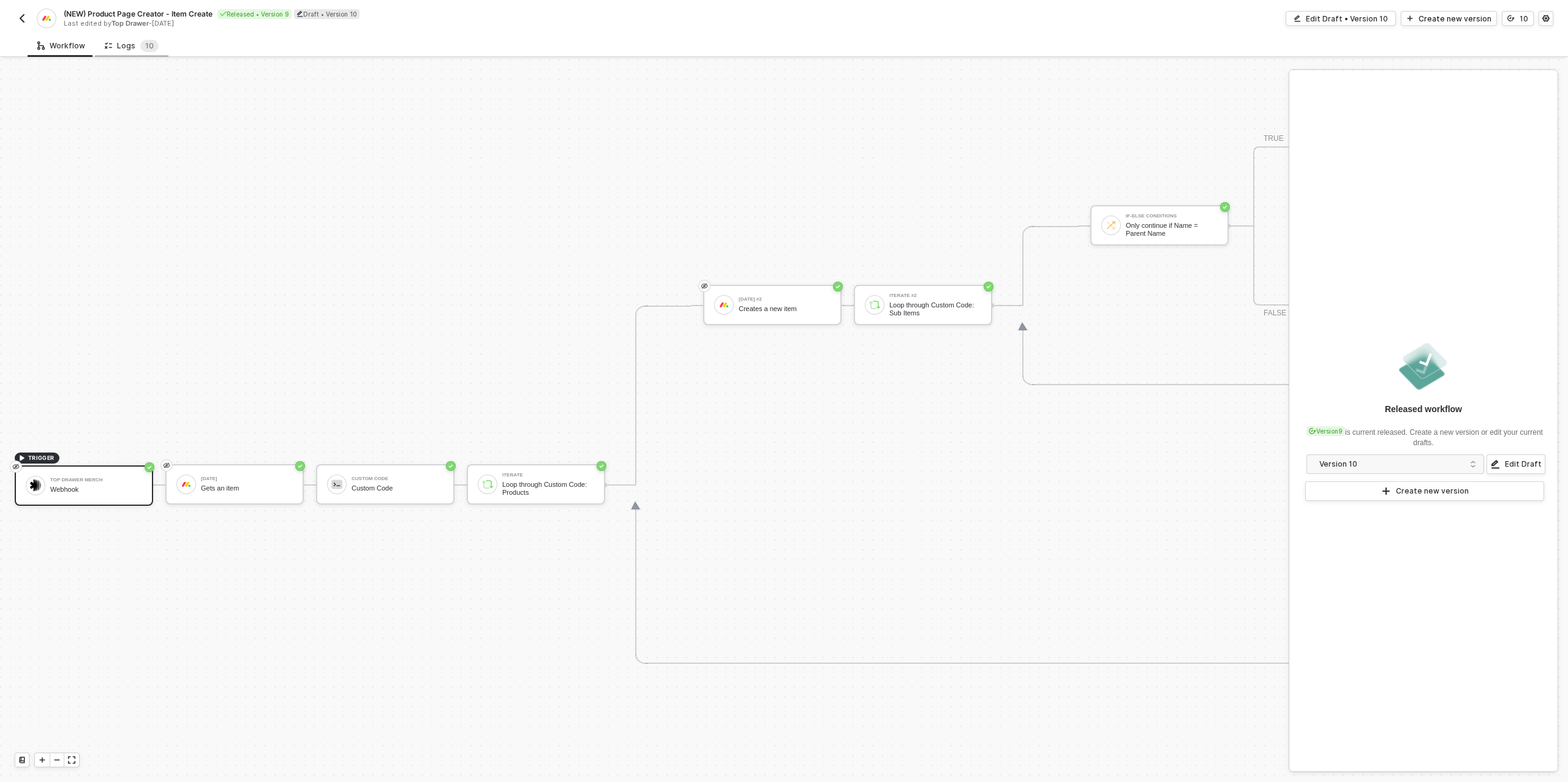
click at [128, 49] on div "Logs 1 0" at bounding box center [131, 46] width 54 height 13
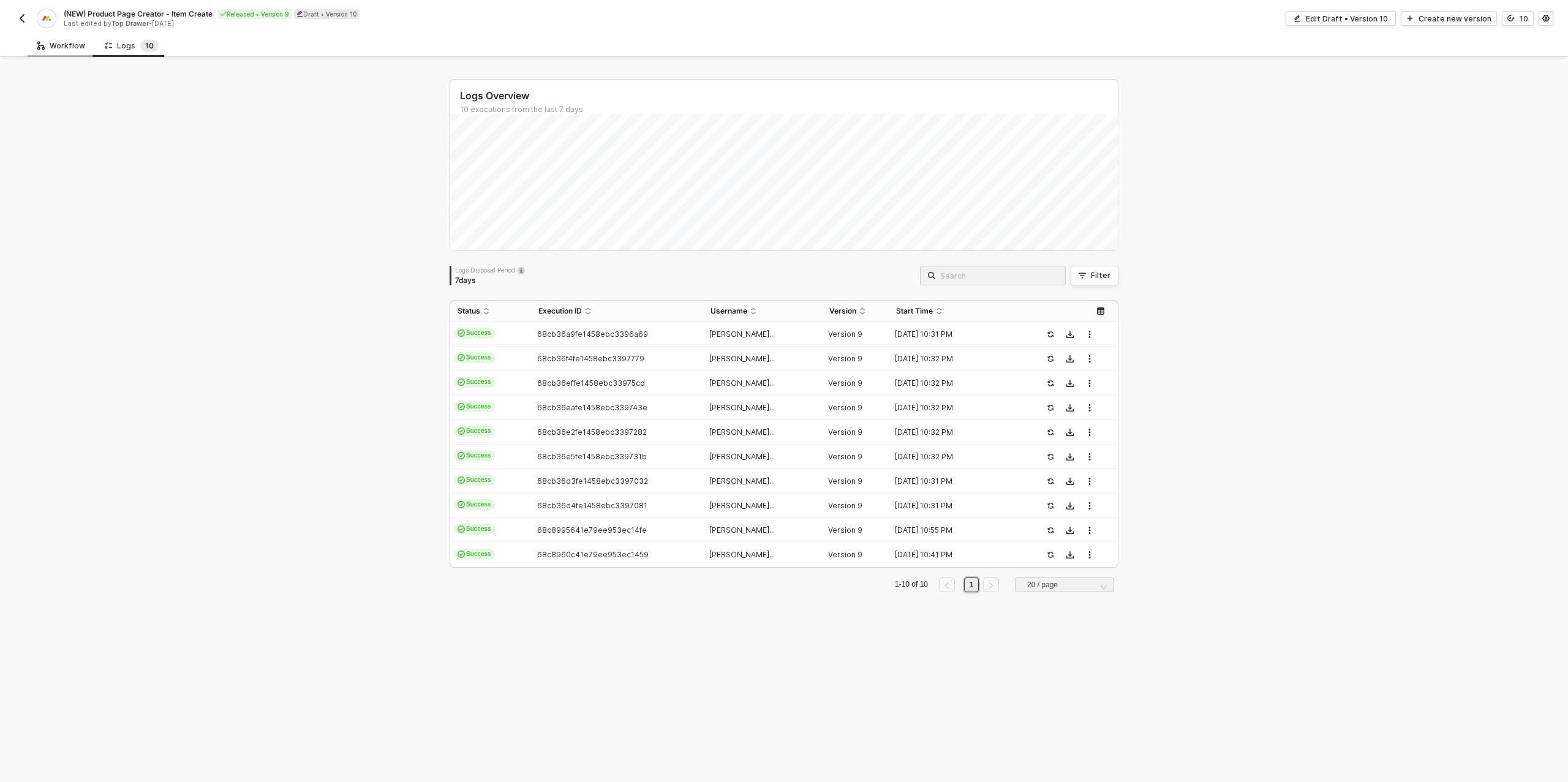
click at [48, 44] on div "Workflow" at bounding box center [61, 45] width 48 height 10
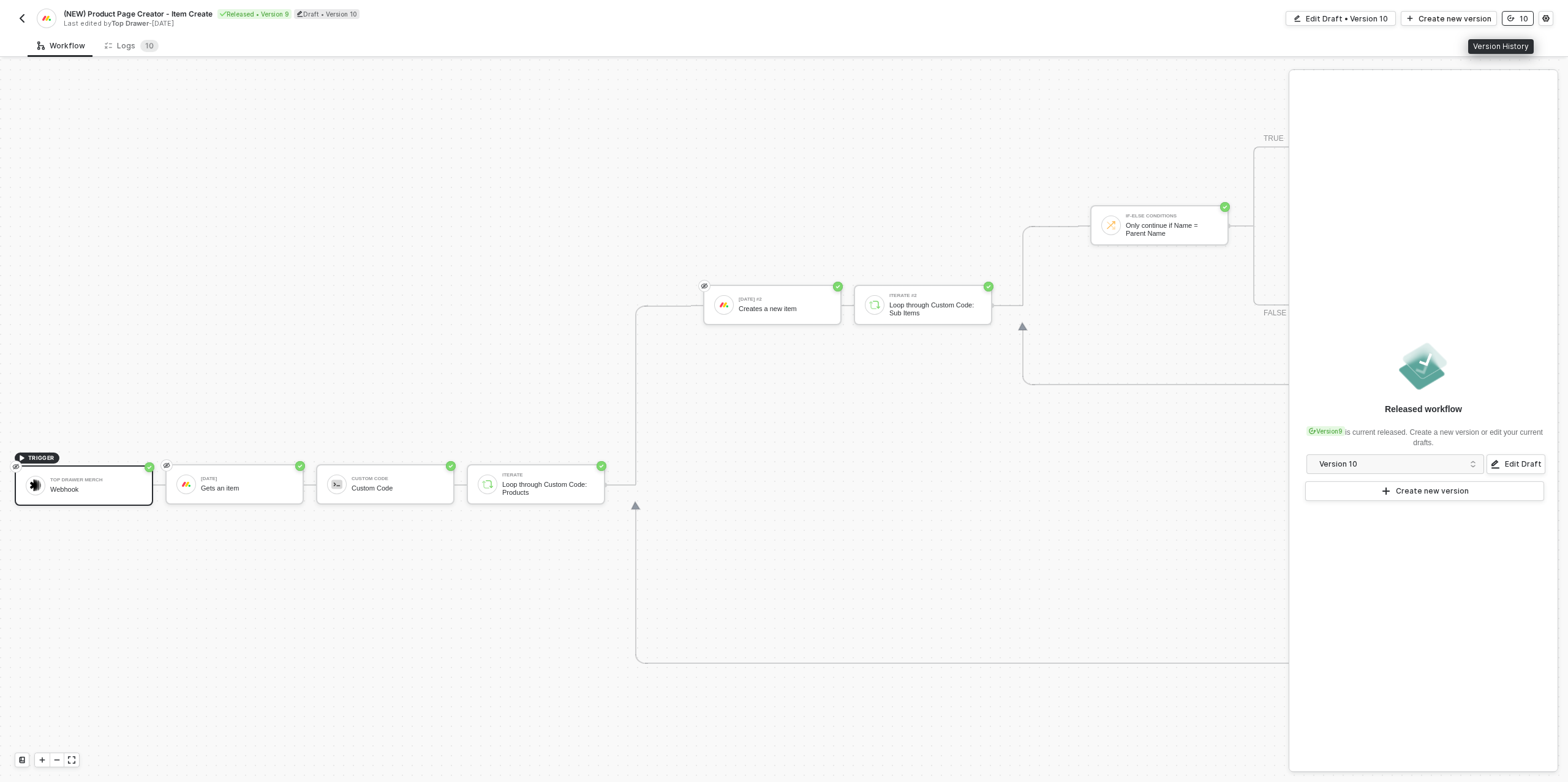
click at [1516, 16] on button "10" at bounding box center [1517, 18] width 32 height 15
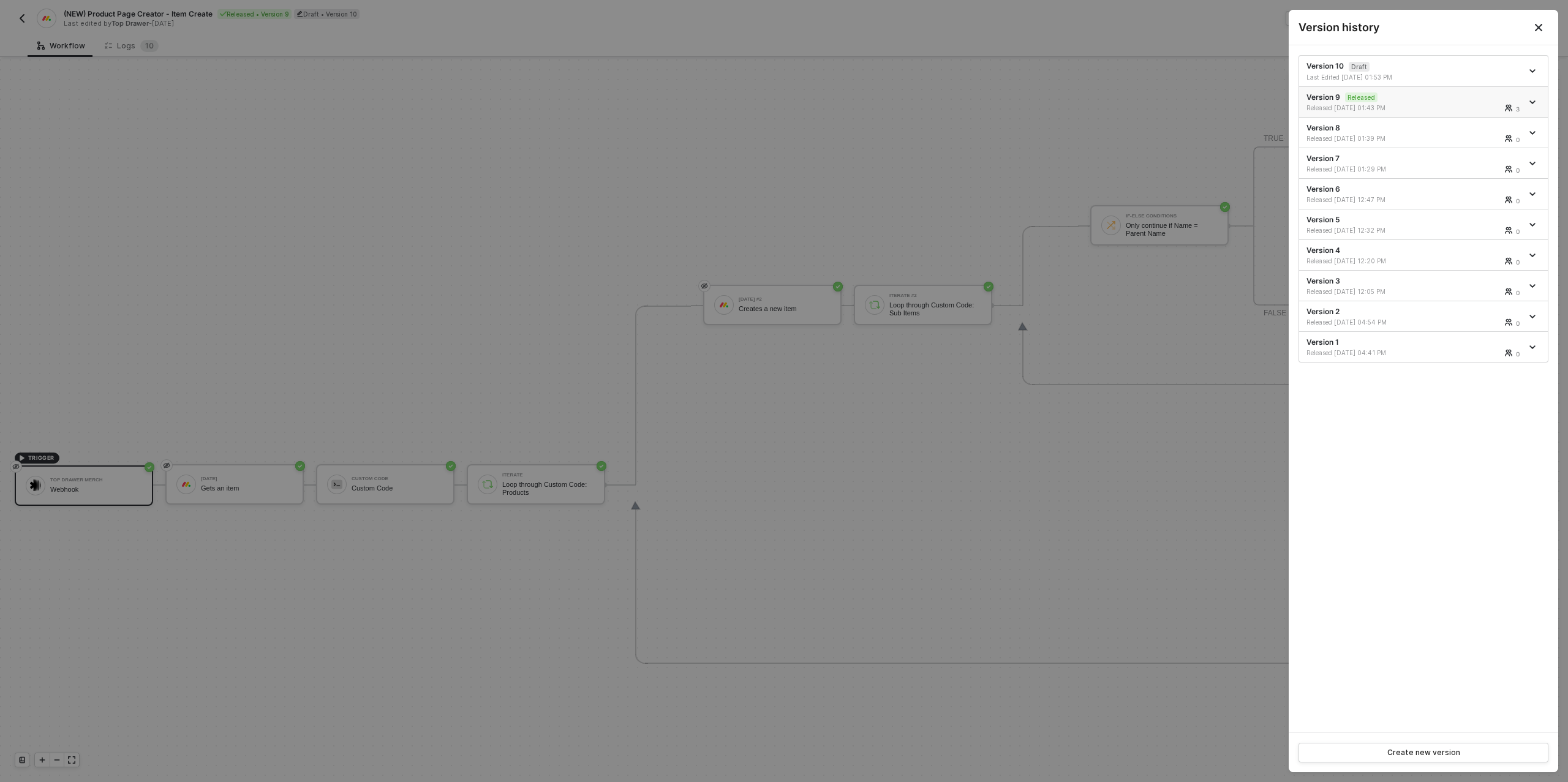
click at [1535, 102] on span "icon-arrow-down" at bounding box center [1533, 102] width 9 height 6
click at [1386, 101] on div "Version 9 Released Released [DATE] 01:43 PM 3" at bounding box center [1414, 102] width 216 height 21
click at [1340, 95] on span "Released" at bounding box center [1358, 97] width 38 height 10
drag, startPoint x: 594, startPoint y: 143, endPoint x: 575, endPoint y: 141, distance: 19.1
click at [586, 142] on div at bounding box center [784, 391] width 1568 height 782
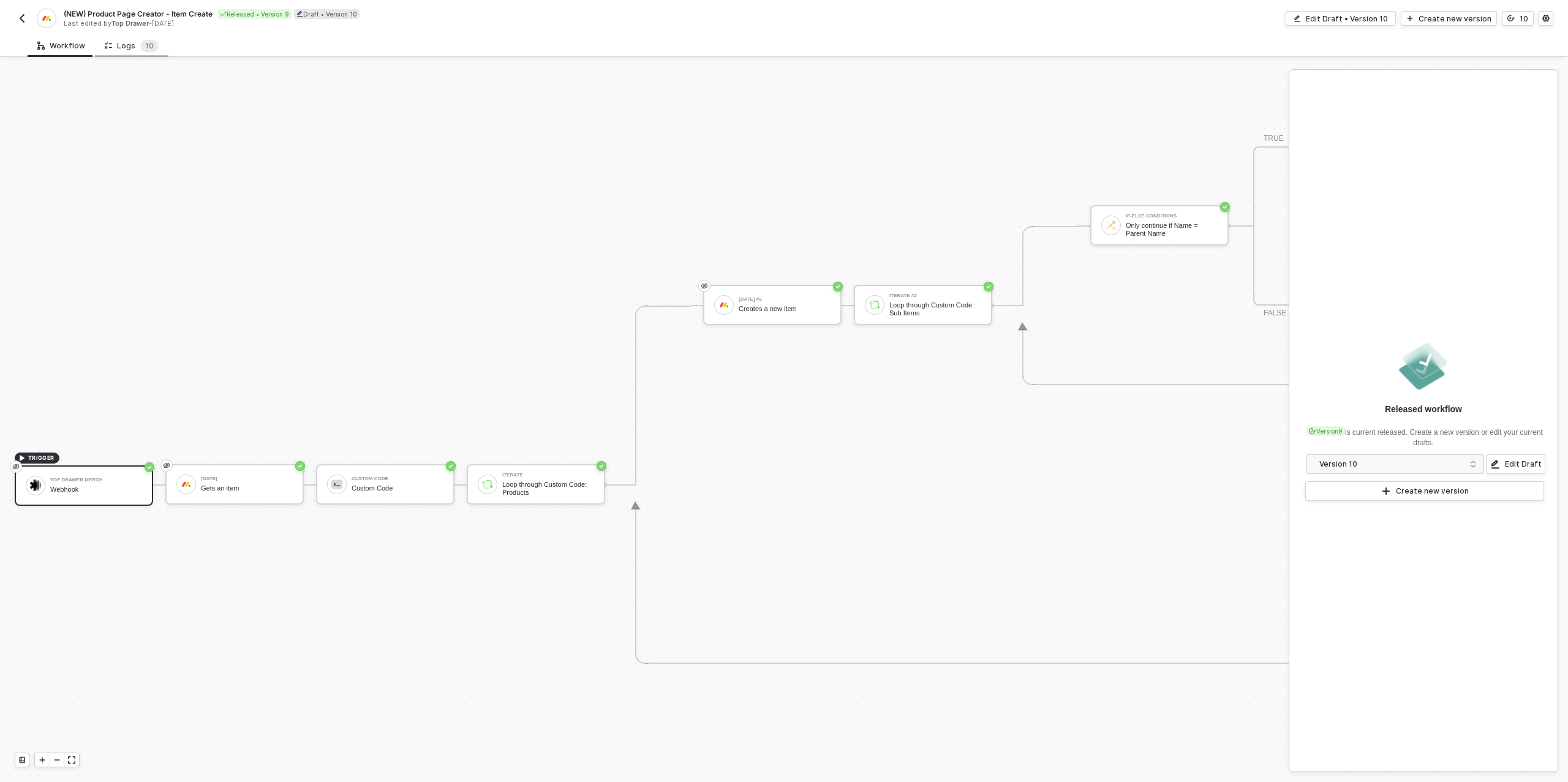
click at [130, 47] on div "Logs 1 0" at bounding box center [131, 46] width 54 height 13
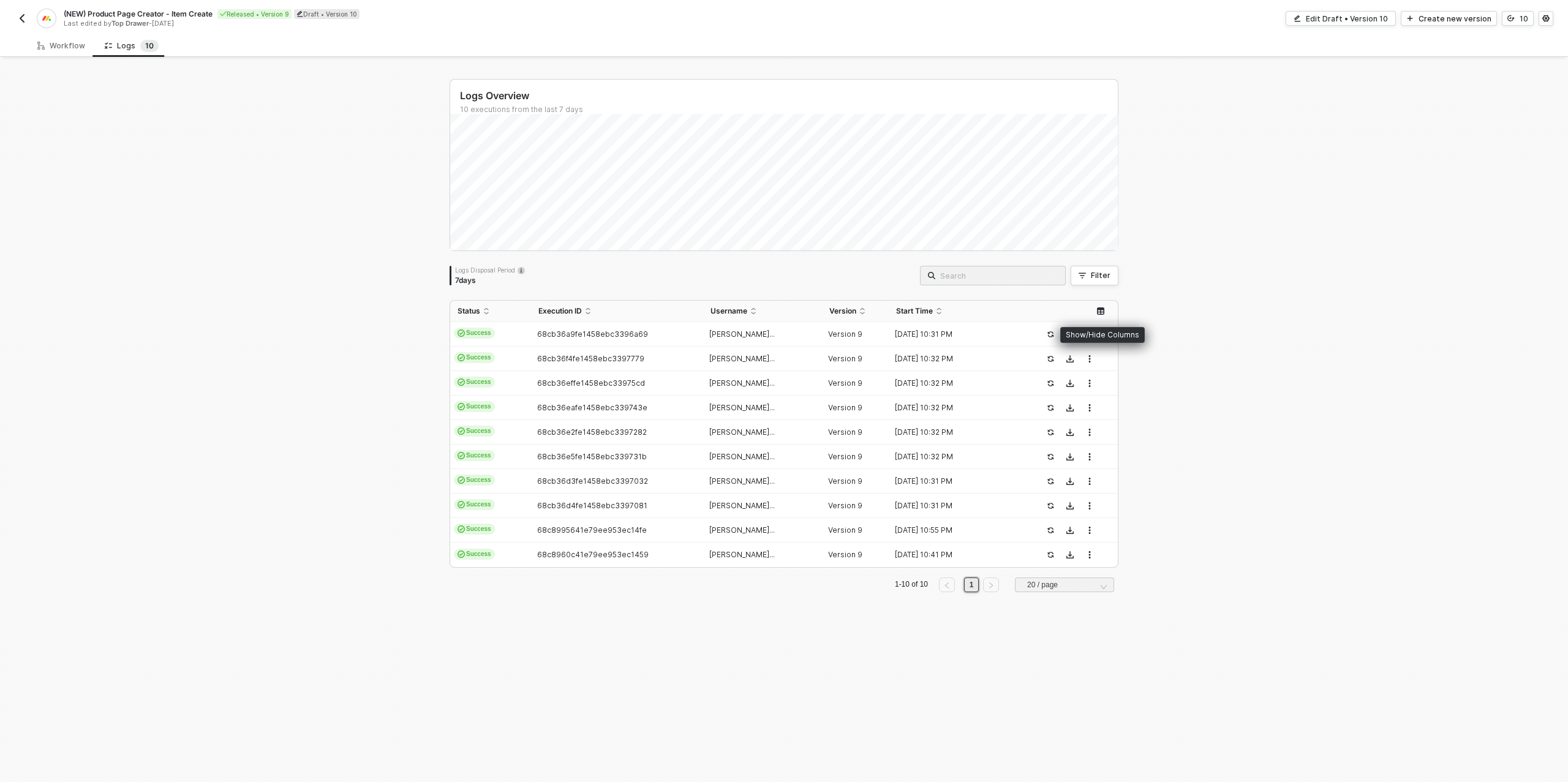
click at [1103, 309] on icon "icon-table" at bounding box center [1100, 310] width 7 height 7
click at [1096, 381] on input "checkbox" at bounding box center [1094, 383] width 7 height 7
checkbox input "true"
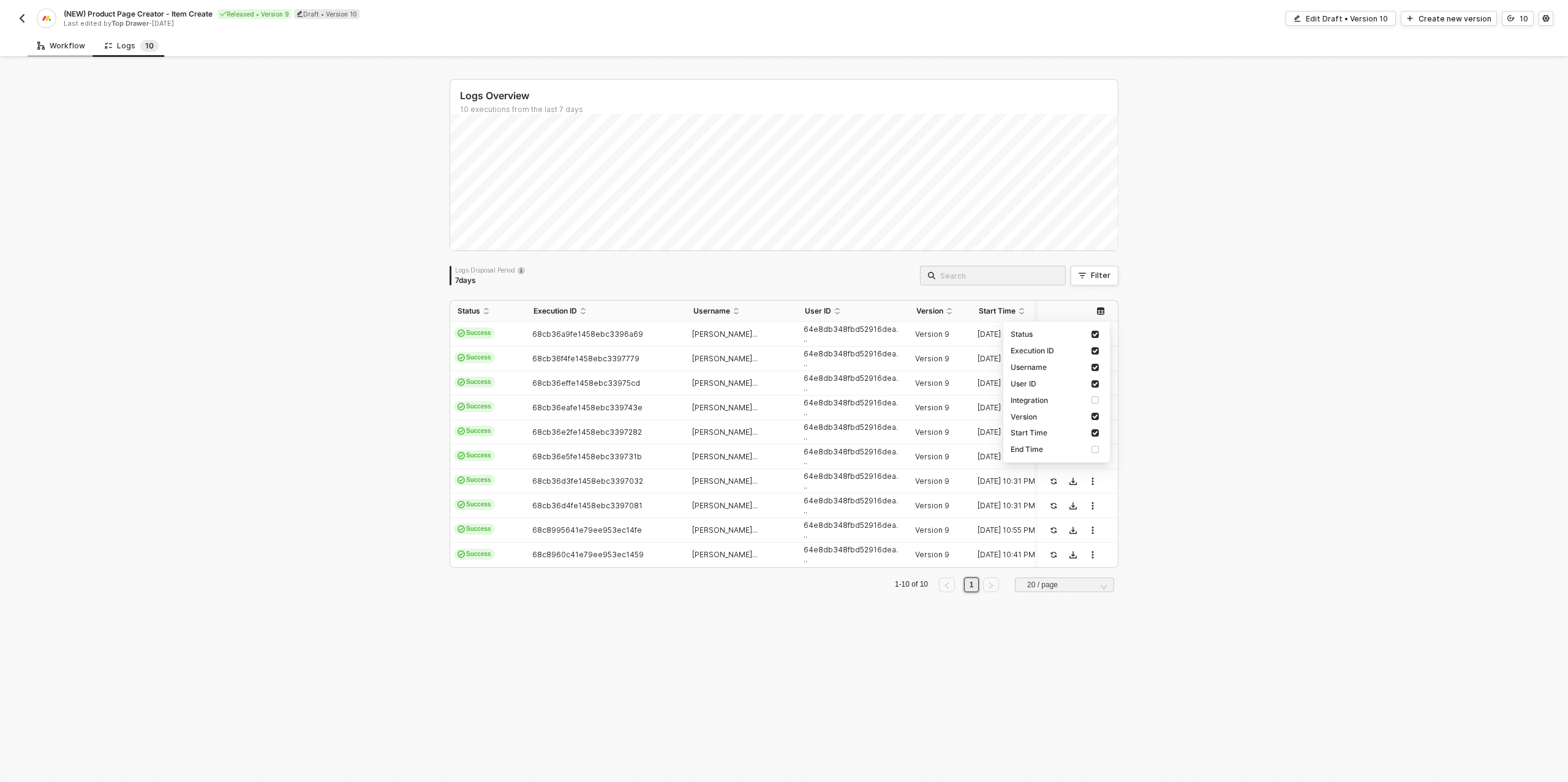
click at [66, 51] on div "Workflow" at bounding box center [61, 45] width 67 height 23
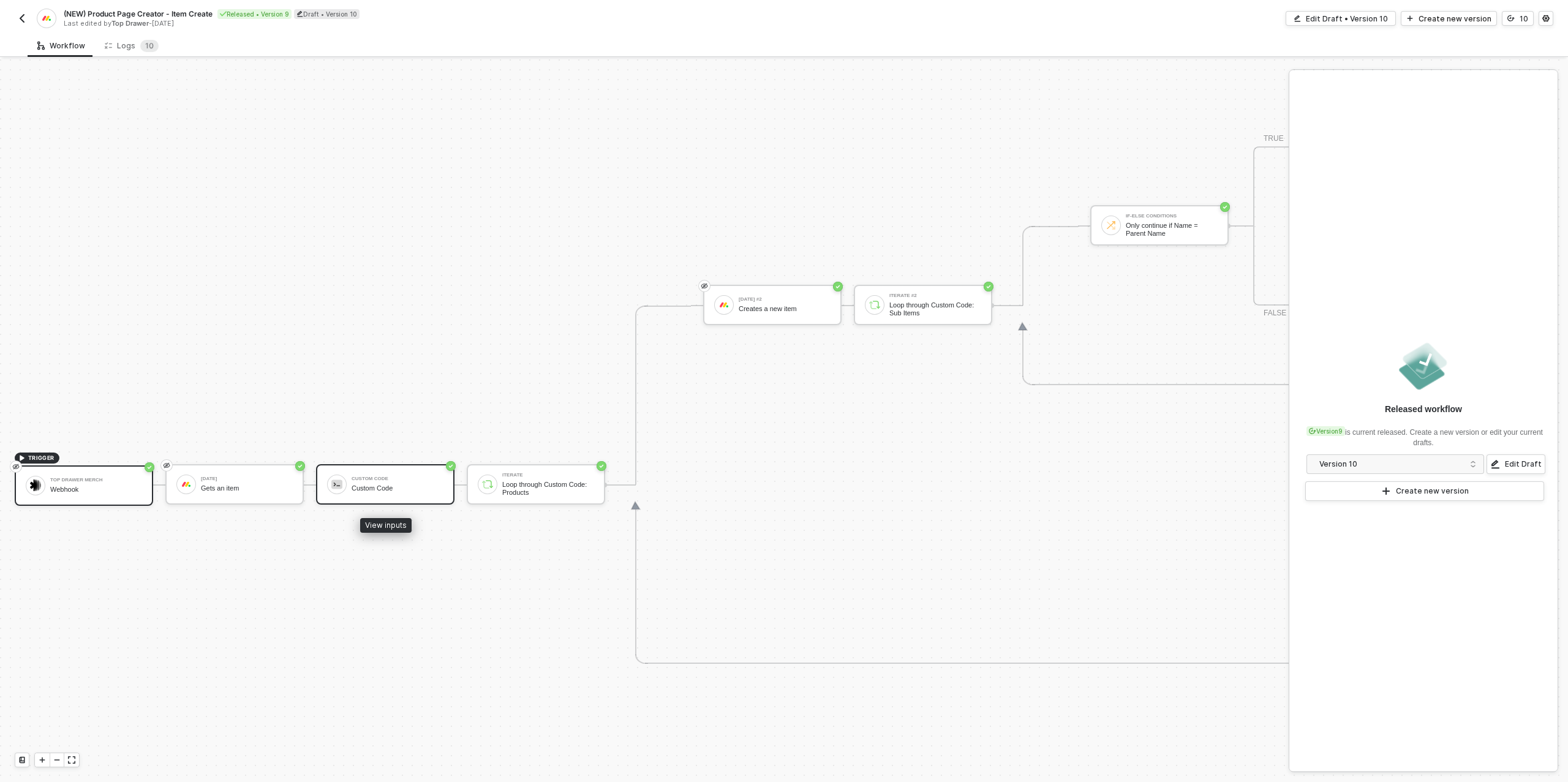
click at [402, 486] on div "Custom Code" at bounding box center [396, 488] width 91 height 8
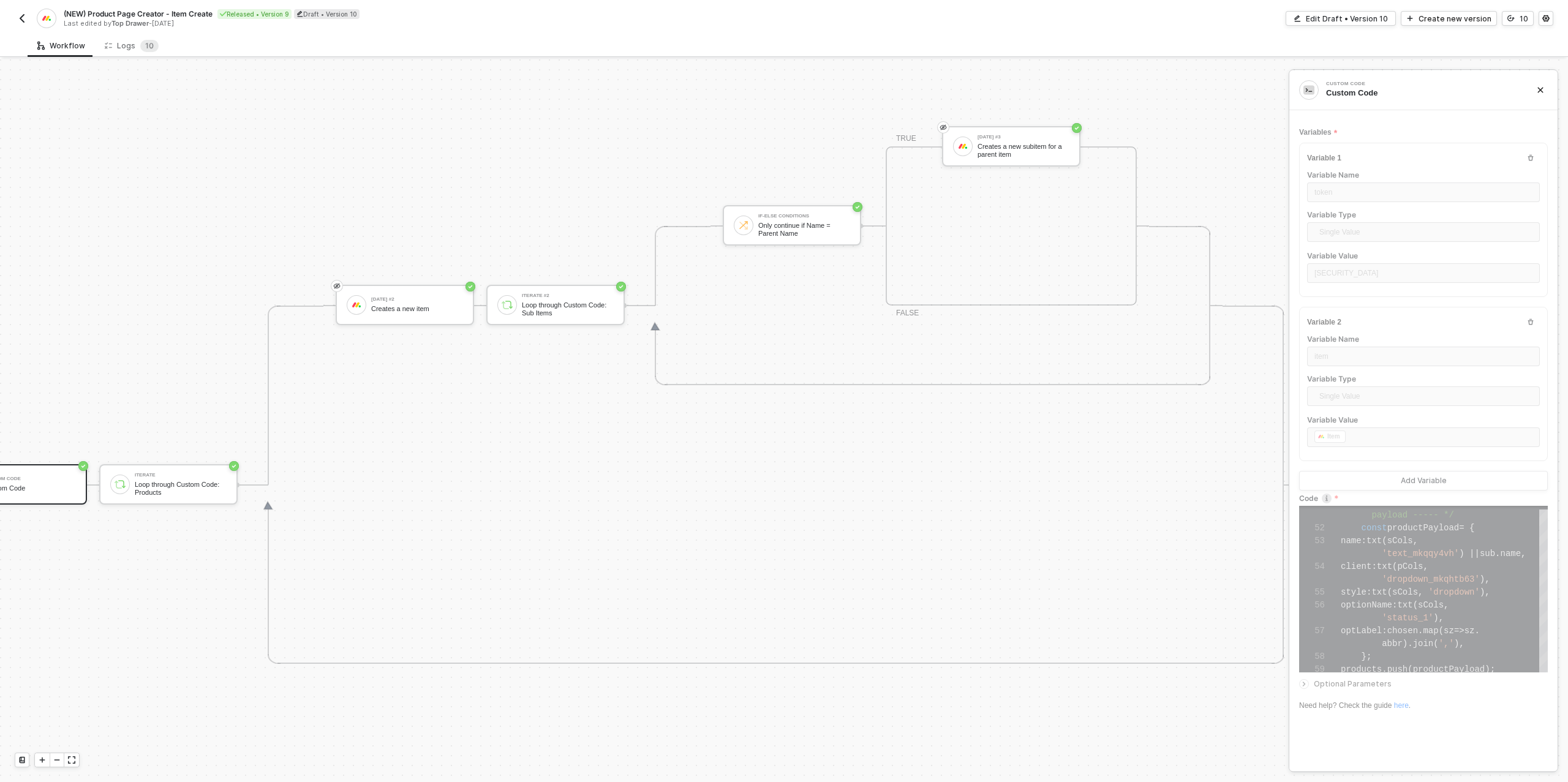
scroll to position [425, 373]
click at [1517, 14] on button "10" at bounding box center [1517, 18] width 32 height 15
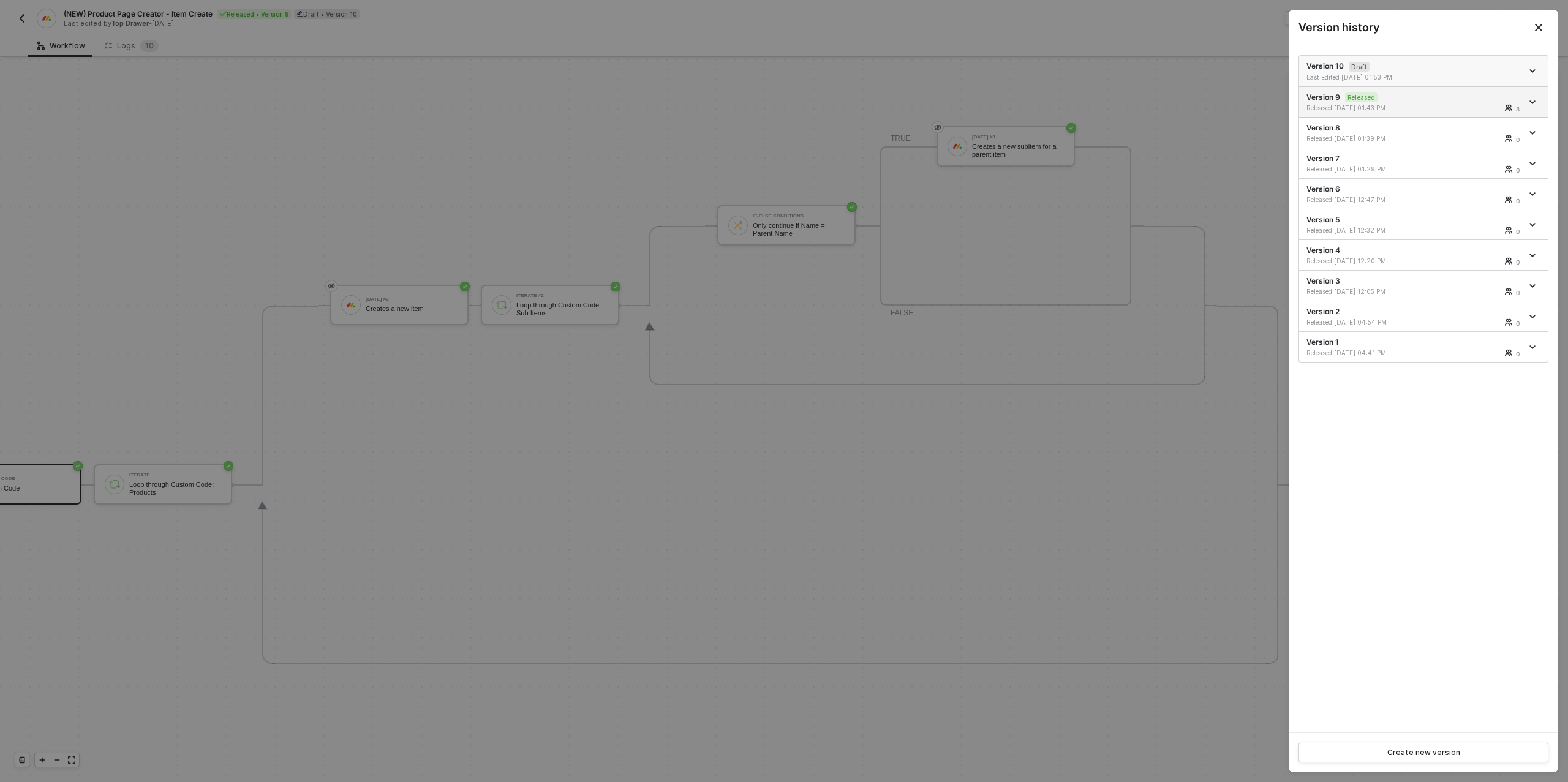
click at [1533, 66] on div at bounding box center [1533, 70] width 13 height 15
click at [1369, 67] on div "Version 10 Draft Last Edited [DATE] 01:53 PM" at bounding box center [1414, 71] width 216 height 21
click at [704, 382] on div at bounding box center [784, 391] width 1568 height 782
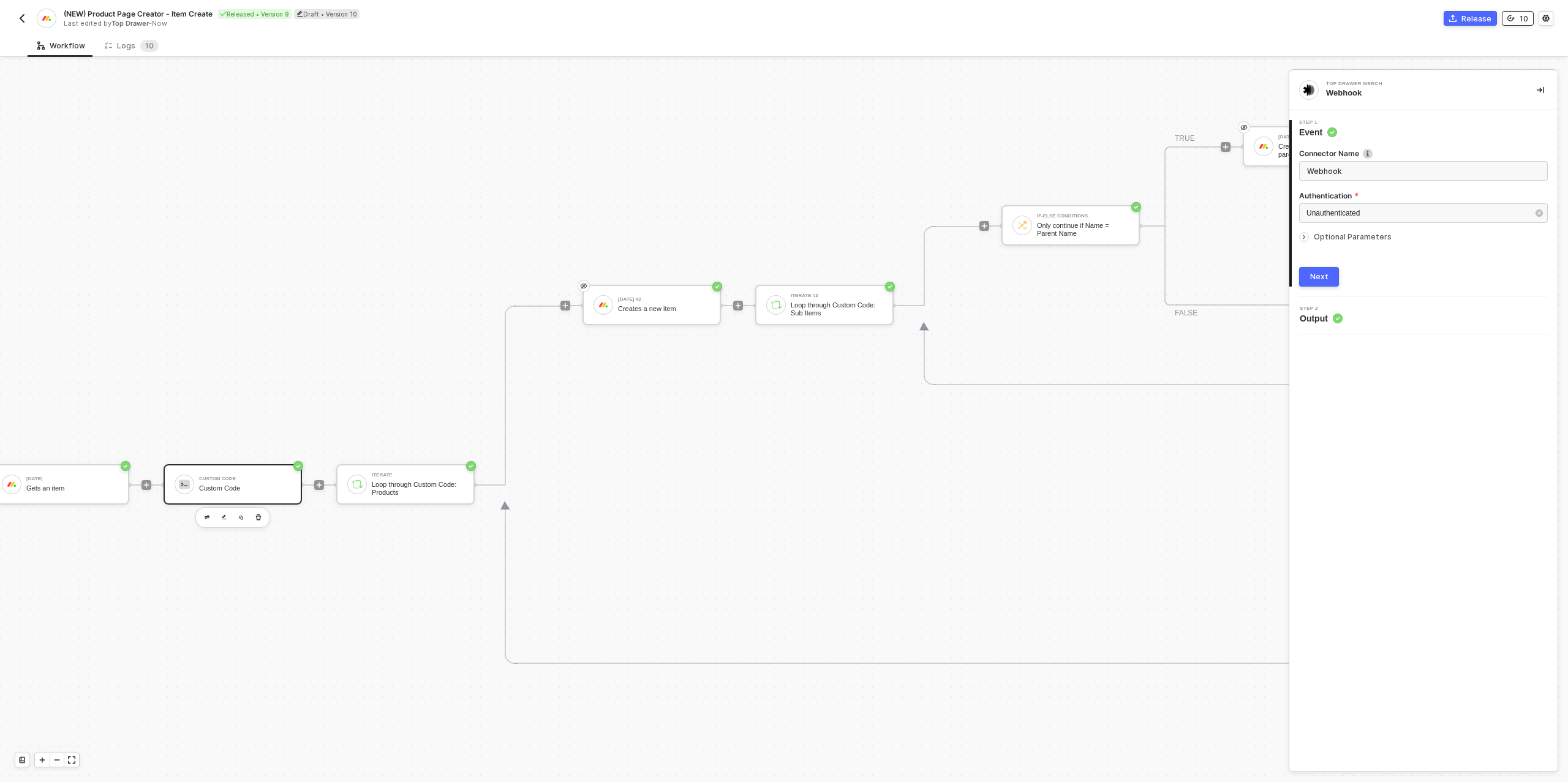
scroll to position [425, 187]
click at [231, 481] on div "Custom Code" at bounding box center [254, 479] width 91 height 5
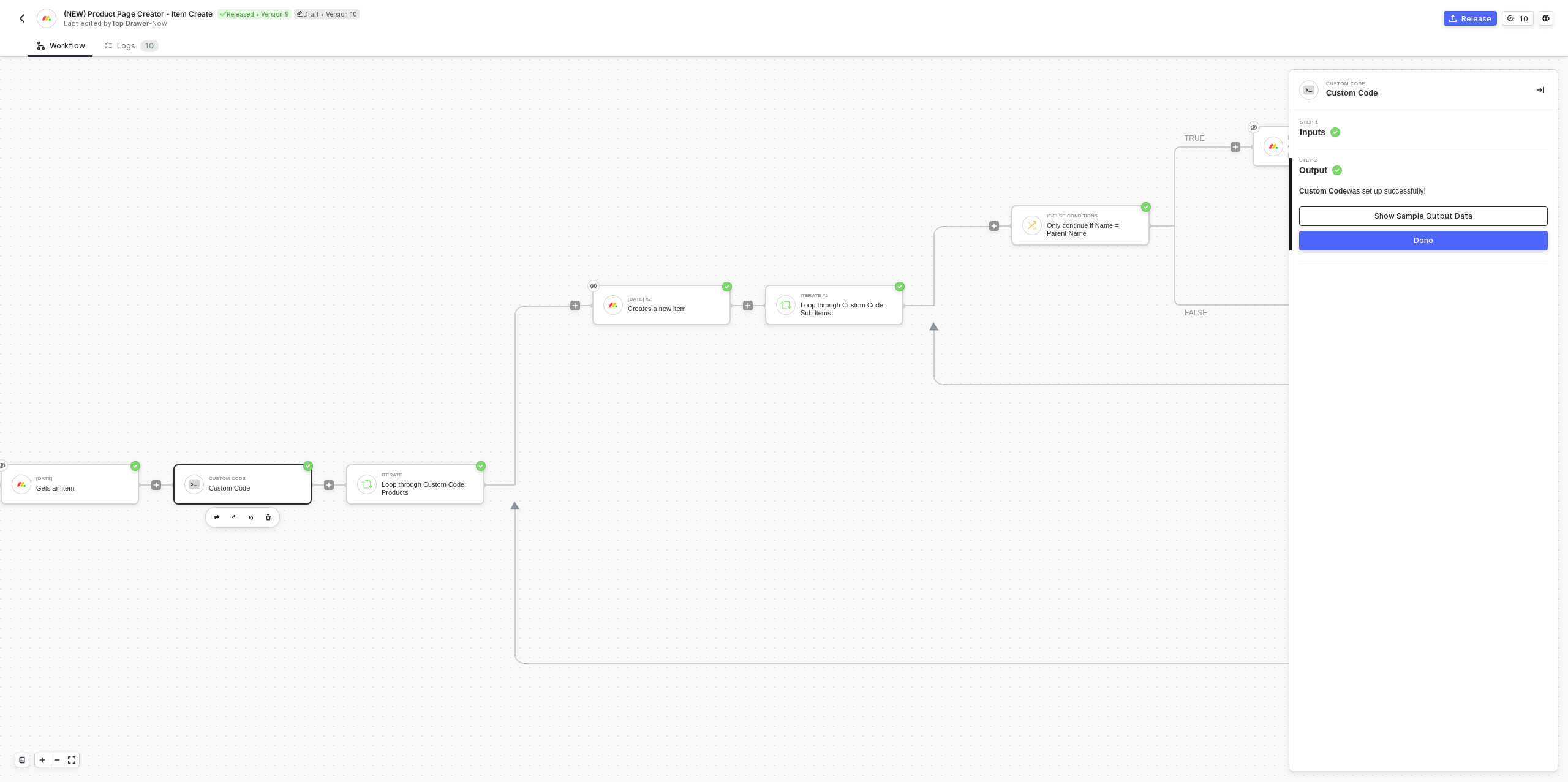
click at [1406, 216] on div "Show Sample Output Data" at bounding box center [1423, 216] width 98 height 10
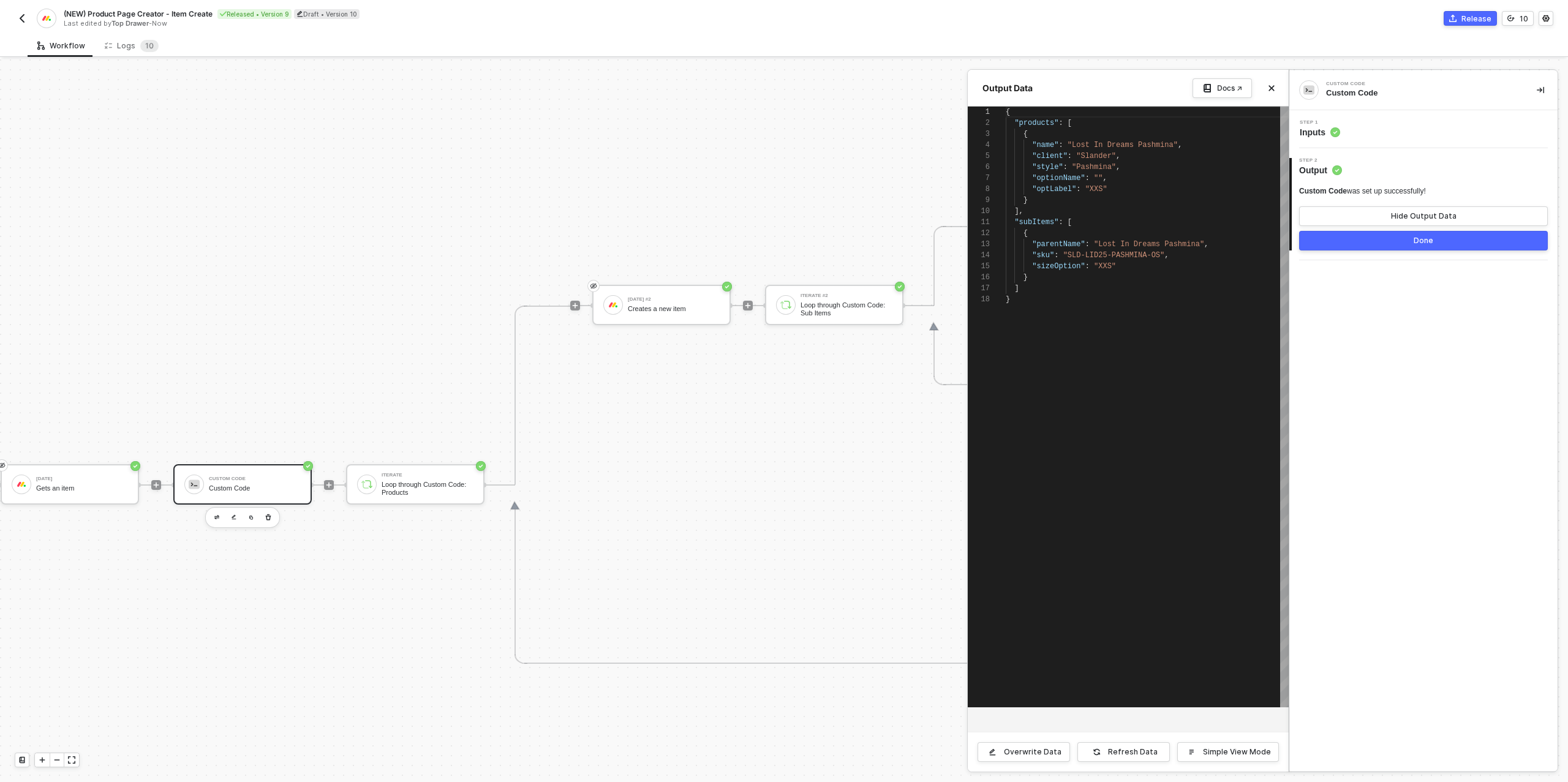
scroll to position [110, 0]
